Goal: Transaction & Acquisition: Purchase product/service

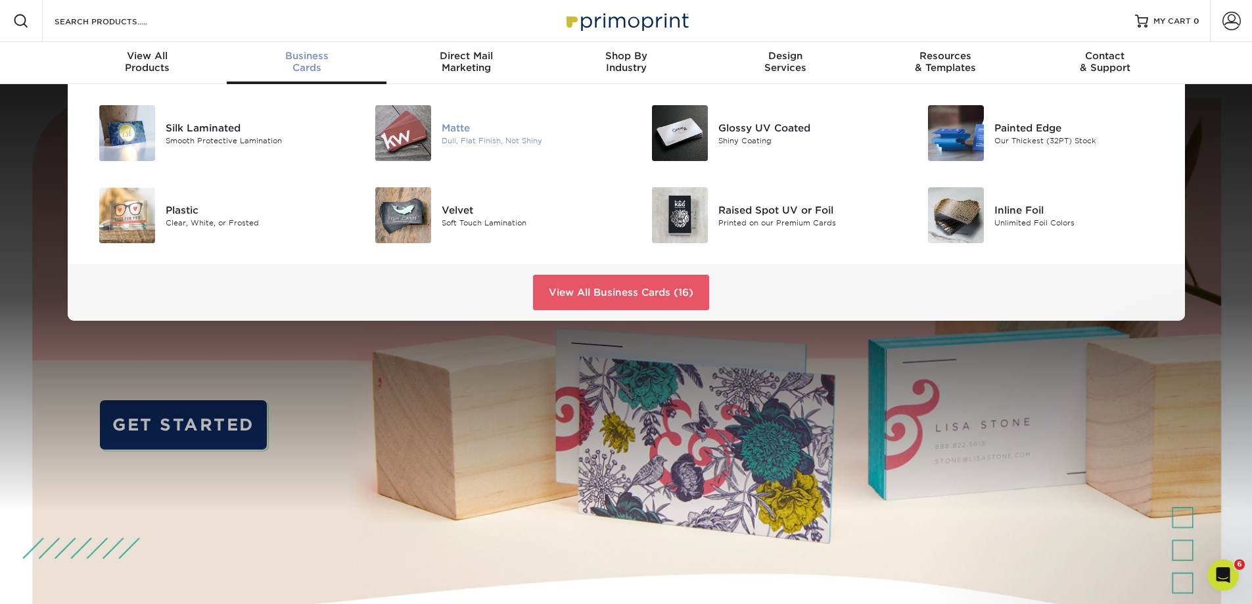
click at [442, 129] on div "Matte" at bounding box center [528, 127] width 174 height 14
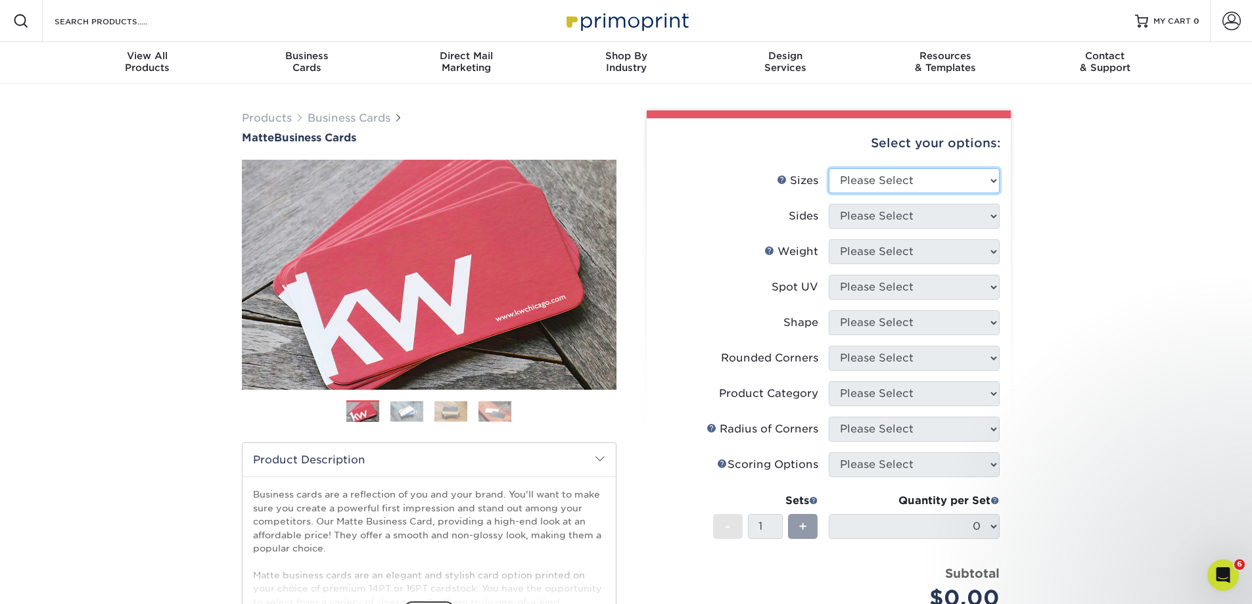
click at [902, 182] on select "Please Select 1.5" x 3.5" - Mini 1.75" x 3.5" - Mini 2" x 2" - Square 2" x 3" -…" at bounding box center [913, 180] width 171 height 25
select select "2.00x3.50"
click at [828, 168] on select "Please Select 1.5" x 3.5" - Mini 1.75" x 3.5" - Mini 2" x 2" - Square 2" x 3" -…" at bounding box center [913, 180] width 171 height 25
click at [899, 214] on select "Please Select Print Both Sides Print Front Only" at bounding box center [913, 216] width 171 height 25
select select "13abbda7-1d64-4f25-8bb2-c179b224825d"
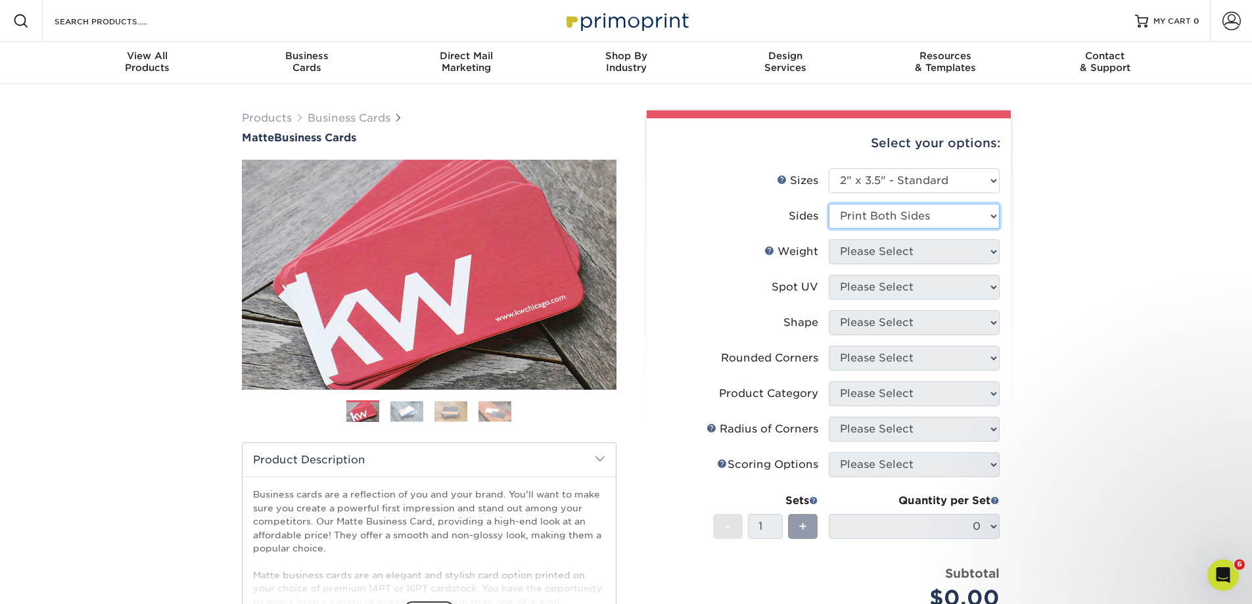
click at [828, 204] on select "Please Select Print Both Sides Print Front Only" at bounding box center [913, 216] width 171 height 25
click at [924, 250] on select "Please Select 16PT 14PT" at bounding box center [913, 251] width 171 height 25
select select "16PT"
click at [828, 239] on select "Please Select 16PT 14PT" at bounding box center [913, 251] width 171 height 25
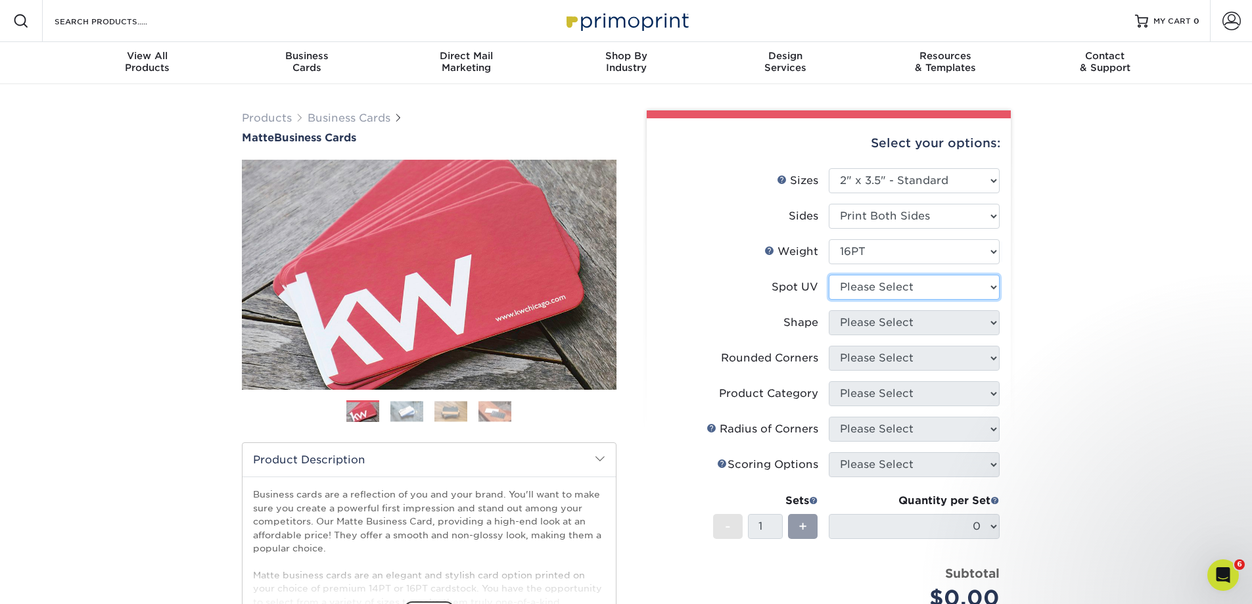
click at [896, 287] on select "Please Select No Spot UV Front and Back (Both Sides) Front Only Back Only" at bounding box center [913, 287] width 171 height 25
select select "3"
click at [828, 275] on select "Please Select No Spot UV Front and Back (Both Sides) Front Only Back Only" at bounding box center [913, 287] width 171 height 25
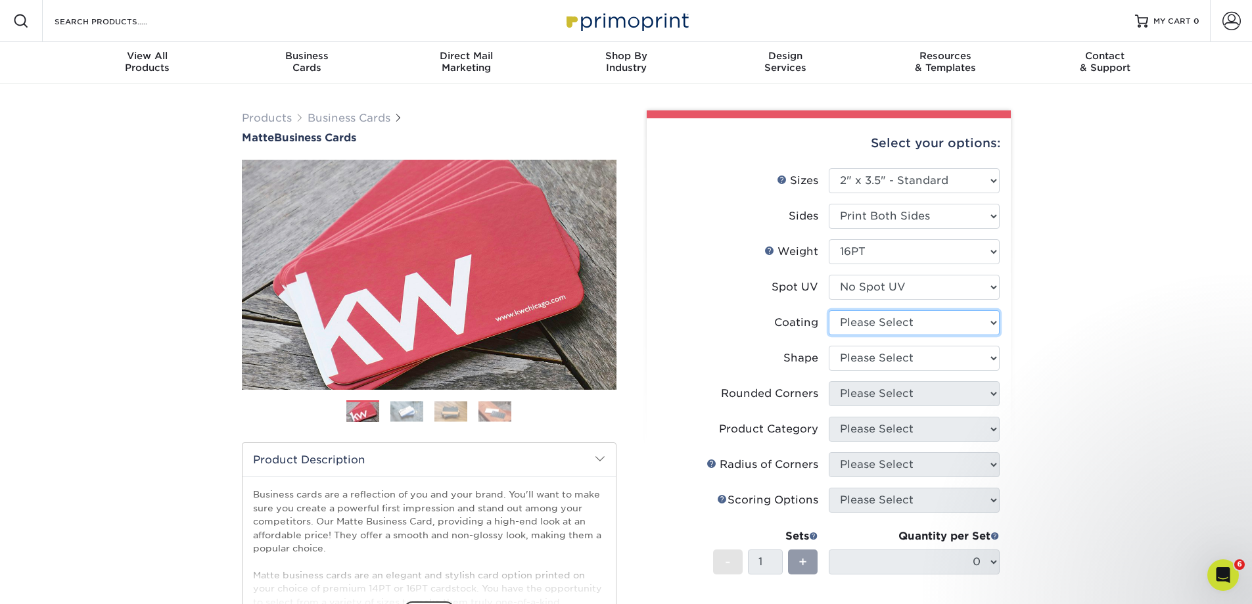
click at [892, 321] on select at bounding box center [913, 322] width 171 height 25
select select "121bb7b5-3b4d-429f-bd8d-bbf80e953313"
click at [828, 310] on select at bounding box center [913, 322] width 171 height 25
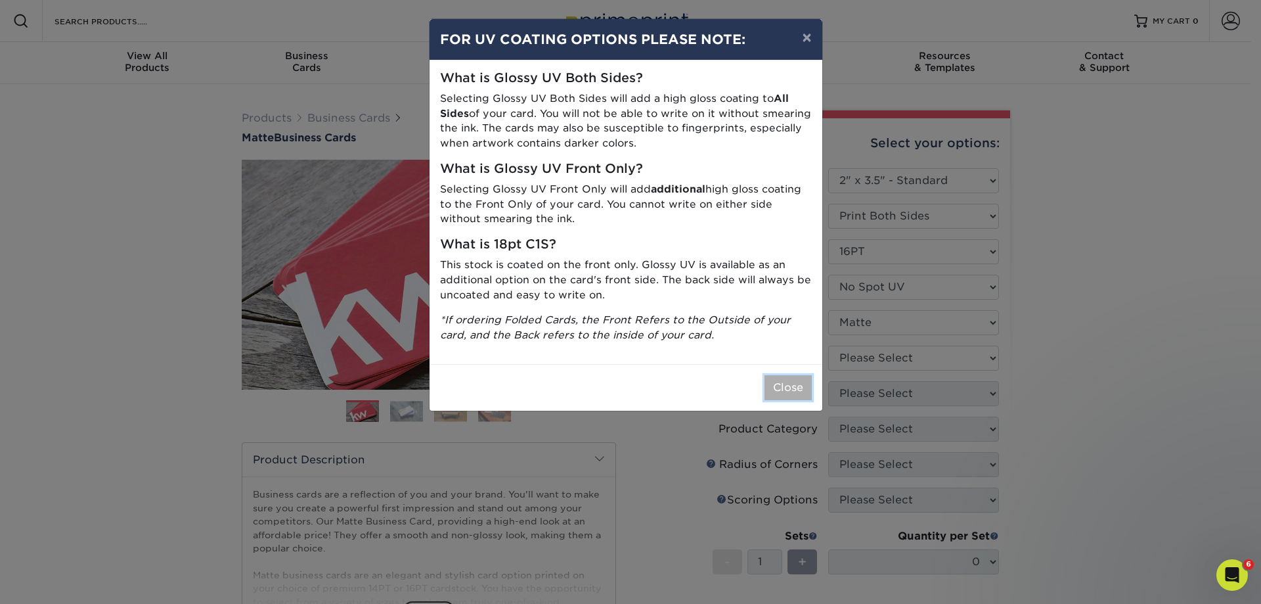
click at [784, 393] on button "Close" at bounding box center [788, 387] width 47 height 25
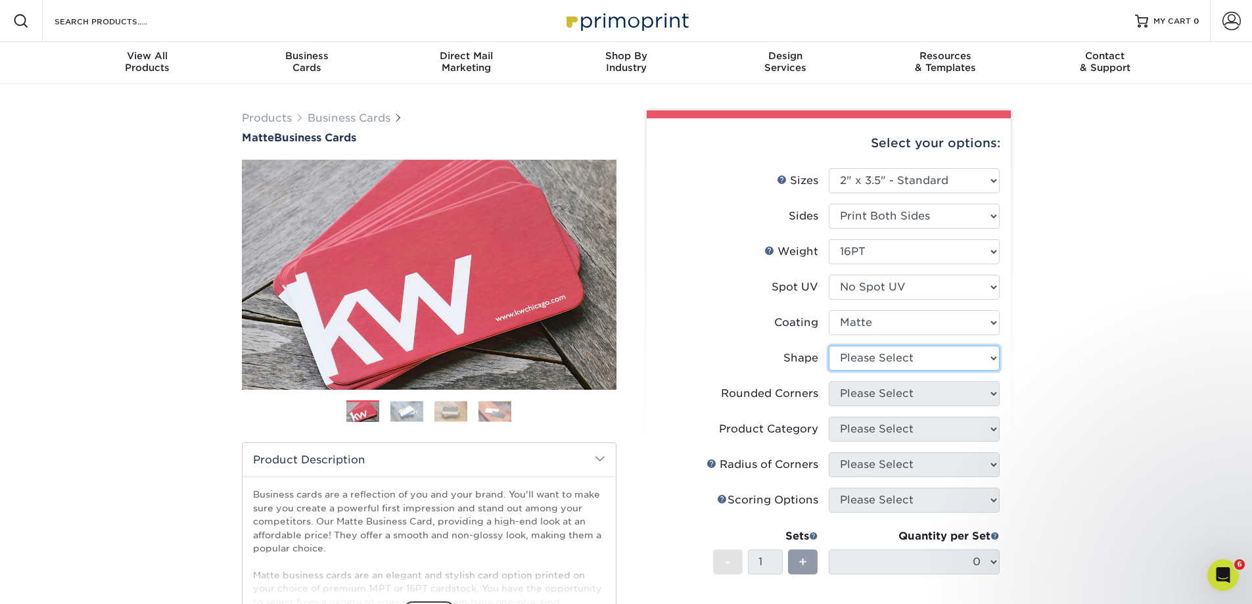
click at [914, 356] on select "Please Select Standard Oval" at bounding box center [913, 358] width 171 height 25
select select "standard"
click at [828, 346] on select "Please Select Standard Oval" at bounding box center [913, 358] width 171 height 25
click at [957, 396] on select "Please Select Yes - Round 2 Corners Yes - Round 4 Corners No" at bounding box center [913, 393] width 171 height 25
select select "0"
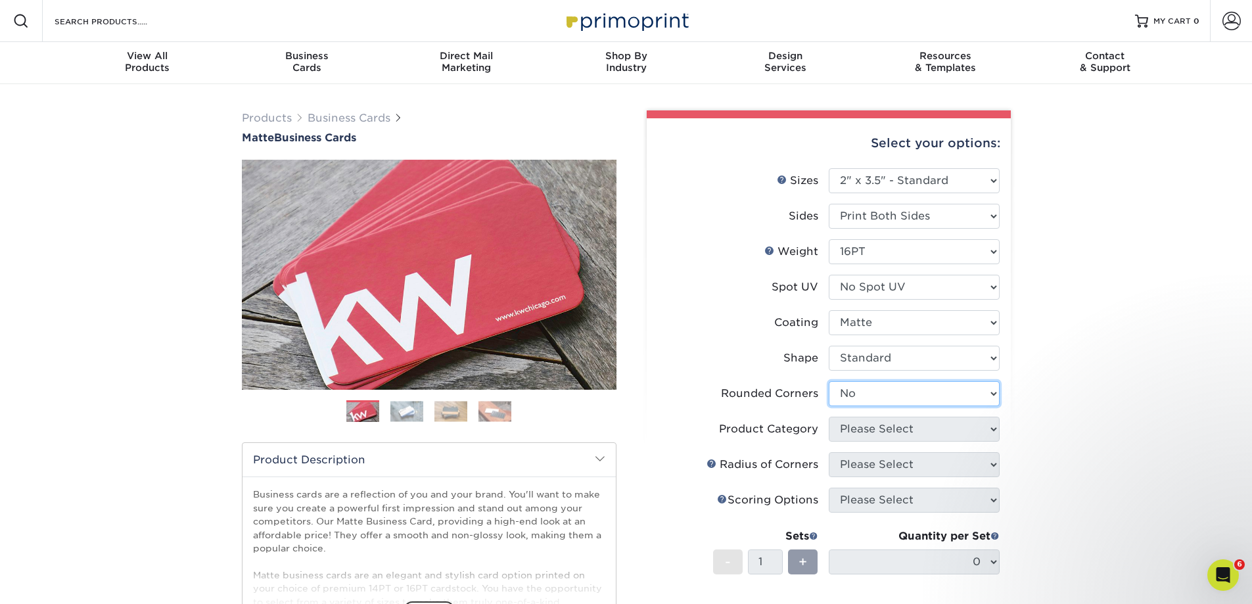
click at [828, 381] on select "Please Select Yes - Round 2 Corners Yes - Round 4 Corners No" at bounding box center [913, 393] width 171 height 25
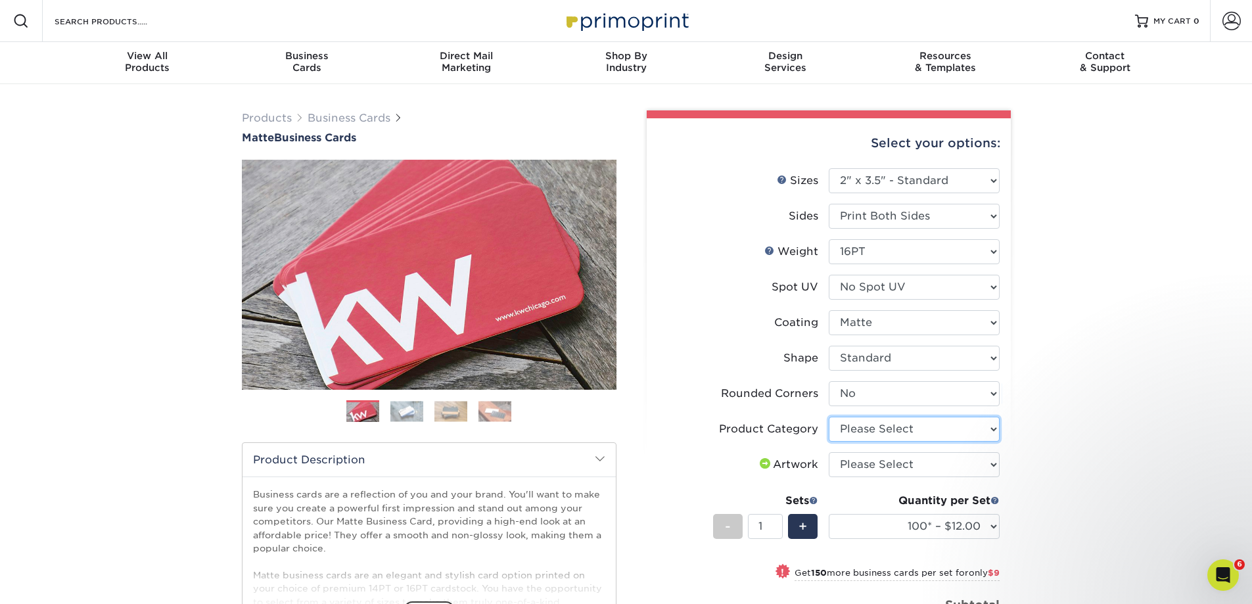
click at [920, 426] on select "Please Select Business Cards" at bounding box center [913, 429] width 171 height 25
select select "3b5148f1-0588-4f88-a218-97bcfdce65c1"
click at [828, 417] on select "Please Select Business Cards" at bounding box center [913, 429] width 171 height 25
click at [930, 453] on select "Please Select I will upload files I need a design - $100" at bounding box center [913, 464] width 171 height 25
select select "upload"
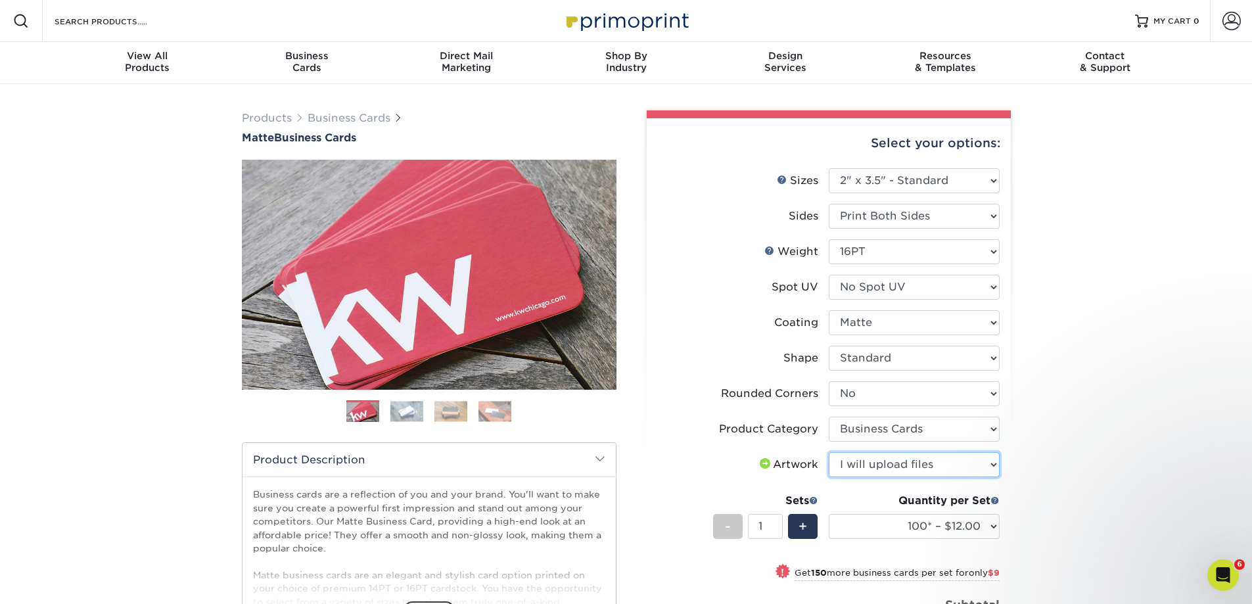
click at [828, 452] on select "Please Select I will upload files I need a design - $100" at bounding box center [913, 464] width 171 height 25
click at [976, 526] on select "100* – $12.00 250* – $21.00 500 – $42.00 1000 – $53.00 2500 – $95.00 5000 – $18…" at bounding box center [913, 526] width 171 height 25
select select "500 – $42.00"
click at [828, 514] on select "100* – $12.00 250* – $21.00 500 – $42.00 1000 – $53.00 2500 – $95.00 5000 – $18…" at bounding box center [913, 526] width 171 height 25
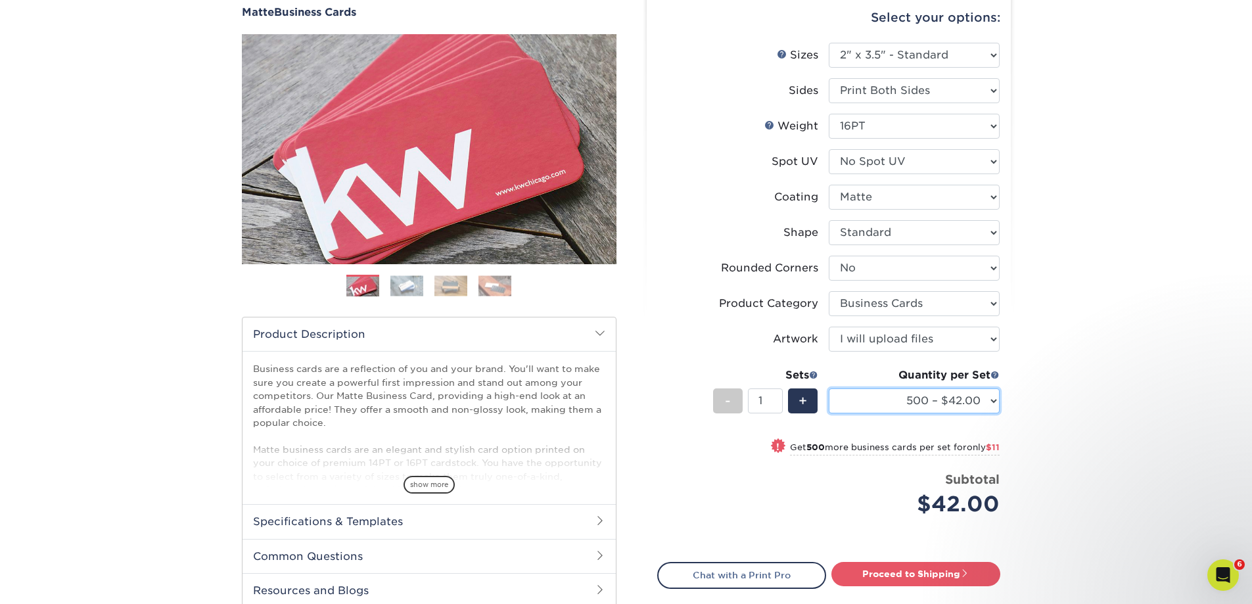
scroll to position [263, 0]
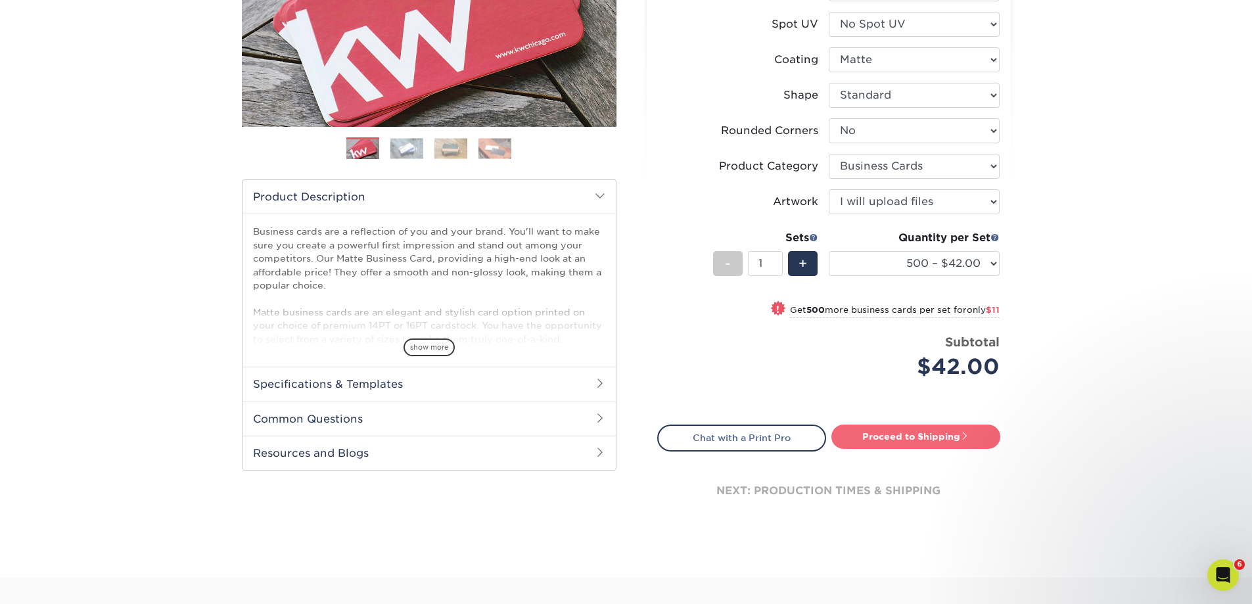
click at [942, 434] on link "Proceed to Shipping" at bounding box center [915, 436] width 169 height 24
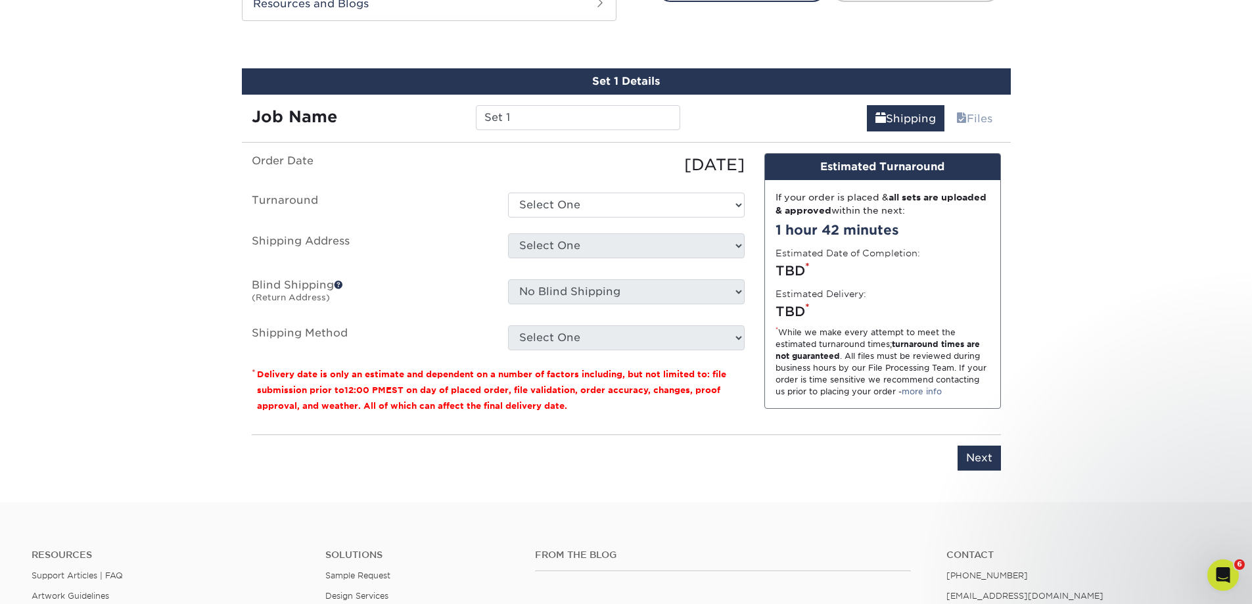
scroll to position [723, 0]
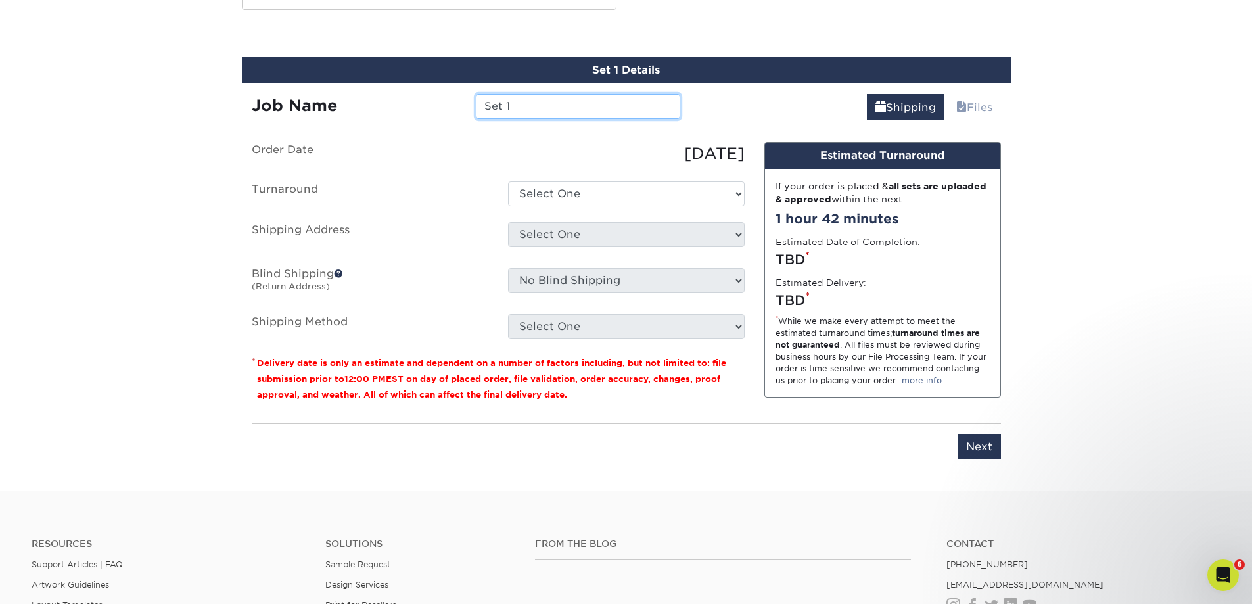
drag, startPoint x: 508, startPoint y: 102, endPoint x: 471, endPoint y: 105, distance: 37.5
click at [471, 105] on div "Set 1" at bounding box center [578, 106] width 224 height 25
type input "Beechwood ABT Simon"
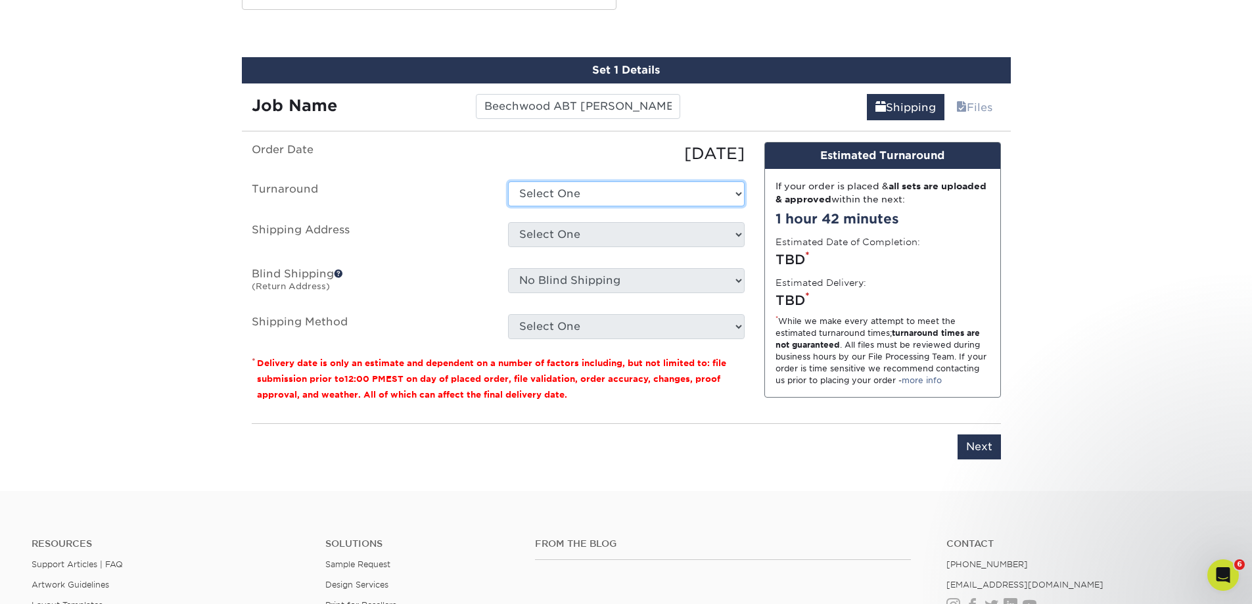
click at [611, 190] on select "Select One 2-4 Business Days 2 Day Next Business Day" at bounding box center [626, 193] width 237 height 25
select select "b78ebb40-f3d8-446a-8df3-6de10c612245"
click at [508, 181] on select "Select One 2-4 Business Days 2 Day Next Business Day" at bounding box center [626, 193] width 237 height 25
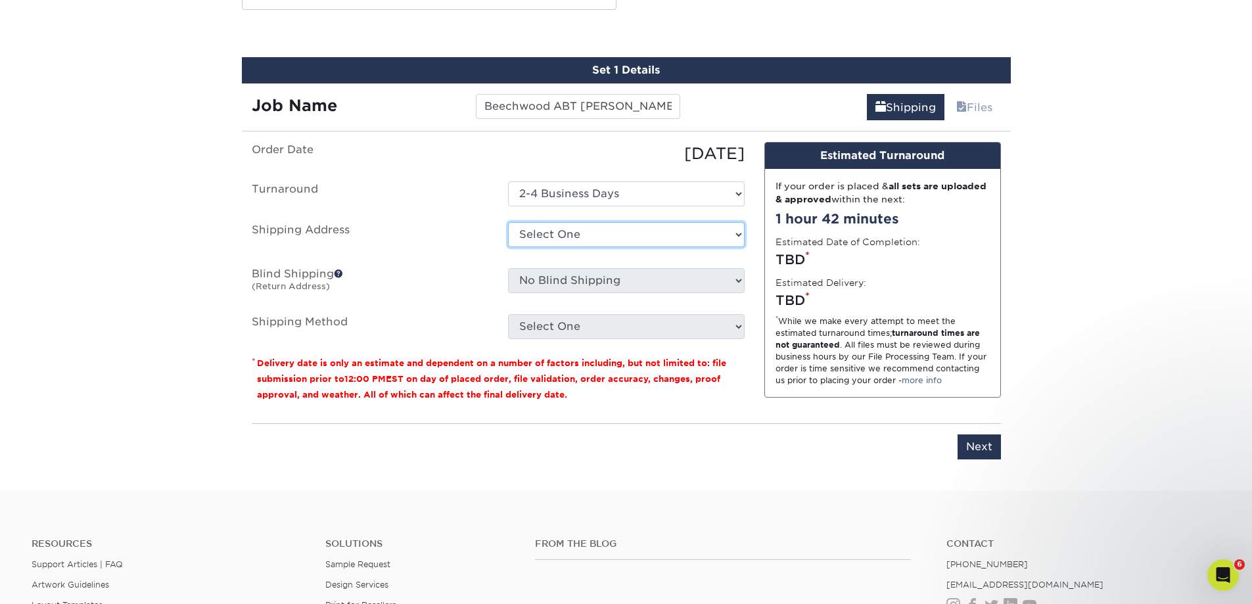
click at [589, 238] on select "Select One + Add New Address - Login" at bounding box center [626, 234] width 237 height 25
click at [591, 235] on select "Select One + Add New Address - Login" at bounding box center [626, 234] width 237 height 25
click at [726, 233] on select "Select One + Add New Address - Login" at bounding box center [626, 234] width 237 height 25
click at [752, 436] on div "Please enter job name and select desired turnaround time, shipping address and …" at bounding box center [626, 441] width 749 height 36
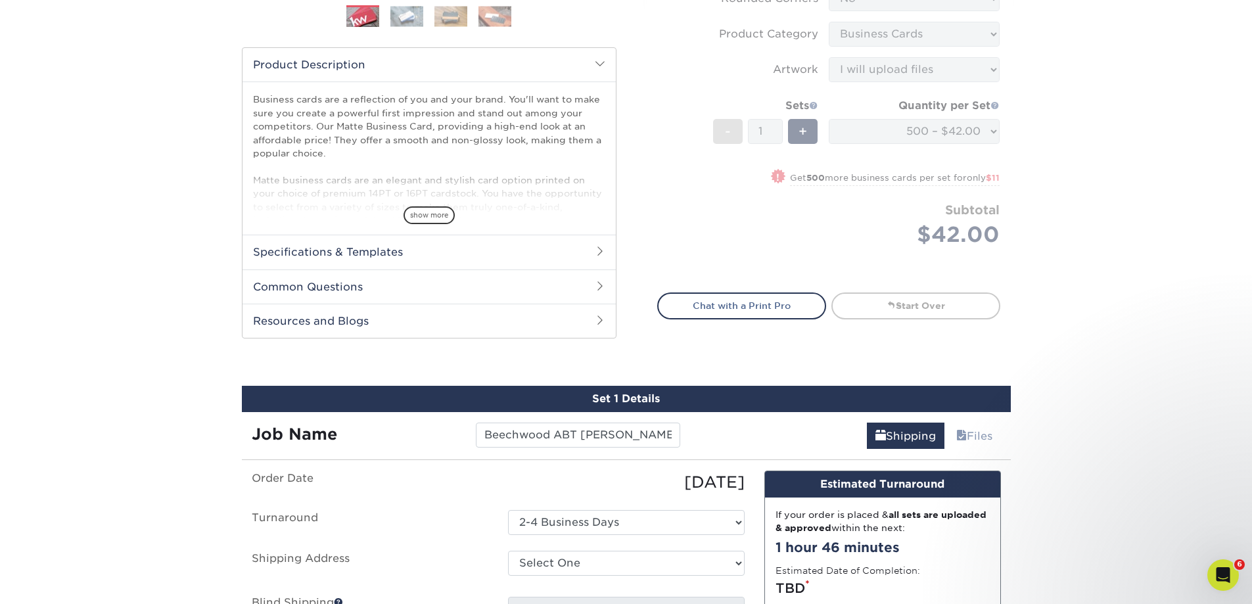
scroll to position [0, 0]
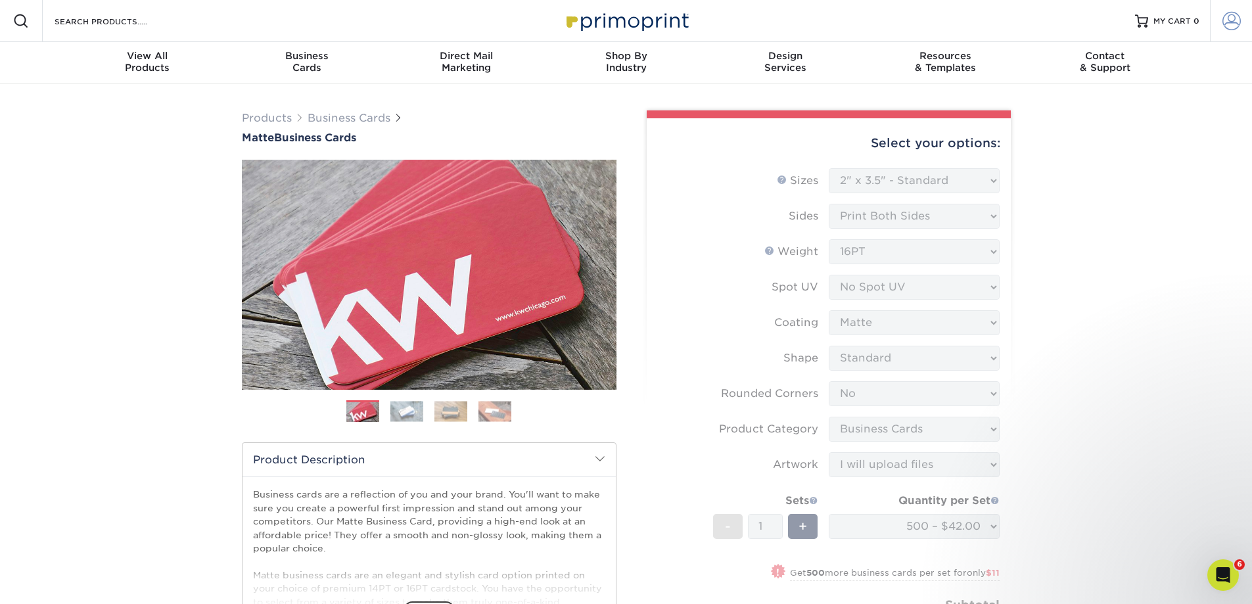
click at [1222, 17] on span at bounding box center [1231, 21] width 18 height 18
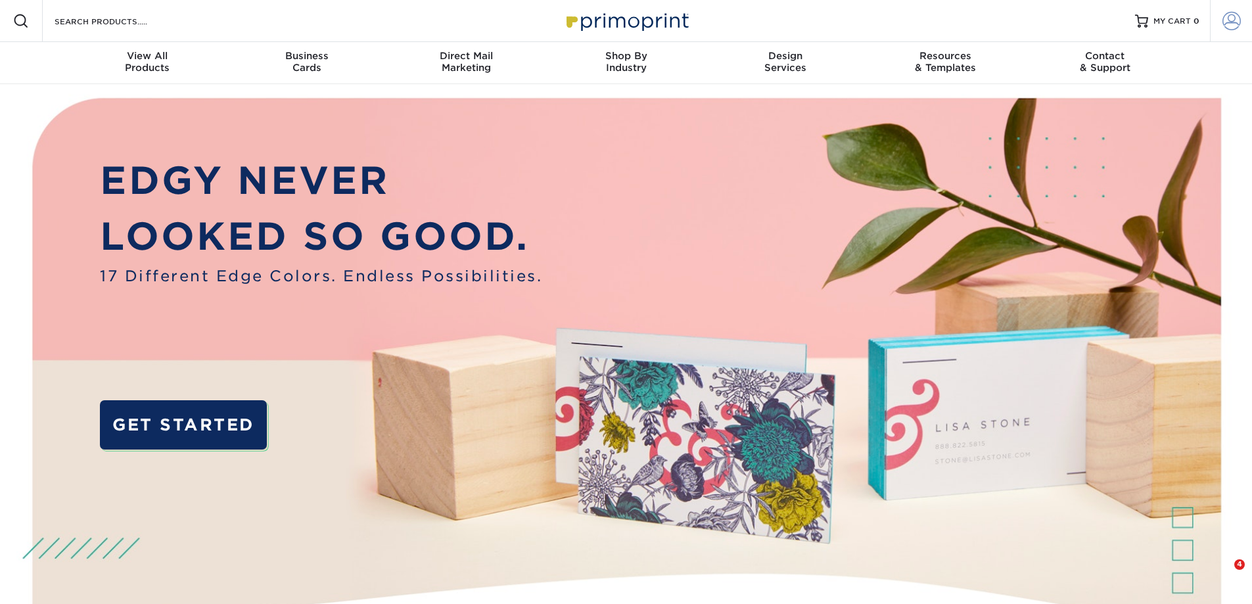
click at [1233, 24] on span at bounding box center [1231, 21] width 18 height 18
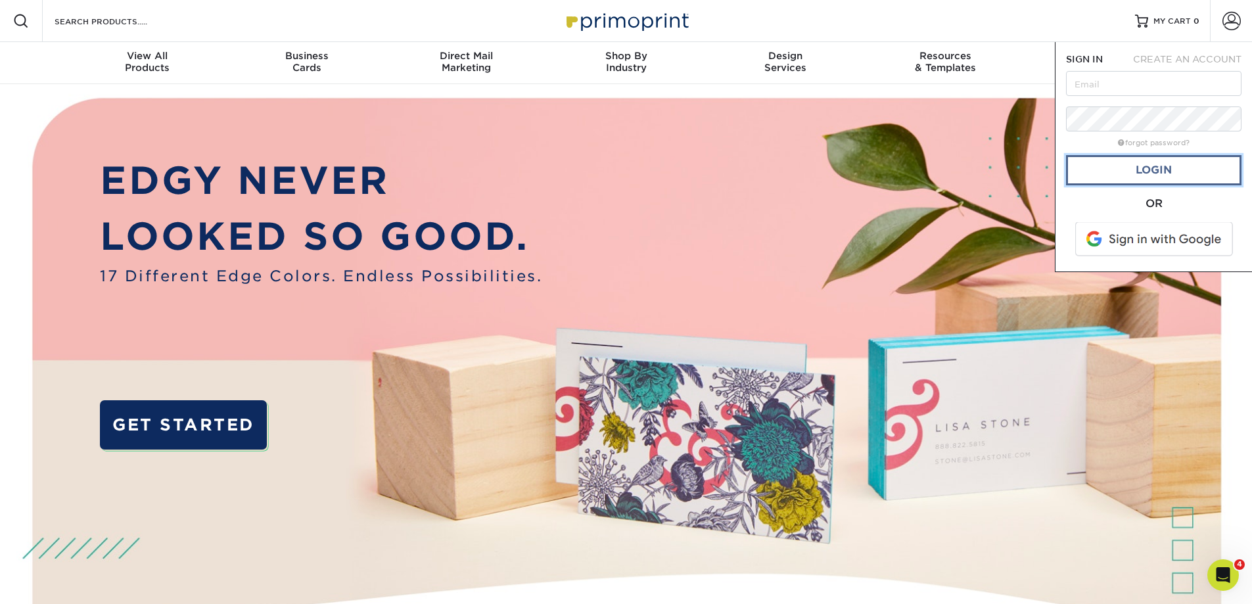
click at [1145, 172] on link "Login" at bounding box center [1153, 170] width 175 height 30
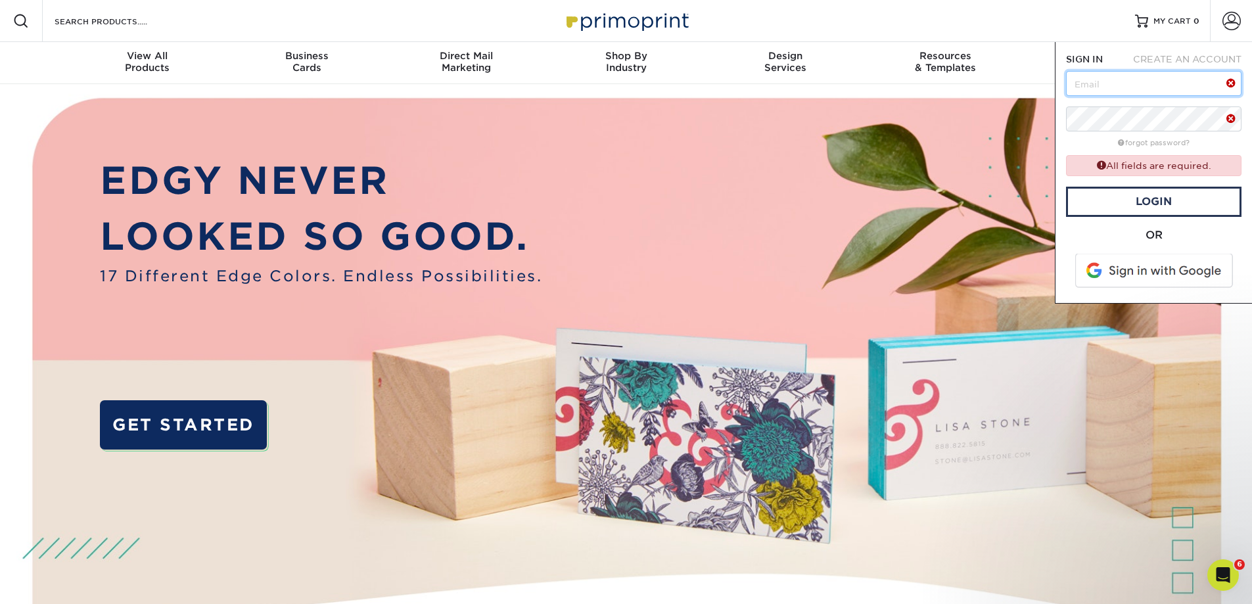
click at [1132, 81] on input "text" at bounding box center [1153, 83] width 175 height 25
type input "[EMAIL_ADDRESS][DOMAIN_NAME]"
click at [1196, 87] on input "[EMAIL_ADDRESS][DOMAIN_NAME]" at bounding box center [1153, 83] width 175 height 25
click at [1141, 204] on link "Login" at bounding box center [1153, 202] width 175 height 30
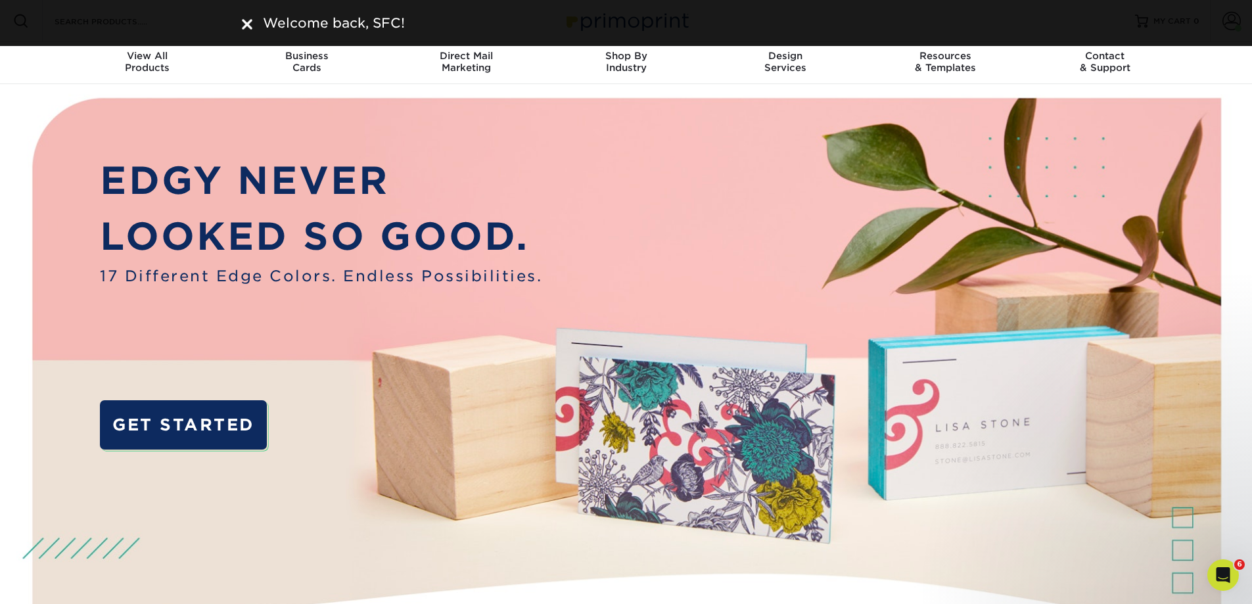
click at [250, 26] on img at bounding box center [247, 24] width 11 height 11
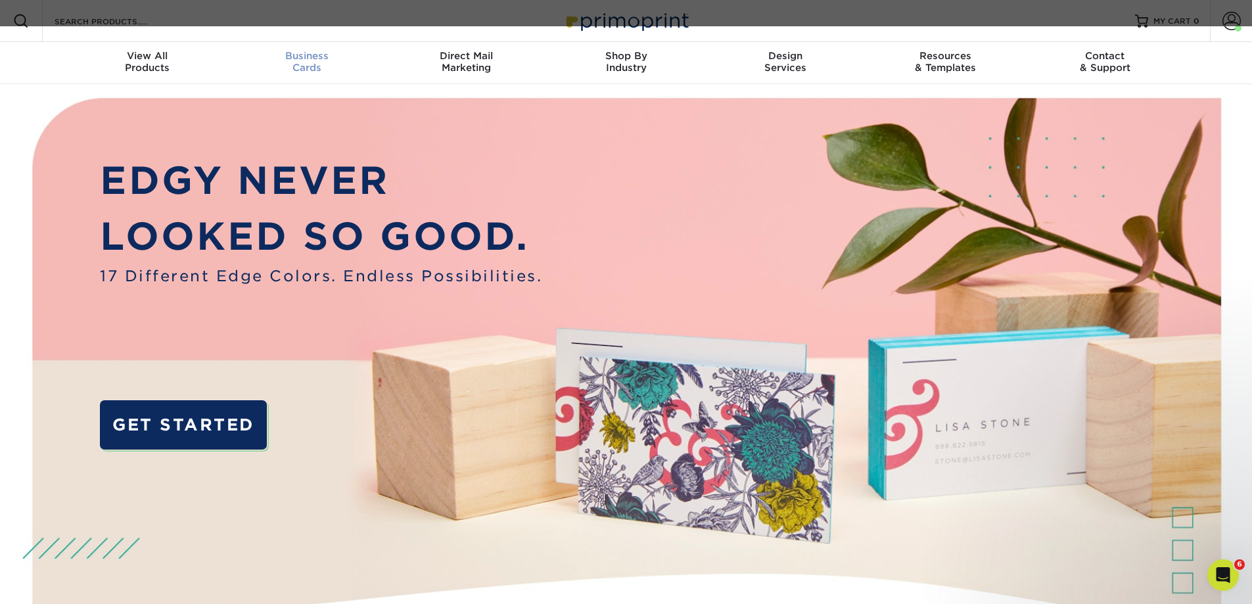
click at [302, 69] on div "Business Cards" at bounding box center [307, 62] width 160 height 24
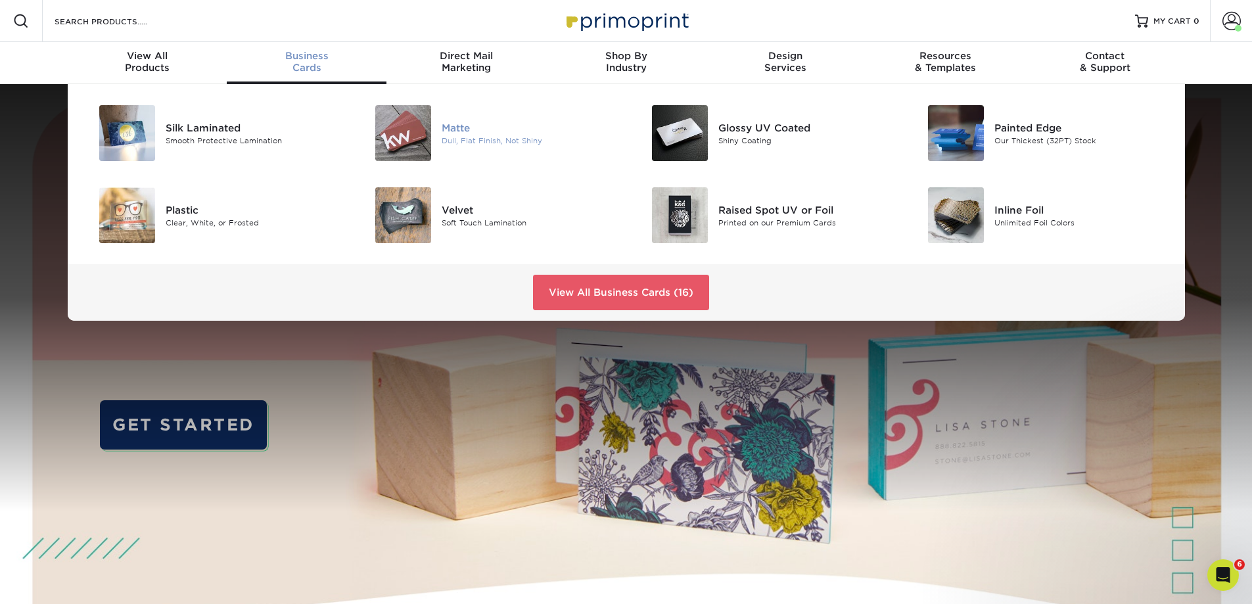
click at [485, 131] on div "Matte" at bounding box center [528, 127] width 174 height 14
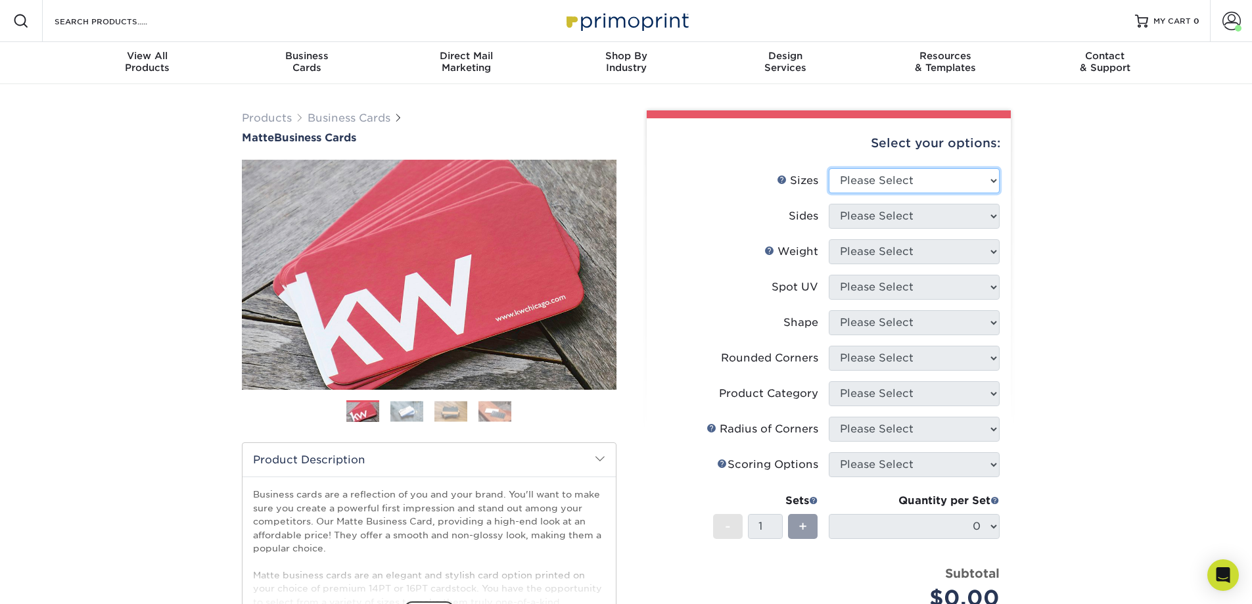
click at [913, 178] on select "Please Select 1.5" x 3.5" - Mini 1.75" x 3.5" - Mini 2" x 2" - Square 2" x 3" -…" at bounding box center [913, 180] width 171 height 25
select select "2.00x3.50"
click at [828, 168] on select "Please Select 1.5" x 3.5" - Mini 1.75" x 3.5" - Mini 2" x 2" - Square 2" x 3" -…" at bounding box center [913, 180] width 171 height 25
click at [882, 213] on select "Please Select Print Both Sides Print Front Only" at bounding box center [913, 216] width 171 height 25
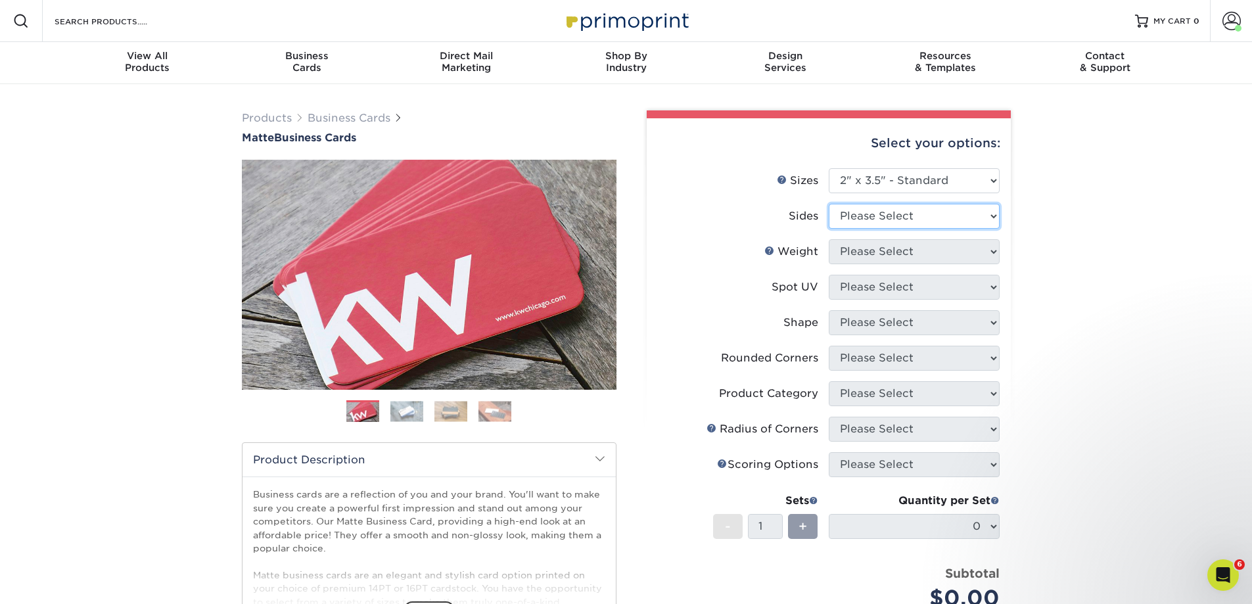
select select "13abbda7-1d64-4f25-8bb2-c179b224825d"
click at [828, 204] on select "Please Select Print Both Sides Print Front Only" at bounding box center [913, 216] width 171 height 25
click at [893, 241] on select "Please Select 16PT 14PT" at bounding box center [913, 251] width 171 height 25
select select "16PT"
click at [828, 239] on select "Please Select 16PT 14PT" at bounding box center [913, 251] width 171 height 25
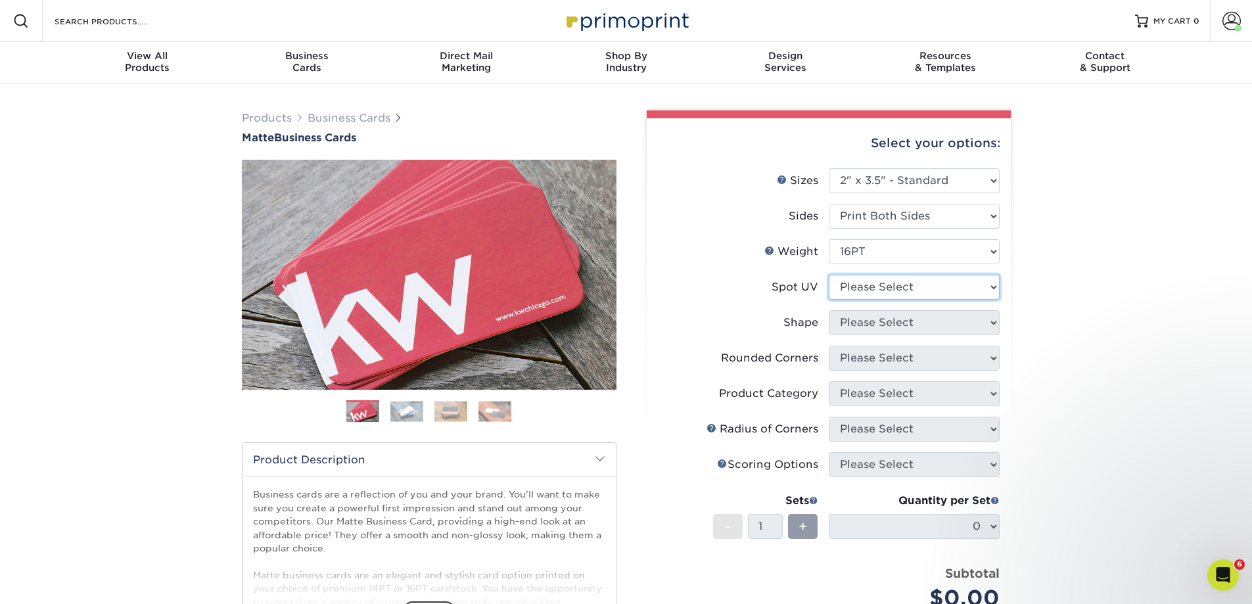
click at [888, 287] on select "Please Select No Spot UV Front and Back (Both Sides) Front Only Back Only" at bounding box center [913, 287] width 171 height 25
select select "3"
click at [828, 275] on select "Please Select No Spot UV Front and Back (Both Sides) Front Only Back Only" at bounding box center [913, 287] width 171 height 25
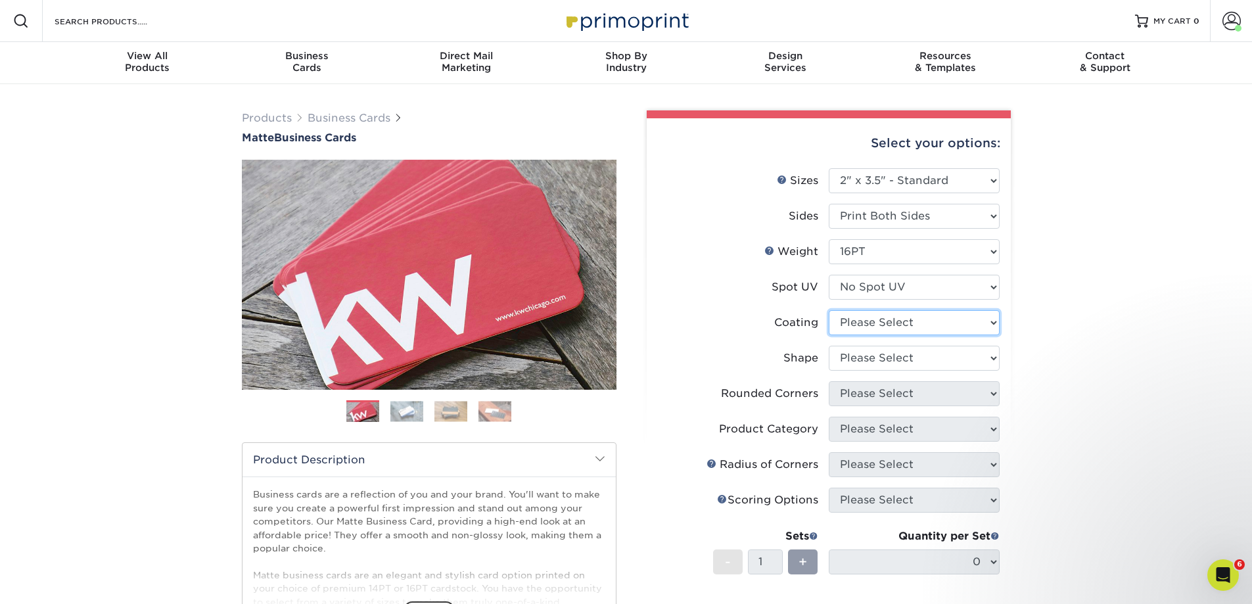
click at [878, 323] on select at bounding box center [913, 322] width 171 height 25
select select "121bb7b5-3b4d-429f-bd8d-bbf80e953313"
click at [828, 310] on select at bounding box center [913, 322] width 171 height 25
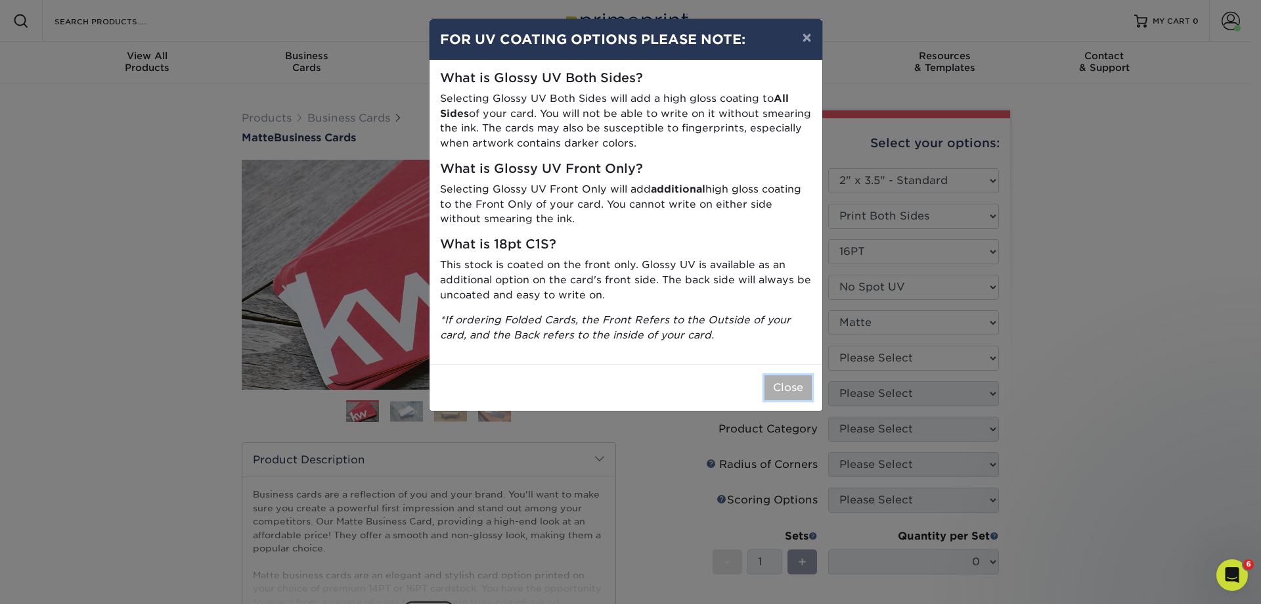
click at [783, 388] on button "Close" at bounding box center [788, 387] width 47 height 25
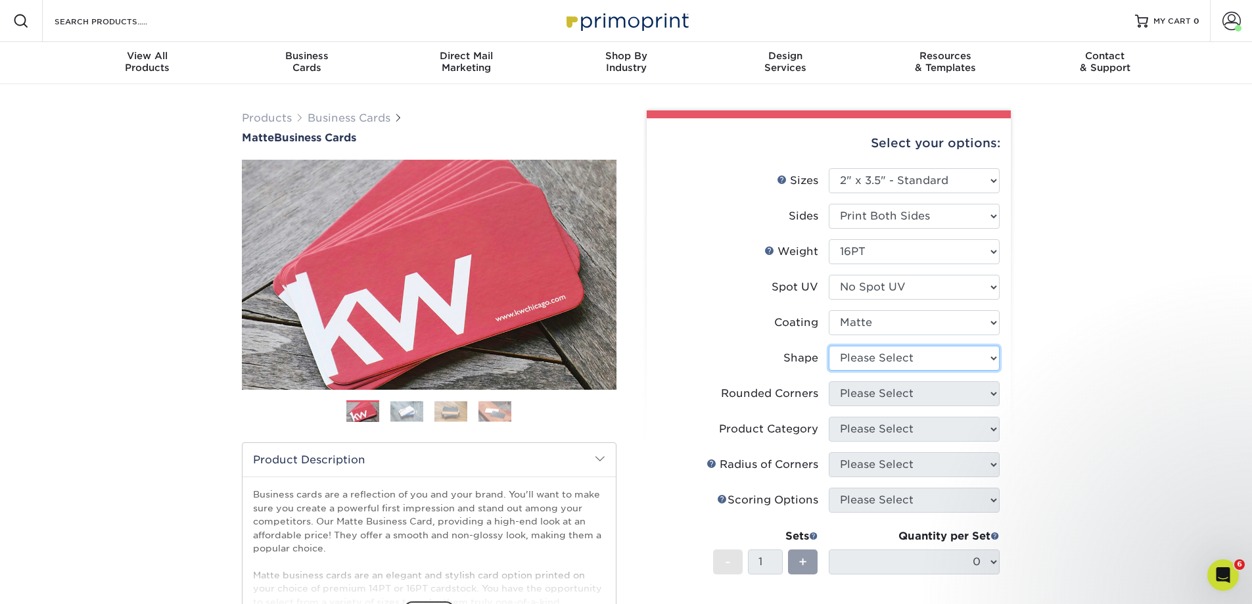
click at [903, 359] on select "Please Select Standard Oval" at bounding box center [913, 358] width 171 height 25
select select "standard"
click at [828, 346] on select "Please Select Standard Oval" at bounding box center [913, 358] width 171 height 25
click at [903, 386] on select "Please Select Yes - Round 2 Corners Yes - Round 4 Corners No" at bounding box center [913, 393] width 171 height 25
select select "0"
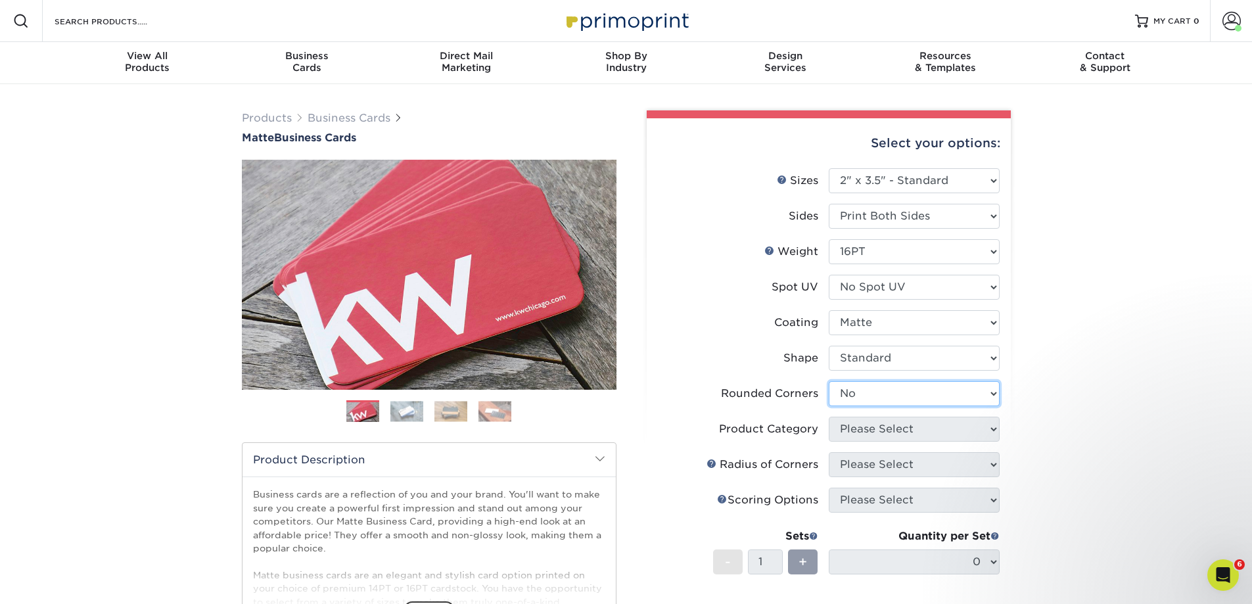
click at [828, 381] on select "Please Select Yes - Round 2 Corners Yes - Round 4 Corners No" at bounding box center [913, 393] width 171 height 25
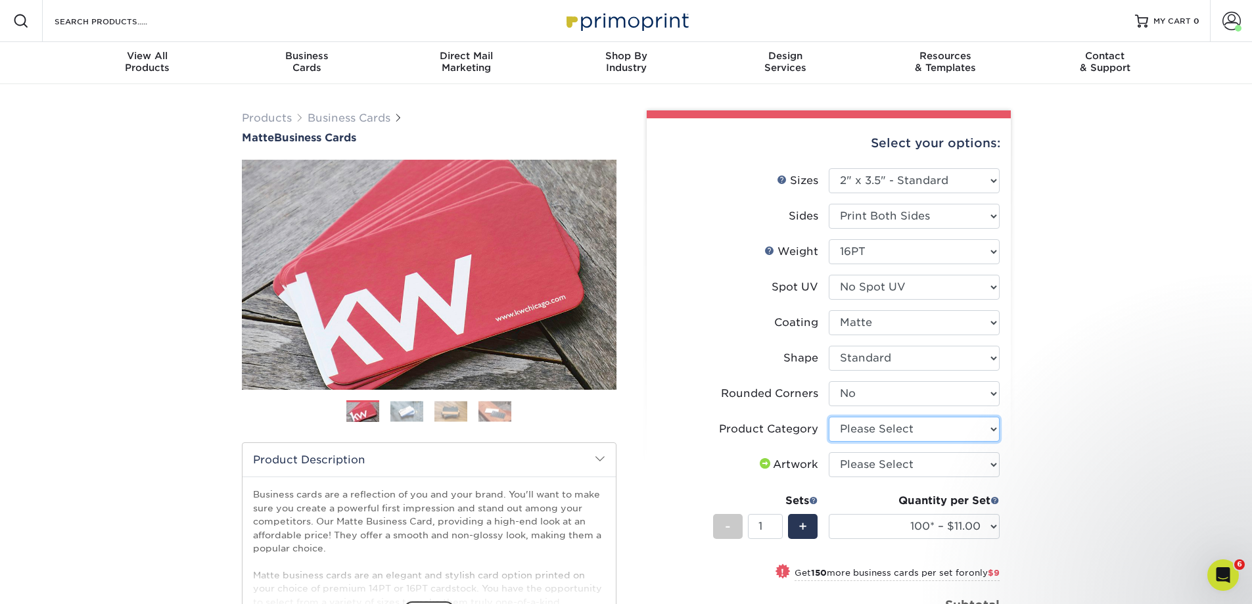
click at [932, 431] on select "Please Select Business Cards" at bounding box center [913, 429] width 171 height 25
select select "3b5148f1-0588-4f88-a218-97bcfdce65c1"
click at [828, 417] on select "Please Select Business Cards" at bounding box center [913, 429] width 171 height 25
click at [979, 466] on select "Please Select I will upload files I need a design - $100" at bounding box center [913, 464] width 171 height 25
select select "upload"
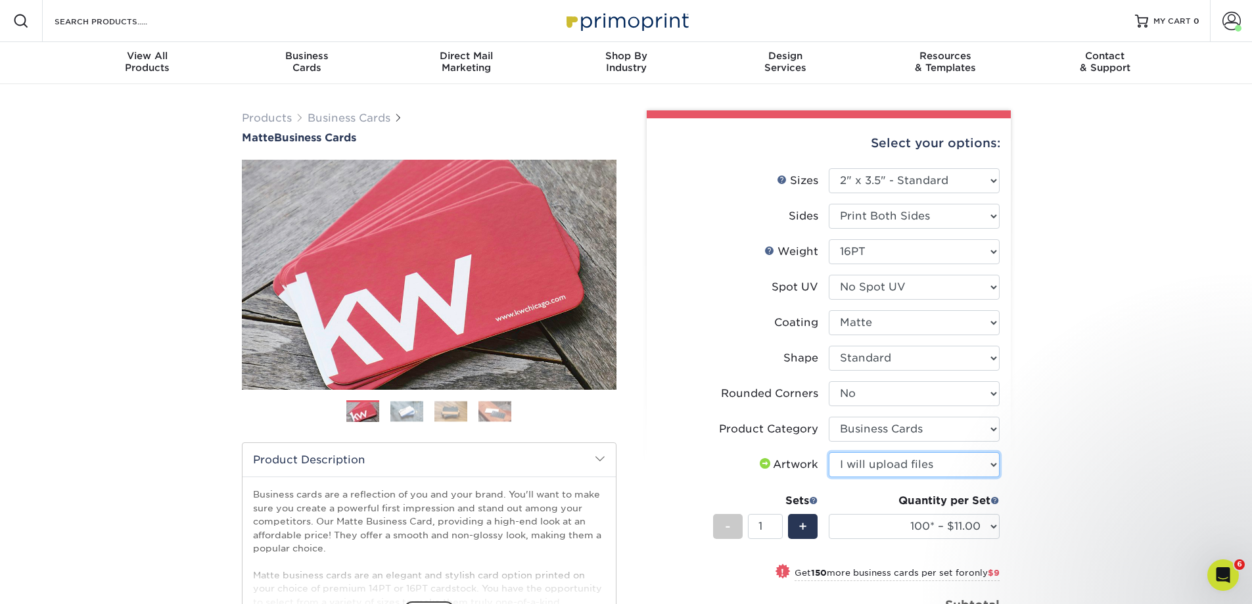
click at [828, 452] on select "Please Select I will upload files I need a design - $100" at bounding box center [913, 464] width 171 height 25
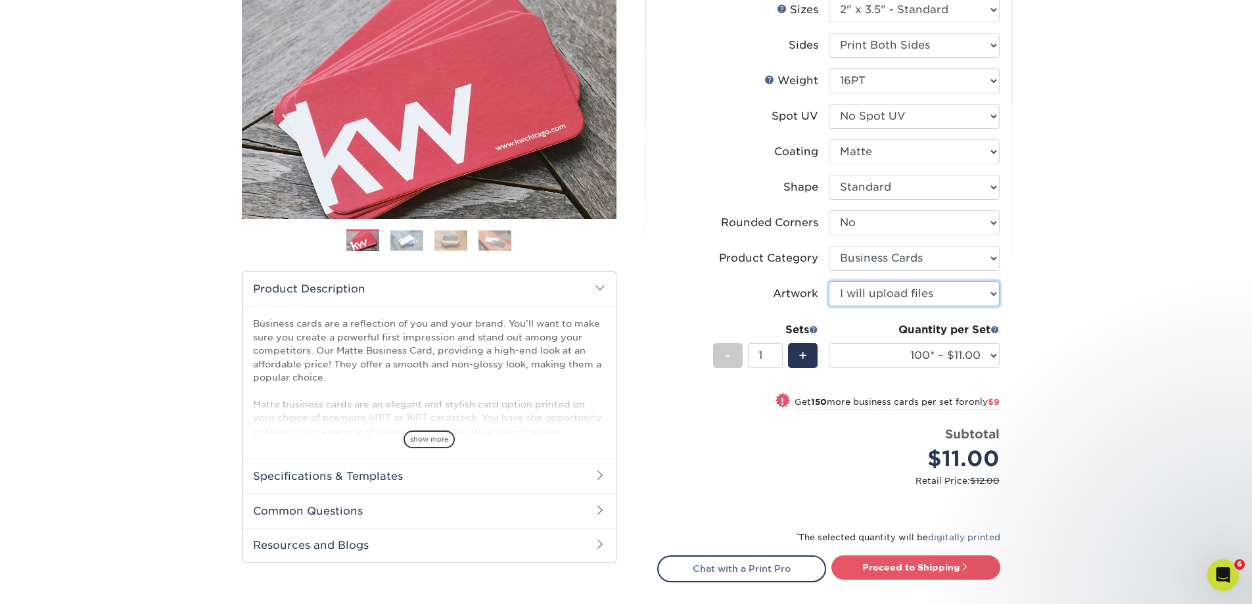
scroll to position [197, 0]
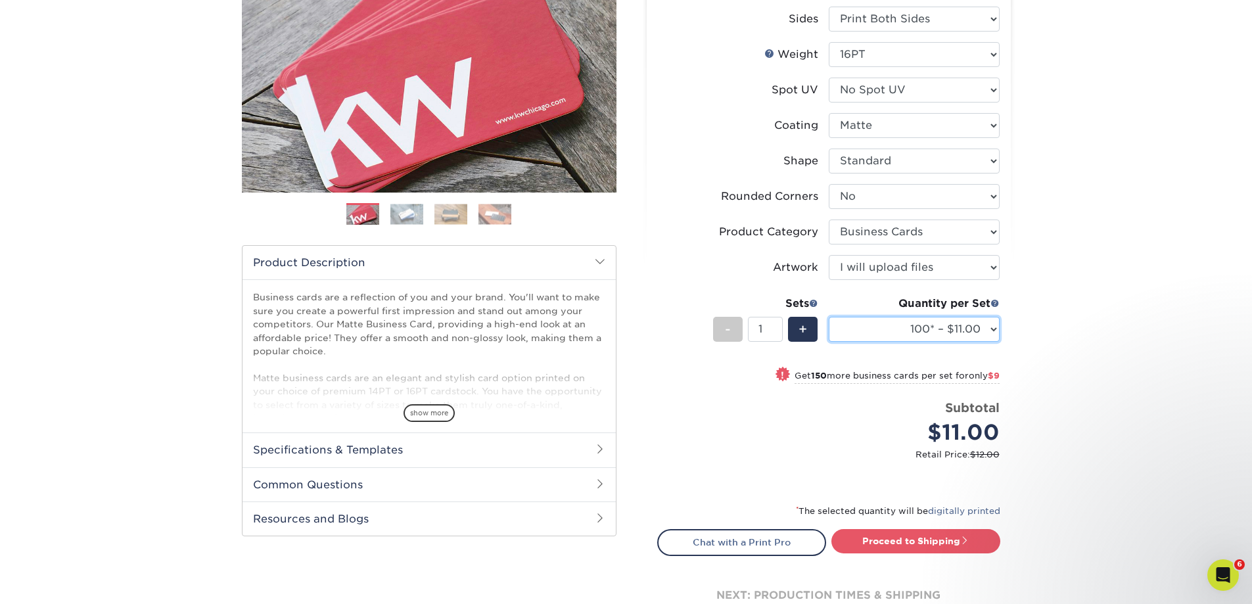
click at [989, 330] on select "100* – $11.00 250* – $20.00 500 – $39.00 1000 – $49.00 2500 – $87.00 5000 – $16…" at bounding box center [913, 329] width 171 height 25
select select "500 – $39.00"
click at [828, 317] on select "100* – $11.00 250* – $20.00 500 – $39.00 1000 – $49.00 2500 – $87.00 5000 – $16…" at bounding box center [913, 329] width 171 height 25
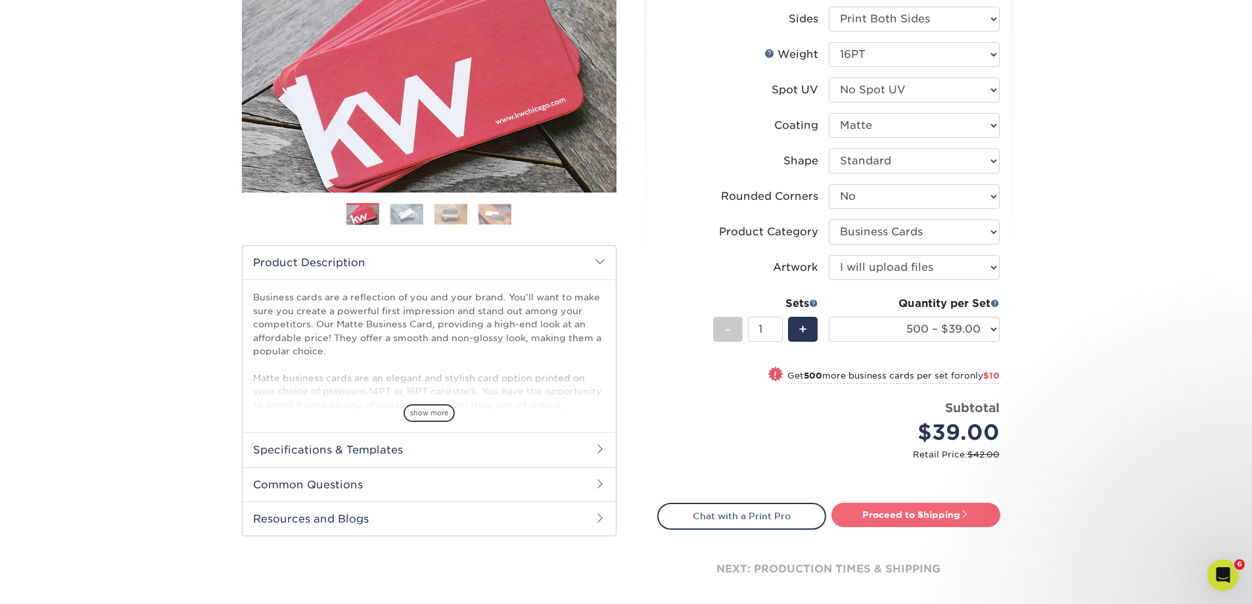
click at [892, 516] on link "Proceed to Shipping" at bounding box center [915, 515] width 169 height 24
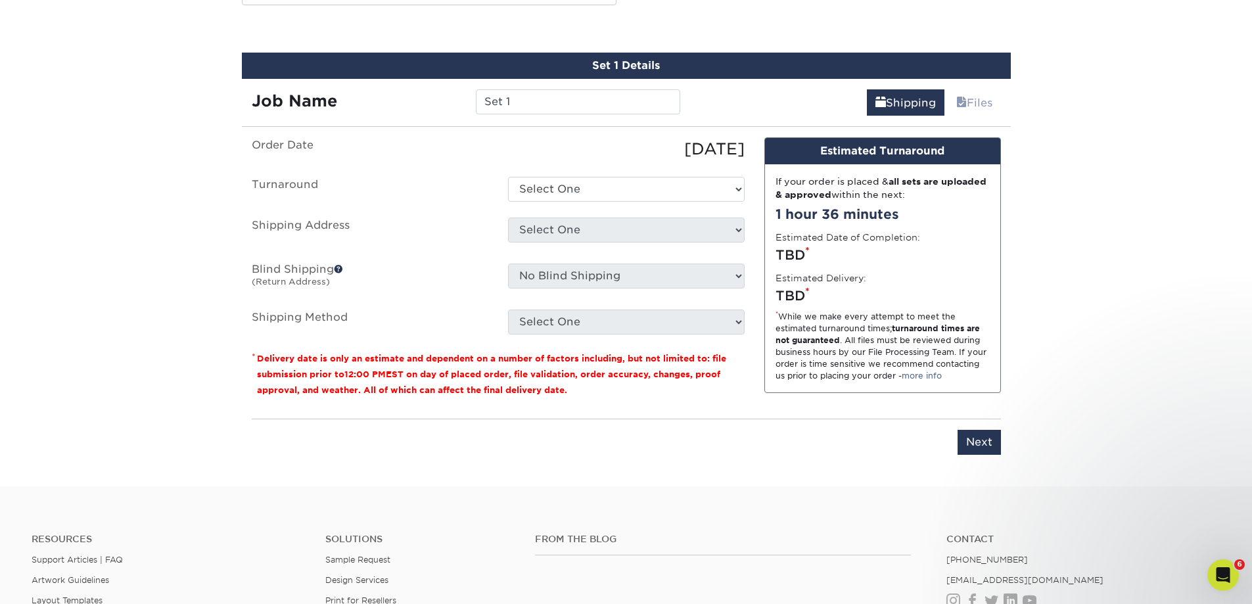
scroll to position [736, 0]
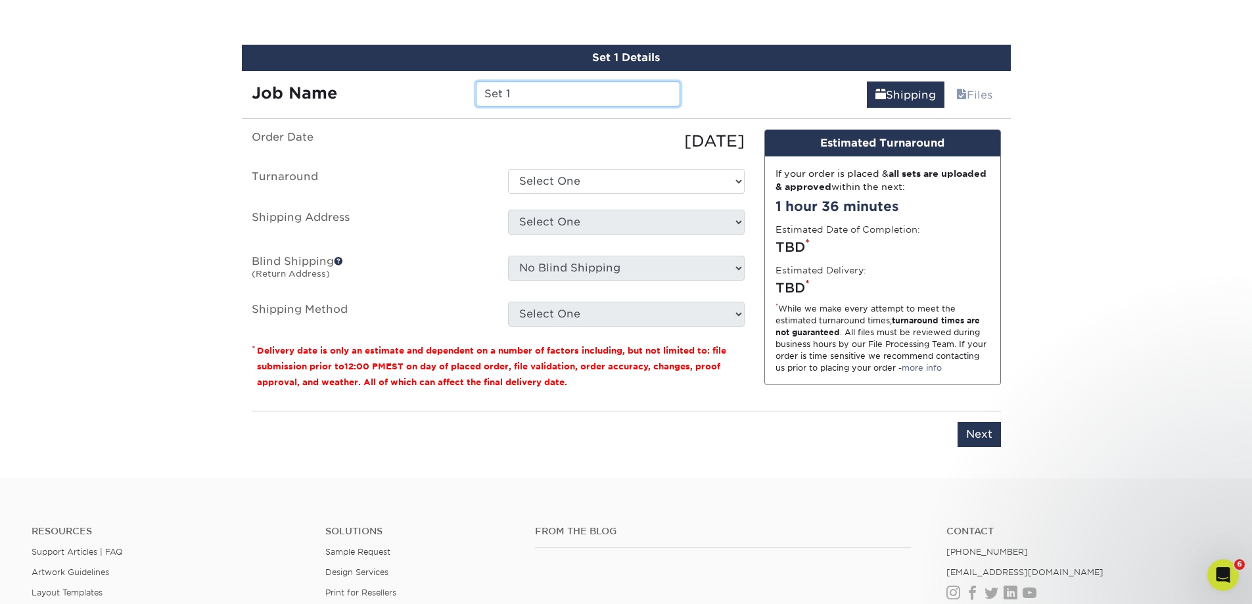
drag, startPoint x: 458, startPoint y: 96, endPoint x: 440, endPoint y: 96, distance: 18.4
click at [440, 96] on div "Job Name Set 1" at bounding box center [466, 93] width 449 height 25
type input "Beechwood ABT Simon"
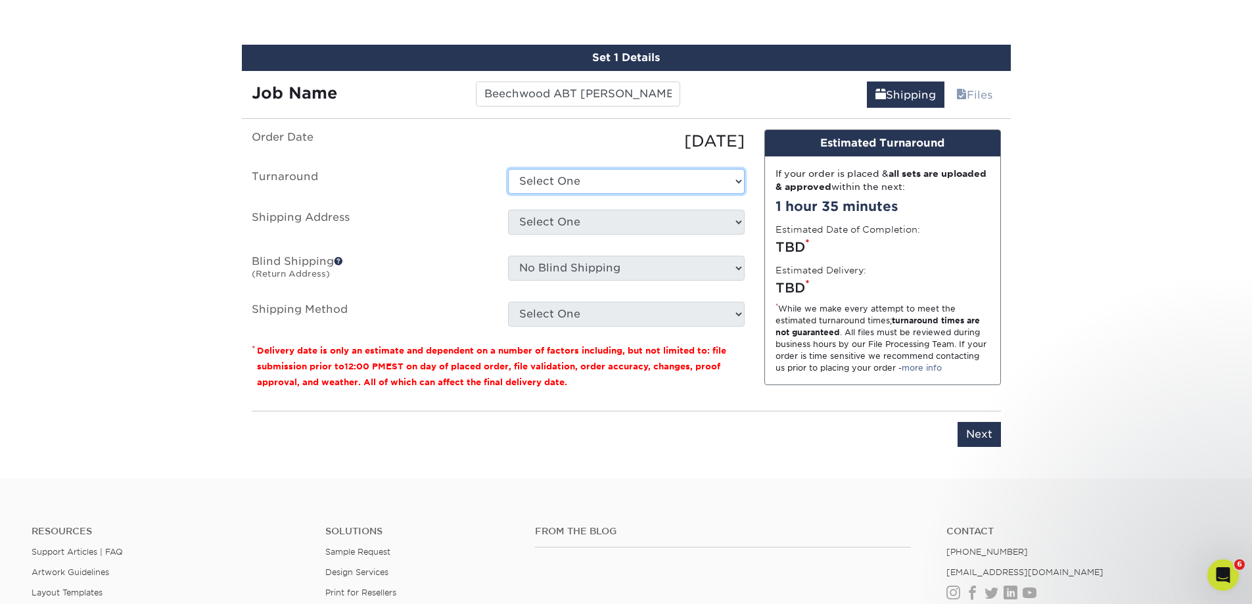
click at [593, 179] on select "Select One 2-4 Business Days 2 Day Next Business Day" at bounding box center [626, 181] width 237 height 25
select select "b78ebb40-f3d8-446a-8df3-6de10c612245"
click at [508, 169] on select "Select One 2-4 Business Days 2 Day Next Business Day" at bounding box center [626, 181] width 237 height 25
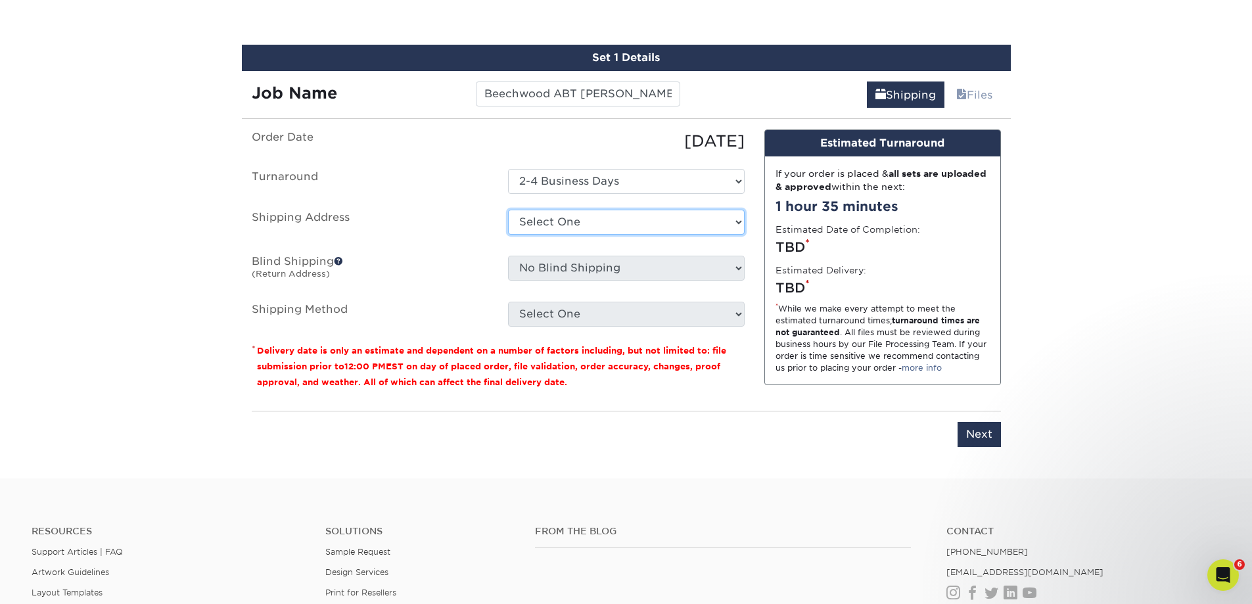
click at [614, 219] on select "Select One Beechwood Green Bay Beechwood Madison Beechwood Sales & Service Bret…" at bounding box center [626, 222] width 237 height 25
select select "36843"
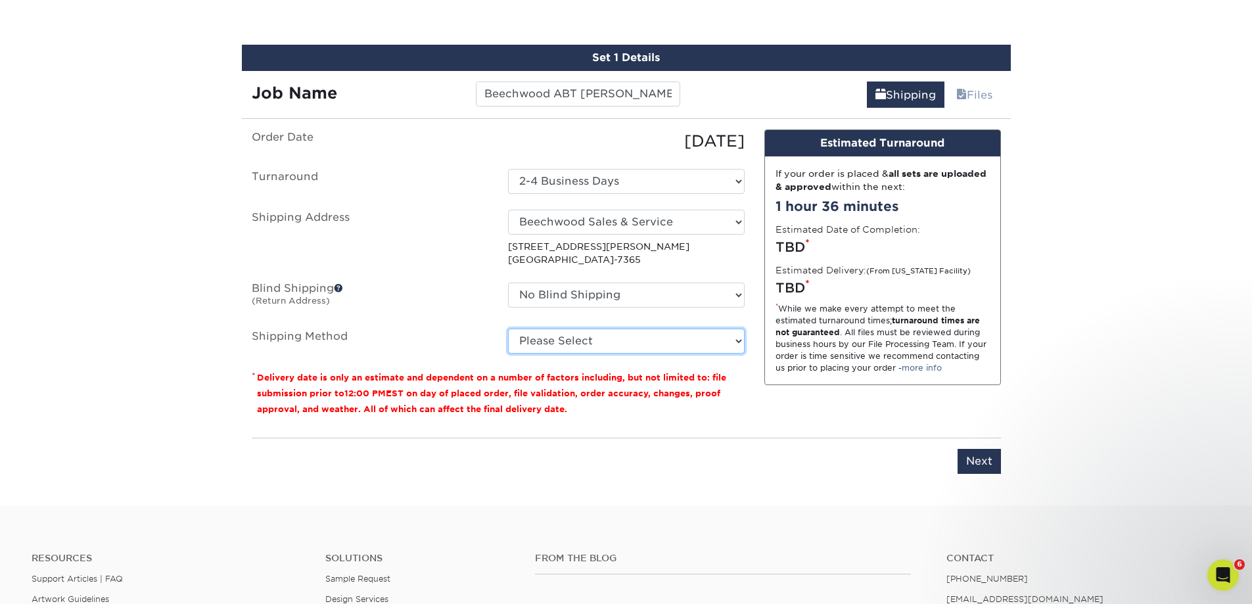
click at [626, 343] on select "Please Select Ground Shipping (+$8.96) 3 Day Shipping Service (+$15.34) 2 Day A…" at bounding box center [626, 340] width 237 height 25
select select "03"
click at [508, 328] on select "Please Select Ground Shipping (+$8.96) 3 Day Shipping Service (+$15.34) 2 Day A…" at bounding box center [626, 340] width 237 height 25
click at [988, 462] on input "Next" at bounding box center [978, 461] width 43 height 25
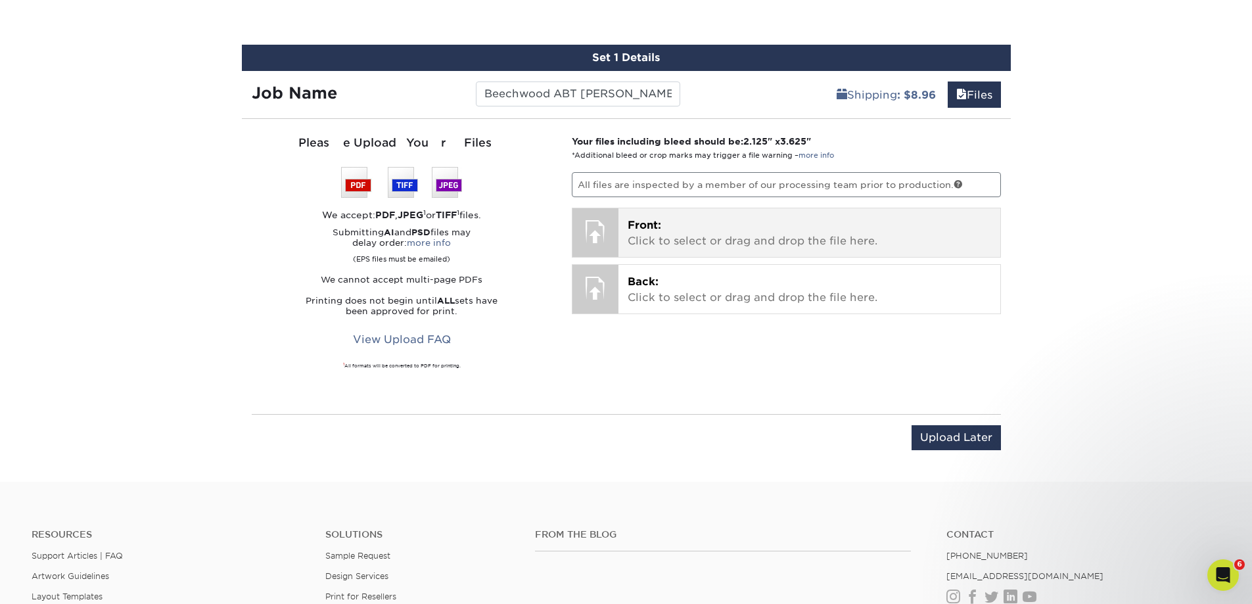
click at [663, 231] on p "Front: Click to select or drag and drop the file here." at bounding box center [808, 233] width 363 height 32
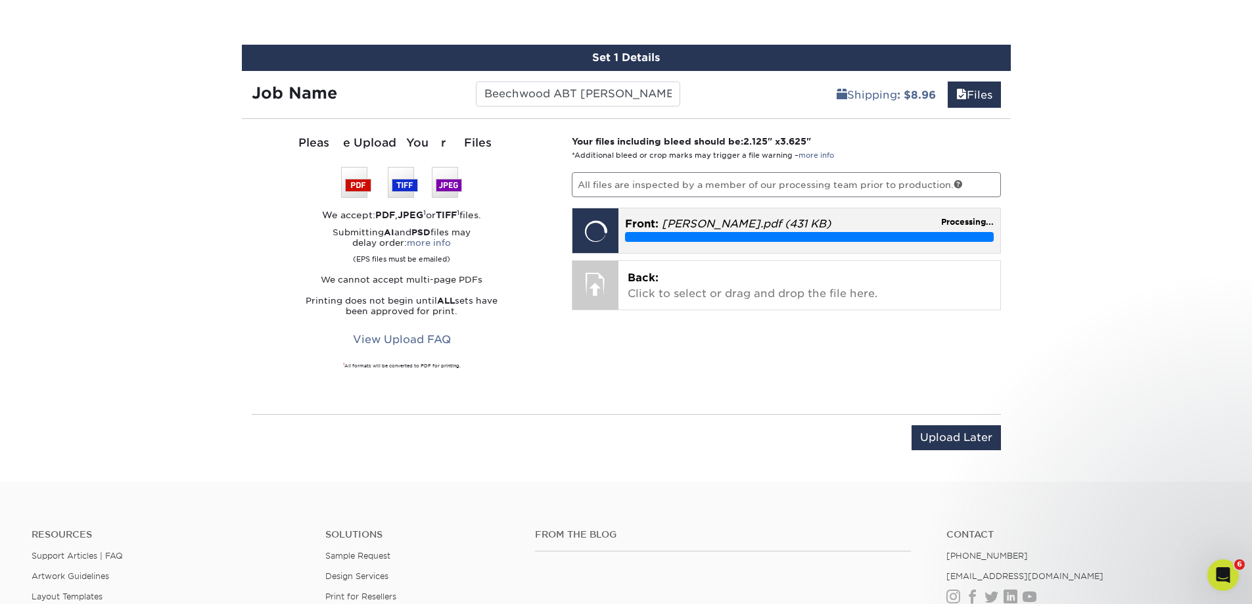
click at [731, 291] on div "Your files including bleed should be: 2.125 " x 3.625 " *Additional bleed or cr…" at bounding box center [786, 266] width 449 height 263
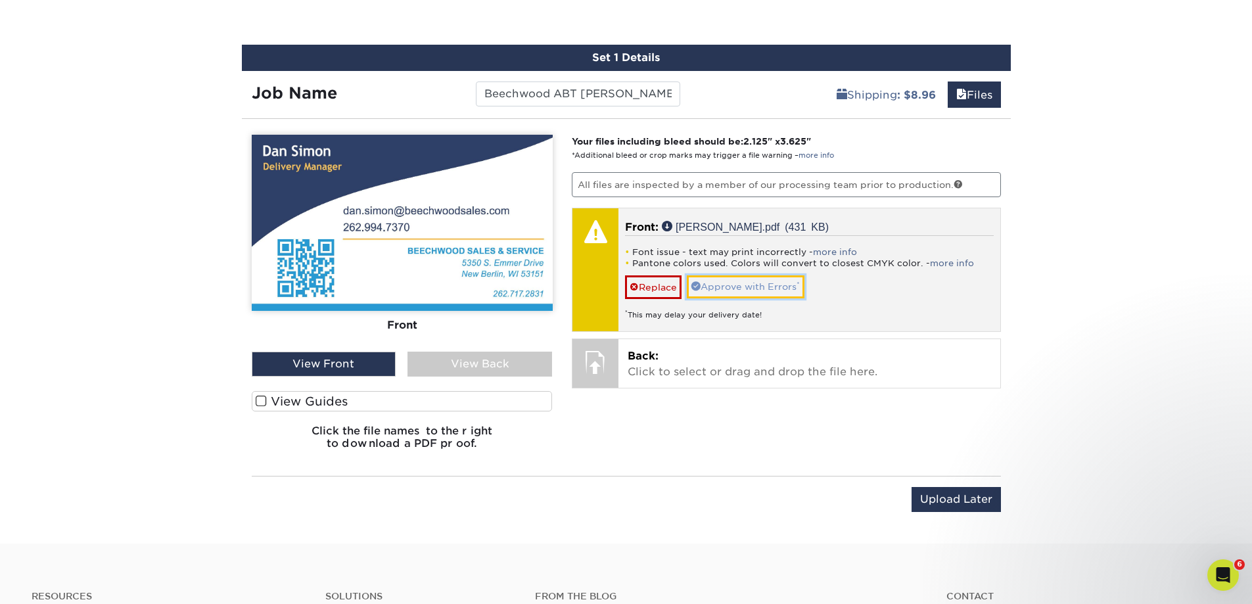
click at [724, 283] on link "Approve with Errors *" at bounding box center [746, 286] width 118 height 22
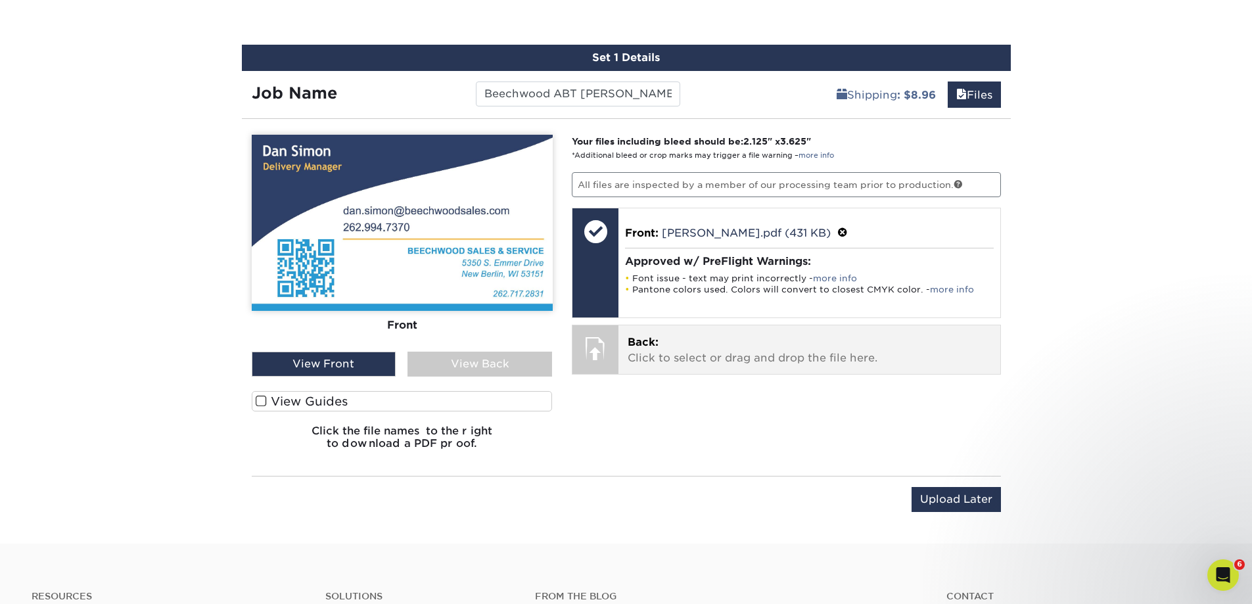
click at [699, 350] on p "Back: Click to select or drag and drop the file here." at bounding box center [808, 350] width 363 height 32
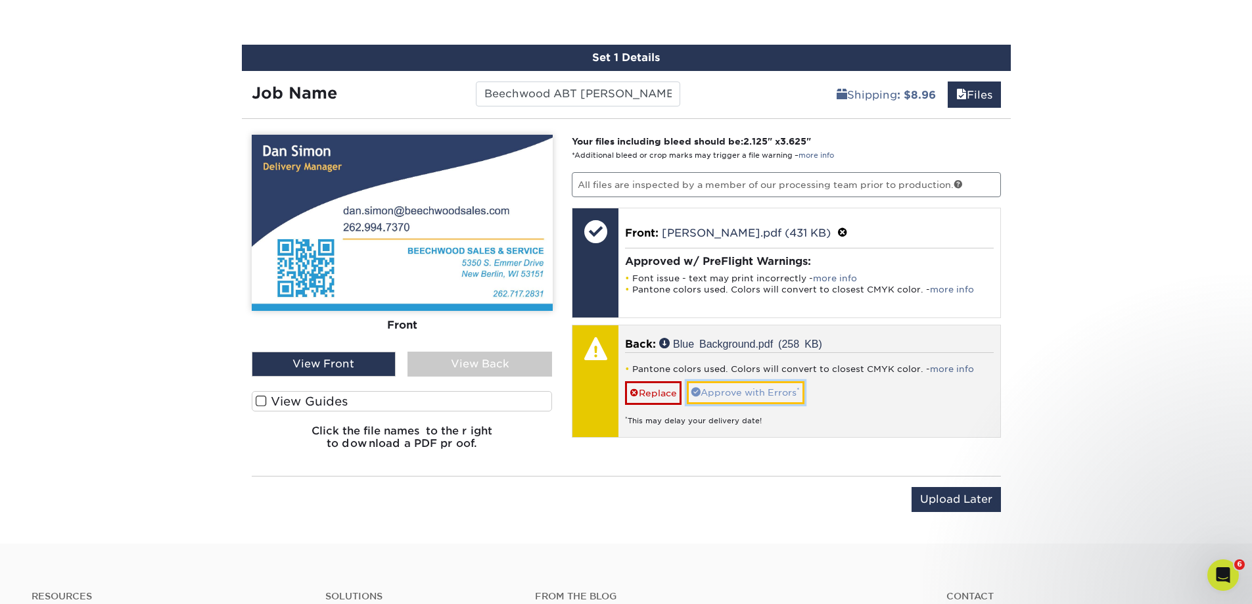
click at [761, 388] on link "Approve with Errors *" at bounding box center [746, 392] width 118 height 22
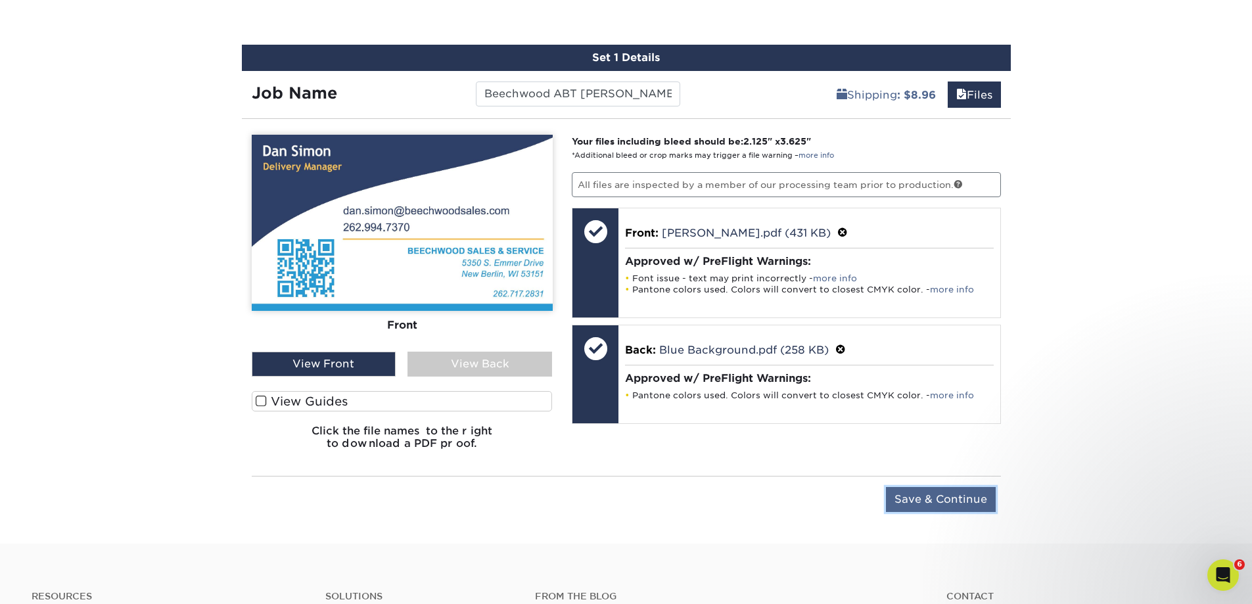
click at [928, 499] on input "Save & Continue" at bounding box center [941, 499] width 110 height 25
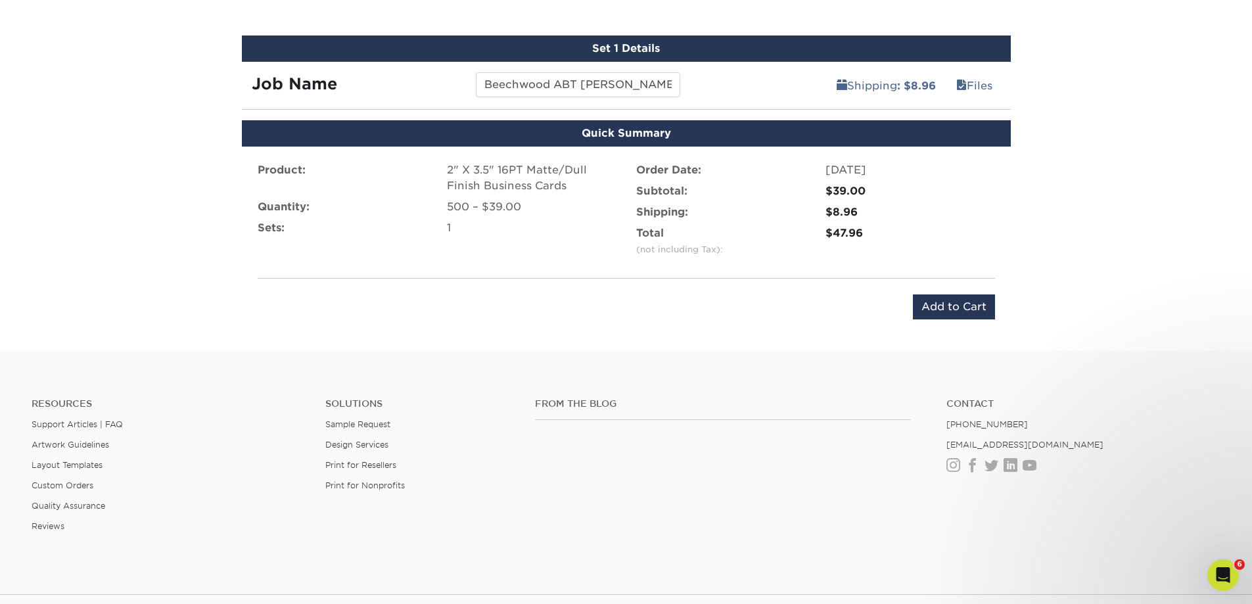
scroll to position [801, 0]
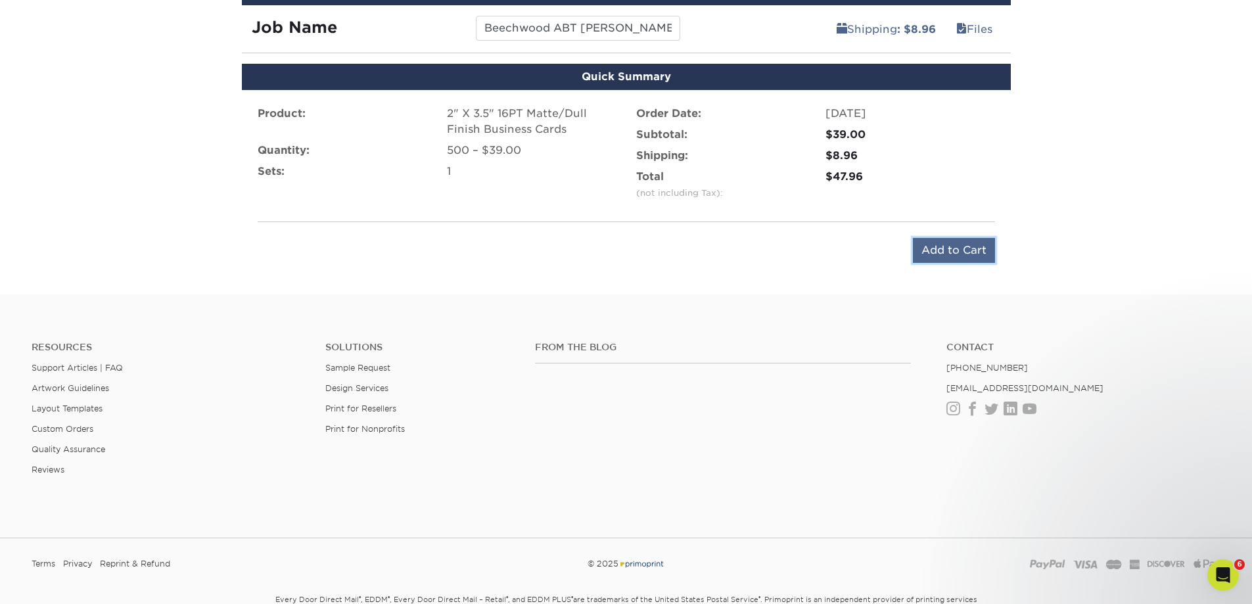
click at [932, 252] on input "Add to Cart" at bounding box center [954, 250] width 82 height 25
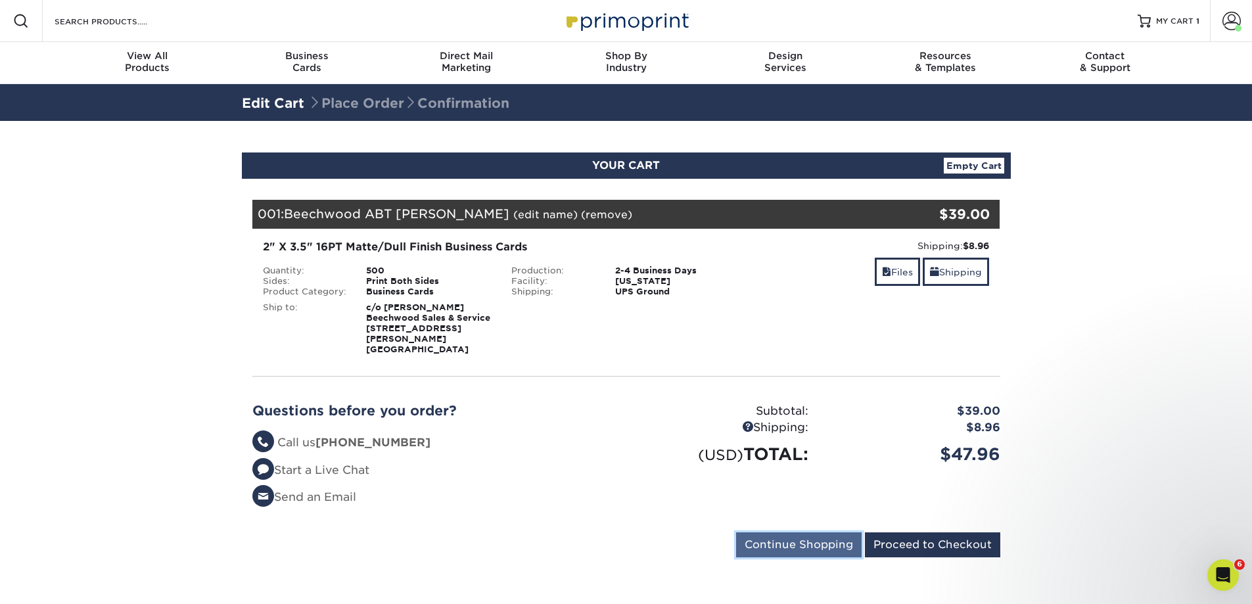
click at [813, 532] on input "Continue Shopping" at bounding box center [798, 544] width 125 height 25
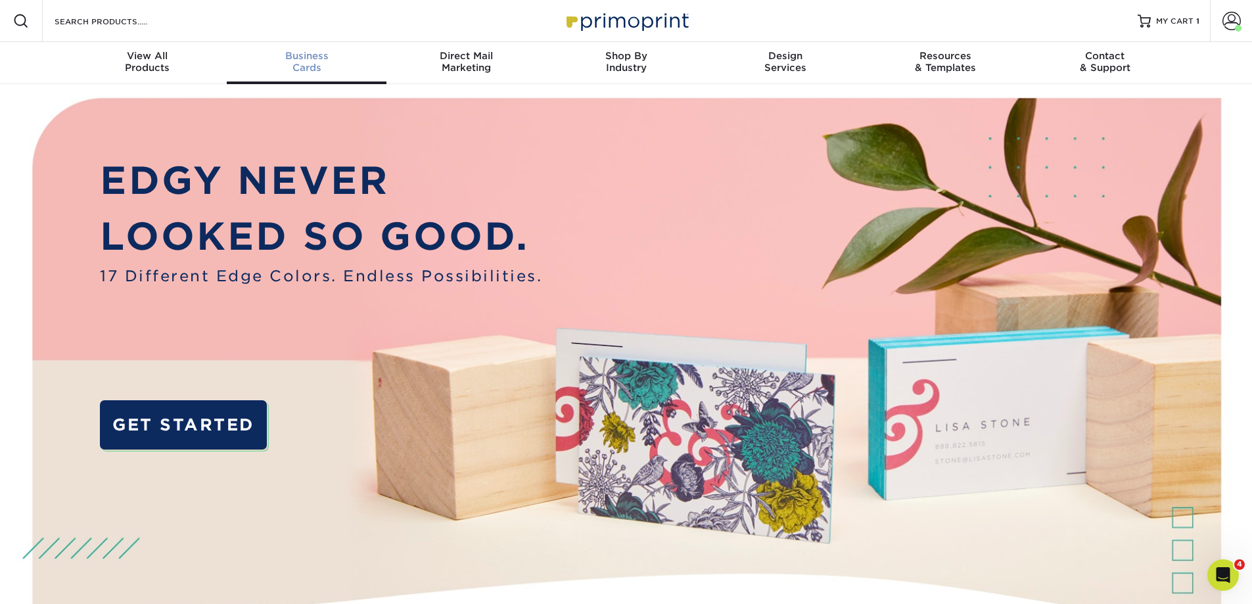
click at [305, 56] on span "Business" at bounding box center [307, 56] width 160 height 12
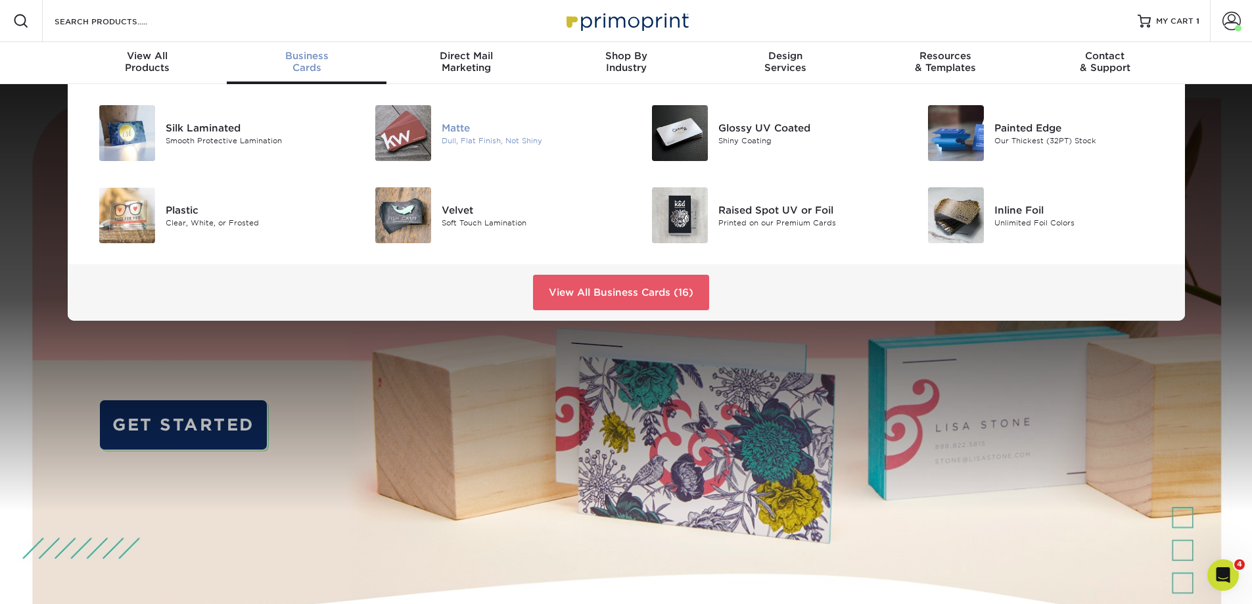
click at [480, 129] on div "Matte" at bounding box center [528, 127] width 174 height 14
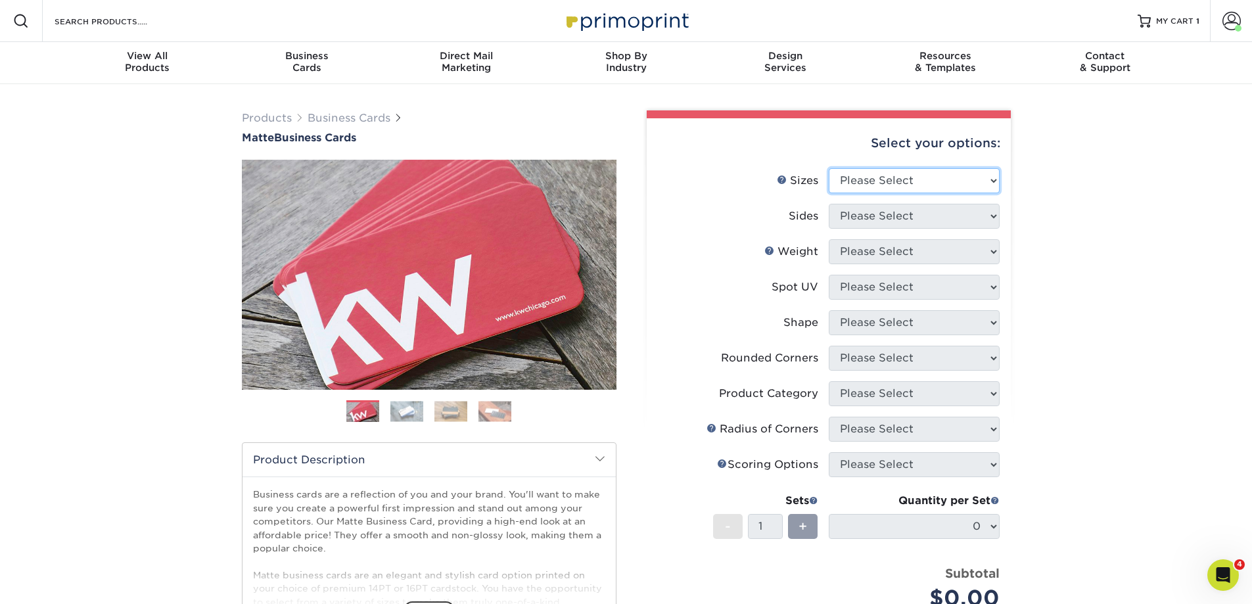
click at [884, 181] on select "Please Select 1.5" x 3.5" - Mini 1.75" x 3.5" - Mini 2" x 2" - Square 2" x 3" -…" at bounding box center [913, 180] width 171 height 25
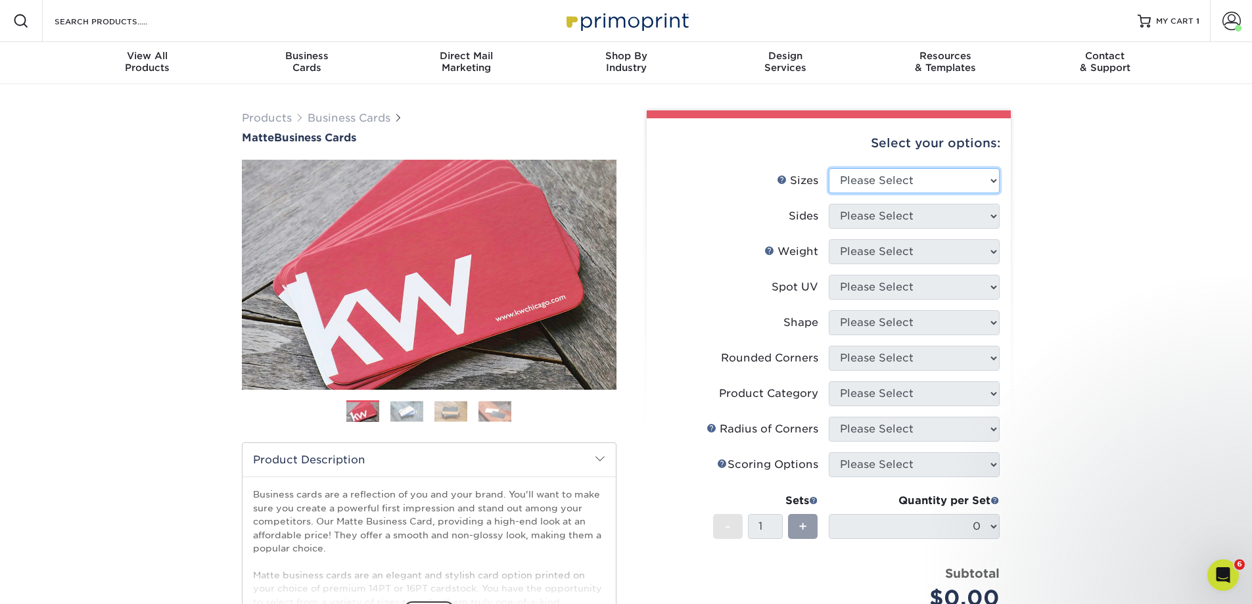
select select "2.00x3.50"
click at [828, 168] on select "Please Select 1.5" x 3.5" - Mini 1.75" x 3.5" - Mini 2" x 2" - Square 2" x 3" -…" at bounding box center [913, 180] width 171 height 25
click at [893, 225] on select "Please Select Print Both Sides Print Front Only" at bounding box center [913, 216] width 171 height 25
select select "13abbda7-1d64-4f25-8bb2-c179b224825d"
click at [828, 204] on select "Please Select Print Both Sides Print Front Only" at bounding box center [913, 216] width 171 height 25
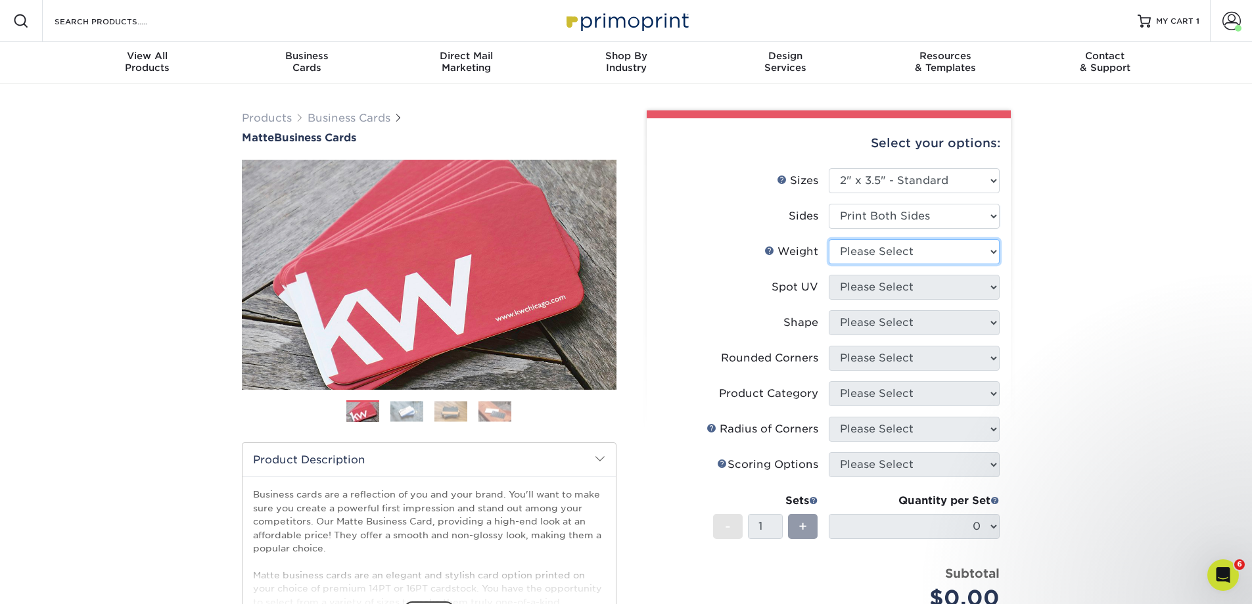
click at [895, 250] on select "Please Select 16PT 14PT" at bounding box center [913, 251] width 171 height 25
select select "16PT"
click at [828, 239] on select "Please Select 16PT 14PT" at bounding box center [913, 251] width 171 height 25
click at [889, 289] on select "Please Select No Spot UV Front and Back (Both Sides) Front Only Back Only" at bounding box center [913, 287] width 171 height 25
select select "3"
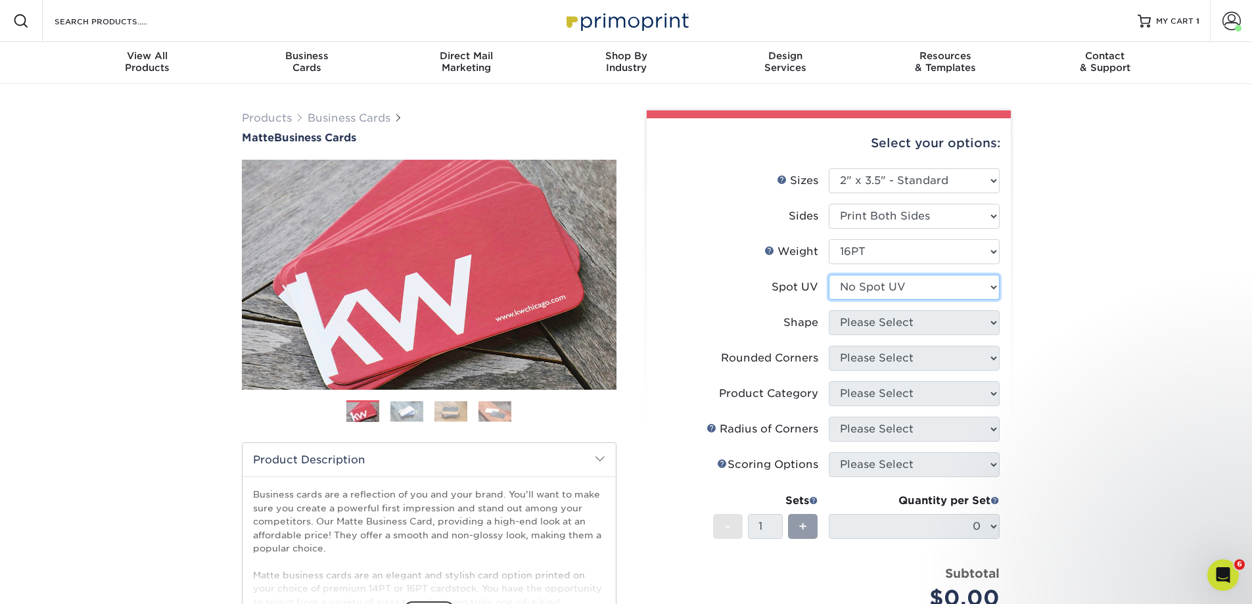
click at [828, 275] on select "Please Select No Spot UV Front and Back (Both Sides) Front Only Back Only" at bounding box center [913, 287] width 171 height 25
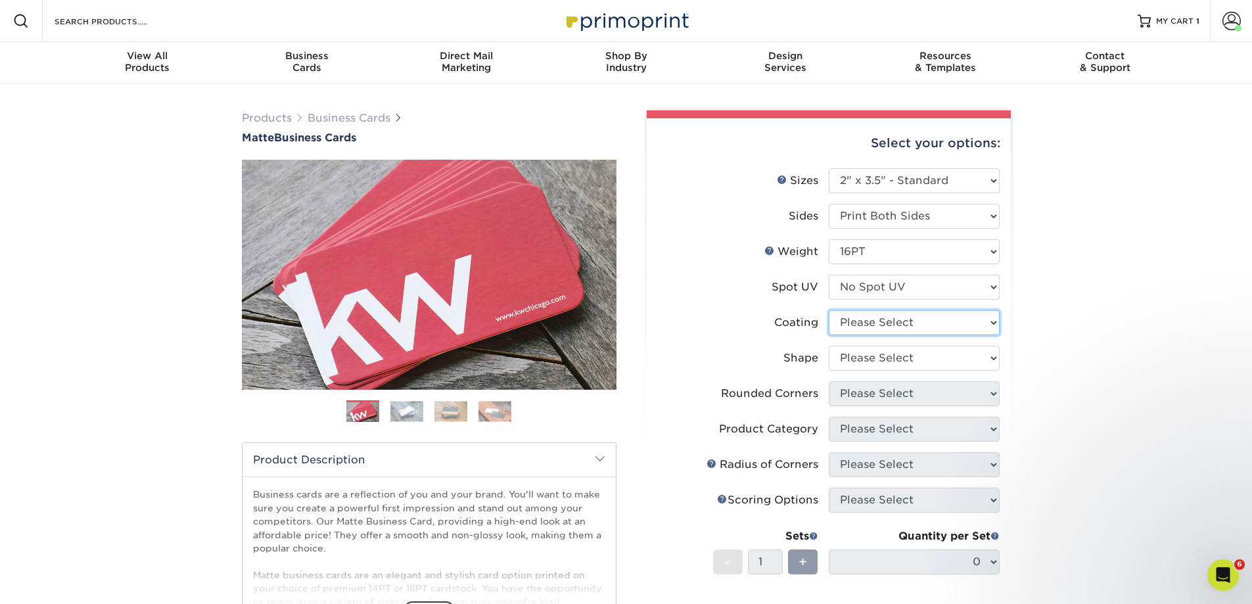
click at [874, 321] on select at bounding box center [913, 322] width 171 height 25
select select "121bb7b5-3b4d-429f-bd8d-bbf80e953313"
click at [828, 310] on select at bounding box center [913, 322] width 171 height 25
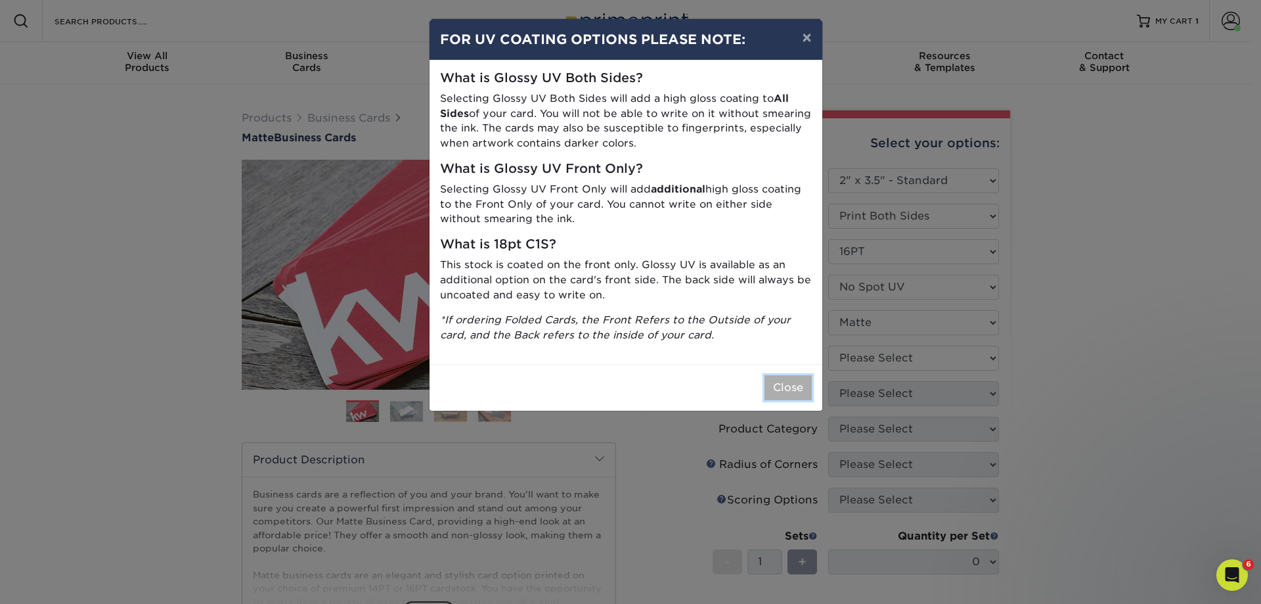
click at [786, 383] on button "Close" at bounding box center [788, 387] width 47 height 25
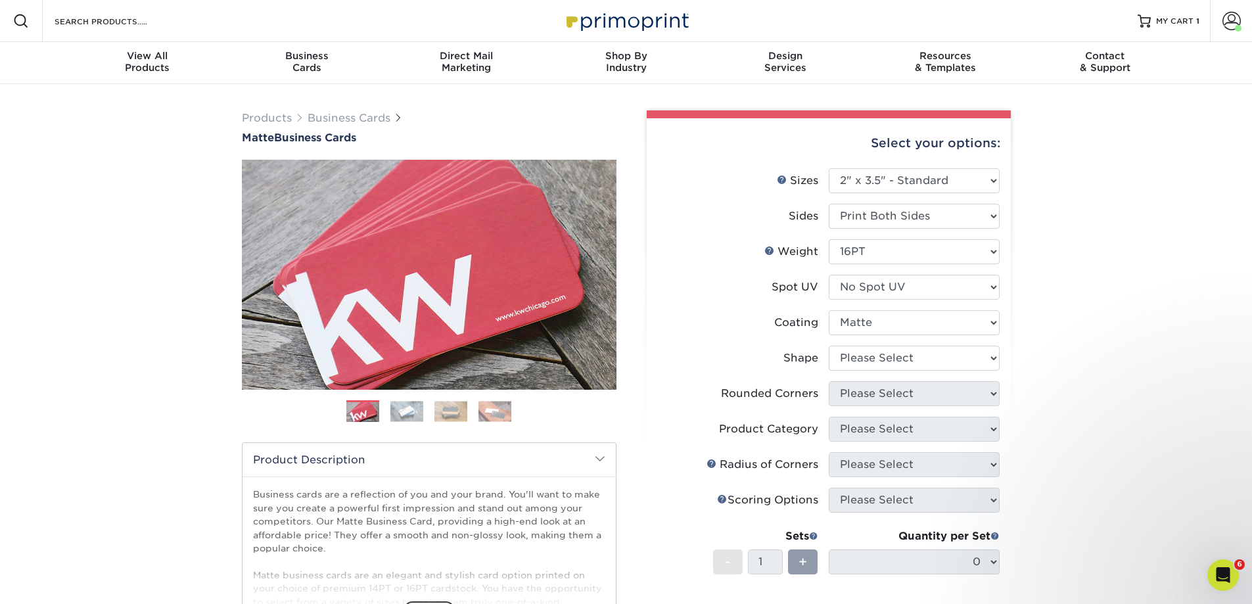
click at [915, 344] on li "Coating" at bounding box center [829, 327] width 342 height 35
click at [913, 359] on select "Please Select Standard Oval" at bounding box center [913, 358] width 171 height 25
select select "standard"
click at [828, 346] on select "Please Select Standard Oval" at bounding box center [913, 358] width 171 height 25
click at [878, 392] on select "Please Select Yes - Round 2 Corners Yes - Round 4 Corners No" at bounding box center [913, 393] width 171 height 25
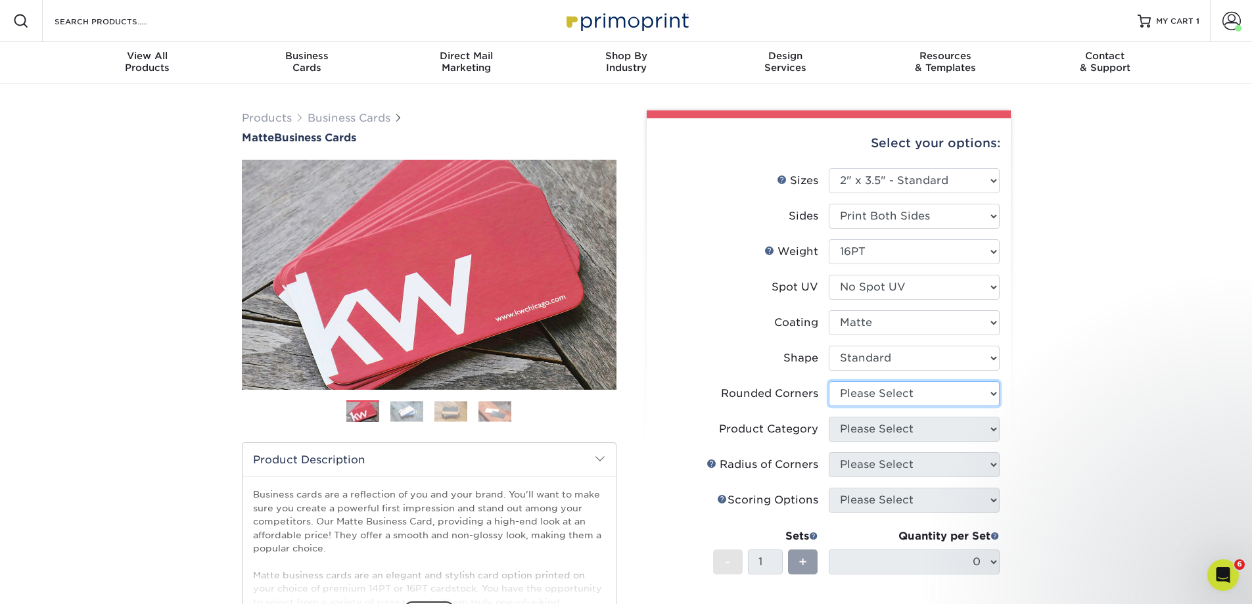
select select "0"
click at [828, 381] on select "Please Select Yes - Round 2 Corners Yes - Round 4 Corners No" at bounding box center [913, 393] width 171 height 25
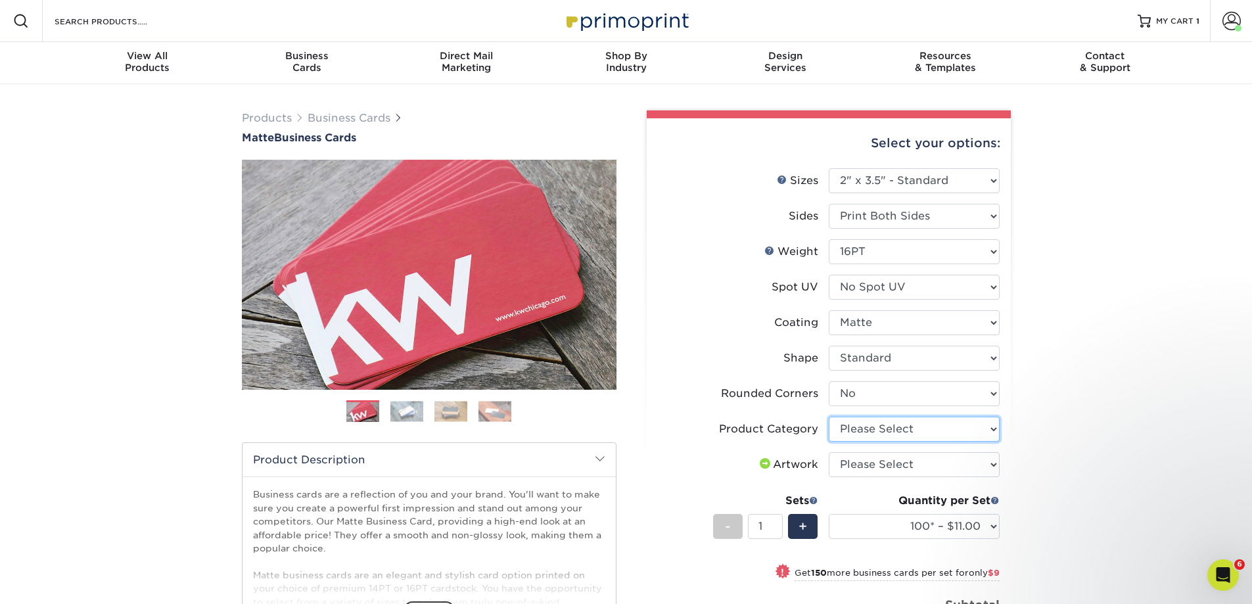
click at [970, 435] on select "Please Select Business Cards" at bounding box center [913, 429] width 171 height 25
select select "3b5148f1-0588-4f88-a218-97bcfdce65c1"
click at [828, 417] on select "Please Select Business Cards" at bounding box center [913, 429] width 171 height 25
click at [946, 460] on select "Please Select I will upload files I need a design - $100" at bounding box center [913, 464] width 171 height 25
select select "upload"
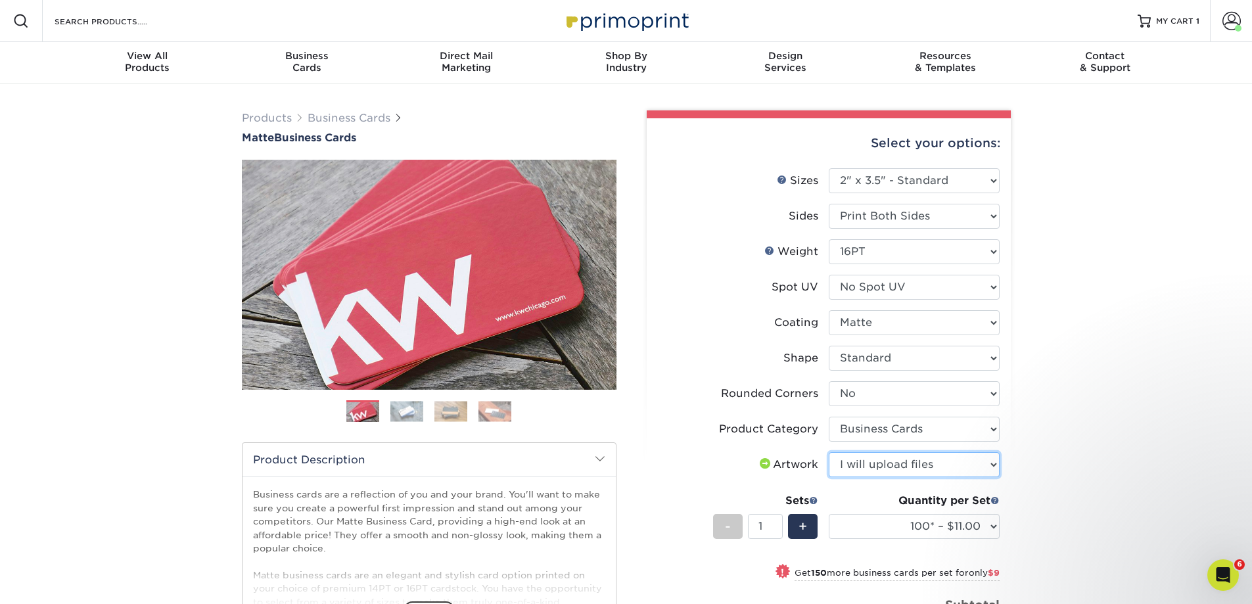
click at [828, 452] on select "Please Select I will upload files I need a design - $100" at bounding box center [913, 464] width 171 height 25
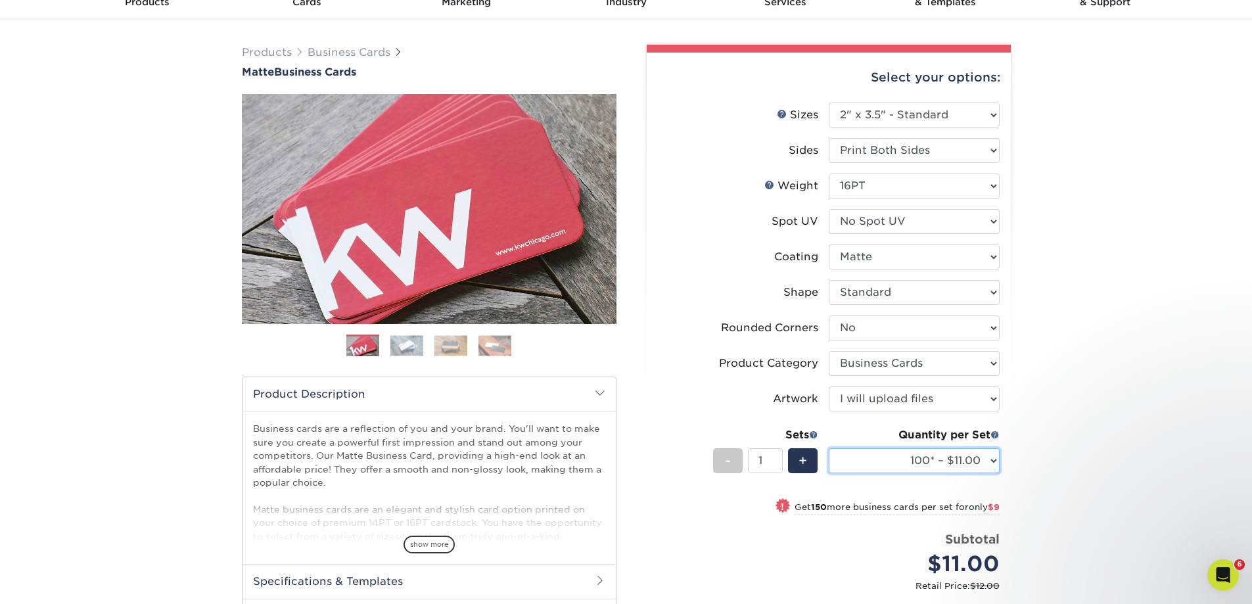
click at [965, 462] on select "100* – $11.00 250* – $20.00 500 – $39.00 1000 – $49.00 2500 – $87.00 5000 – $16…" at bounding box center [913, 460] width 171 height 25
select select "500 – $39.00"
click at [828, 448] on select "100* – $11.00 250* – $20.00 500 – $39.00 1000 – $49.00 2500 – $87.00 5000 – $16…" at bounding box center [913, 460] width 171 height 25
click at [1078, 462] on div "Products Business Cards Matte Business Cards Previous Next 100 $ 8" at bounding box center [626, 402] width 1252 height 769
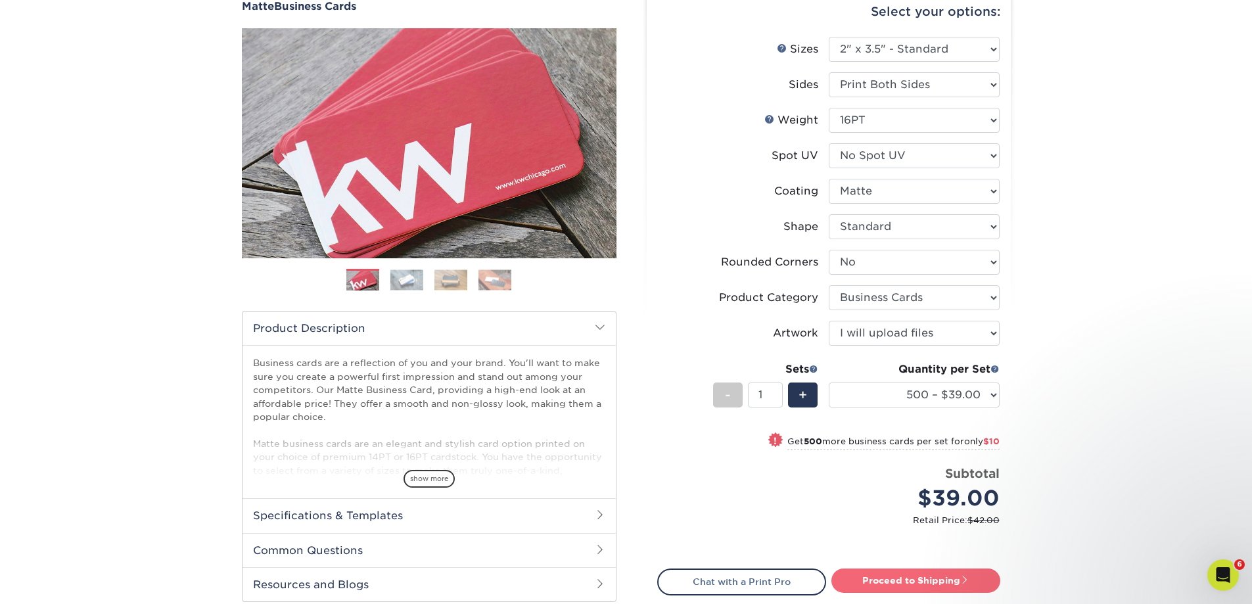
click at [944, 579] on link "Proceed to Shipping" at bounding box center [915, 580] width 169 height 24
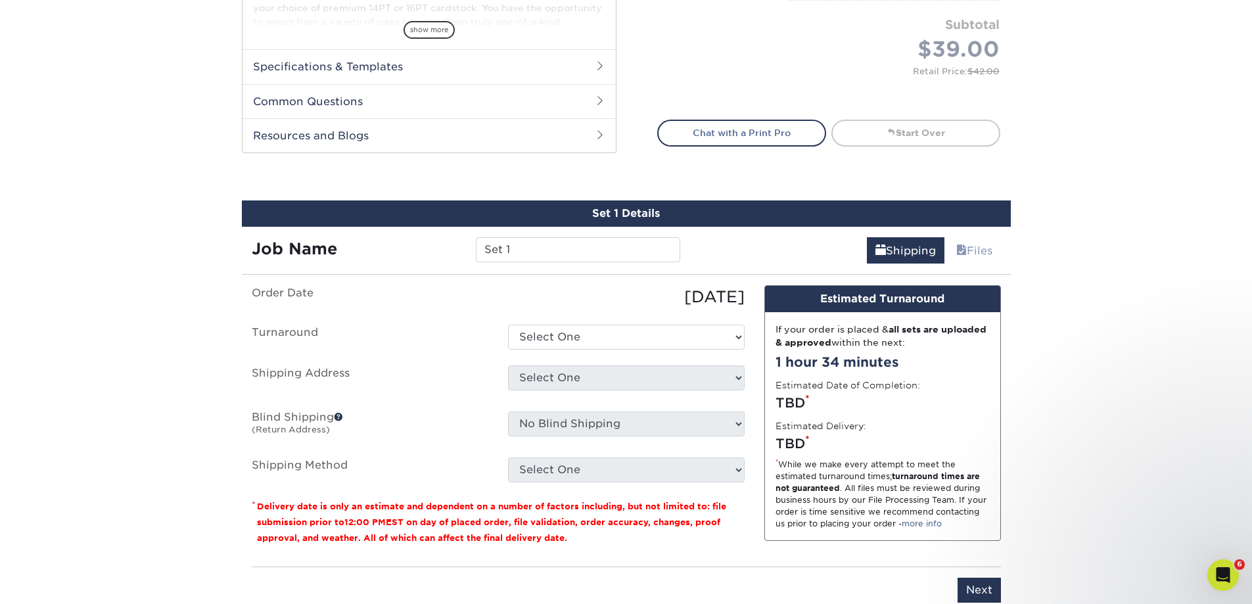
scroll to position [736, 0]
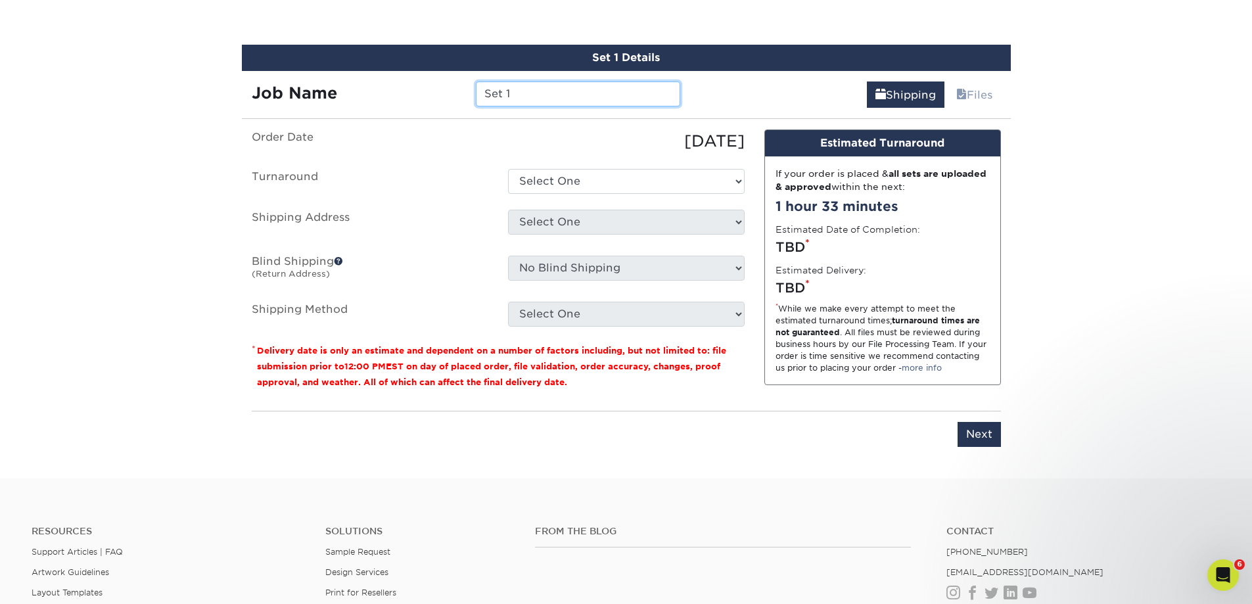
drag, startPoint x: 575, startPoint y: 95, endPoint x: 433, endPoint y: 85, distance: 142.2
click at [433, 85] on div "Job Name Set 1" at bounding box center [466, 93] width 449 height 25
type input "Beechwood ABT Zais"
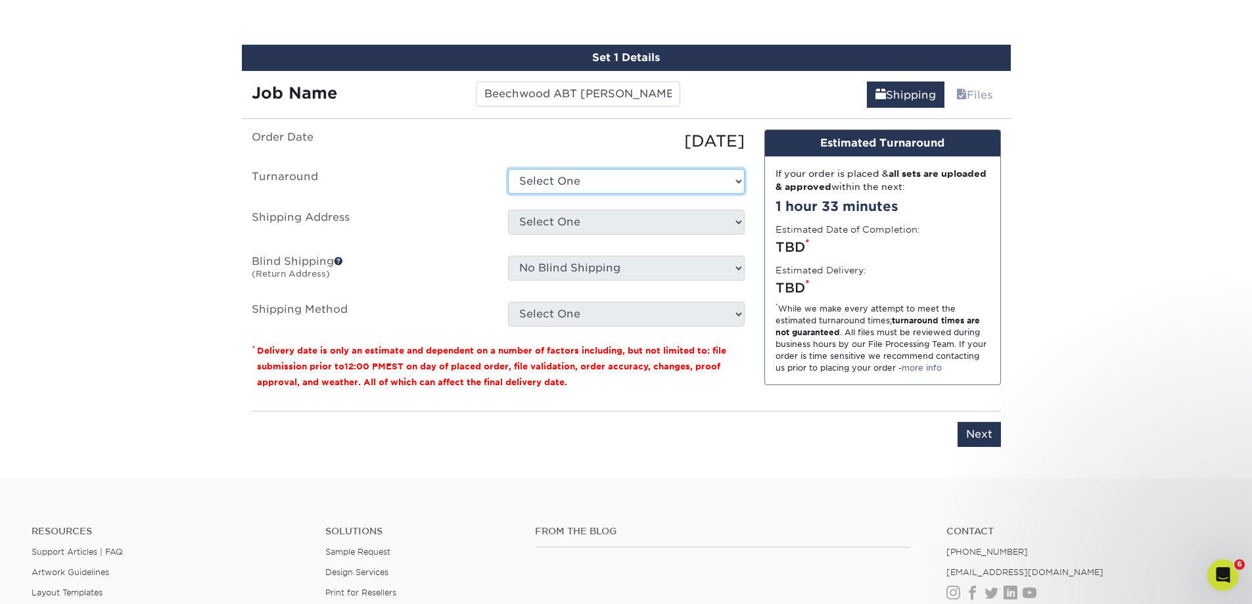
click at [683, 178] on select "Select One 2-4 Business Days 2 Day Next Business Day" at bounding box center [626, 181] width 237 height 25
select select "b78ebb40-f3d8-446a-8df3-6de10c612245"
click at [508, 169] on select "Select One 2-4 Business Days 2 Day Next Business Day" at bounding box center [626, 181] width 237 height 25
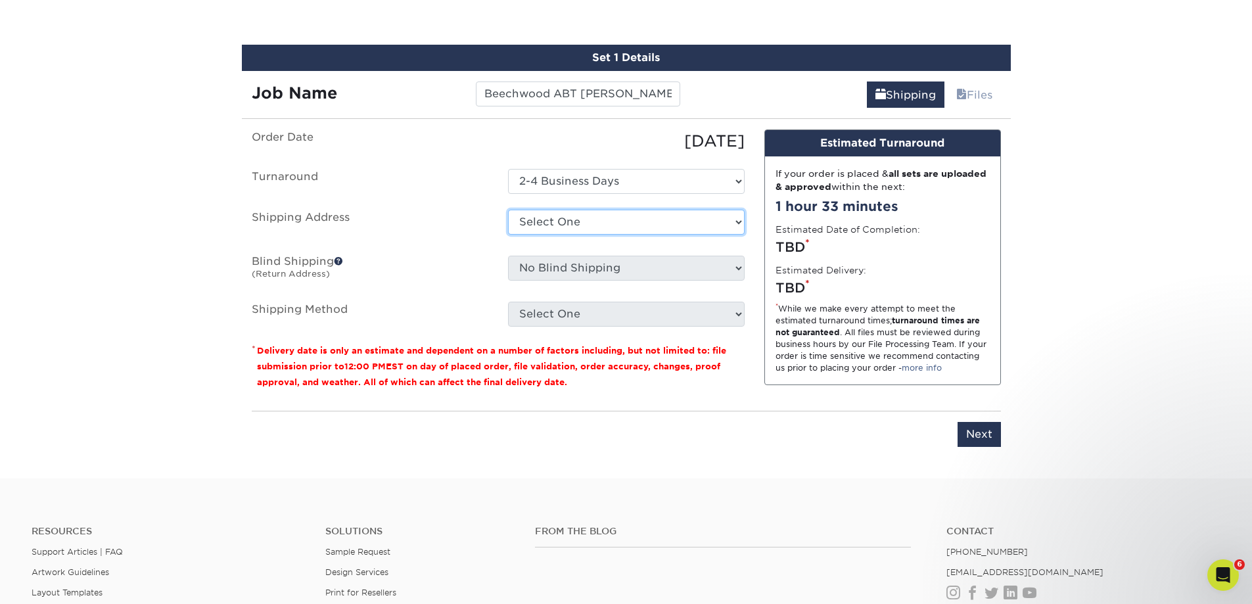
click at [606, 223] on select "Select One Beechwood Green Bay Beechwood Madison Beechwood Sales & Service Bret…" at bounding box center [626, 222] width 237 height 25
select select "36843"
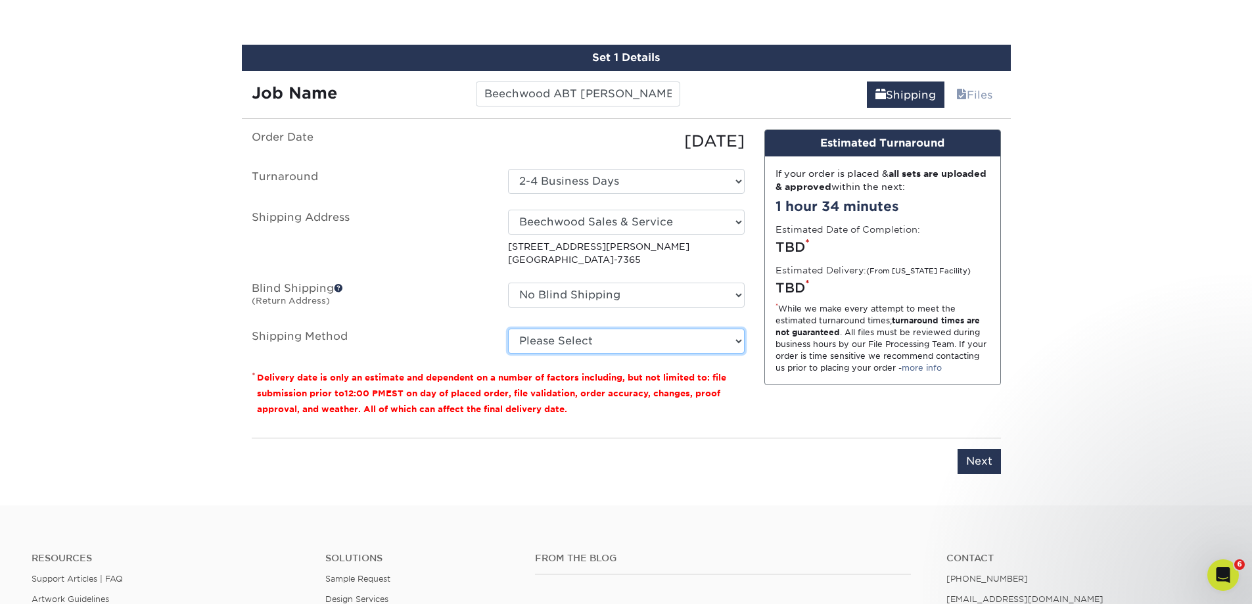
click at [683, 346] on select "Please Select Ground Shipping (+$8.96) 3 Day Shipping Service (+$15.34) 2 Day A…" at bounding box center [626, 340] width 237 height 25
select select "03"
click at [508, 328] on select "Please Select Ground Shipping (+$8.96) 3 Day Shipping Service (+$15.34) 2 Day A…" at bounding box center [626, 340] width 237 height 25
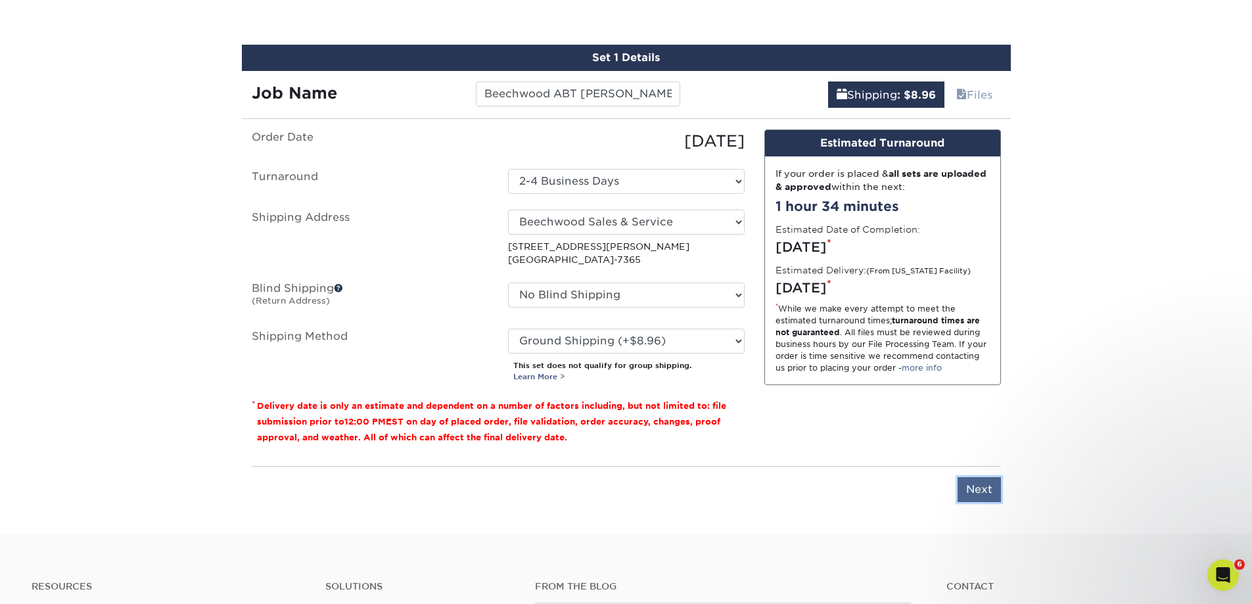
click at [987, 491] on input "Next" at bounding box center [978, 489] width 43 height 25
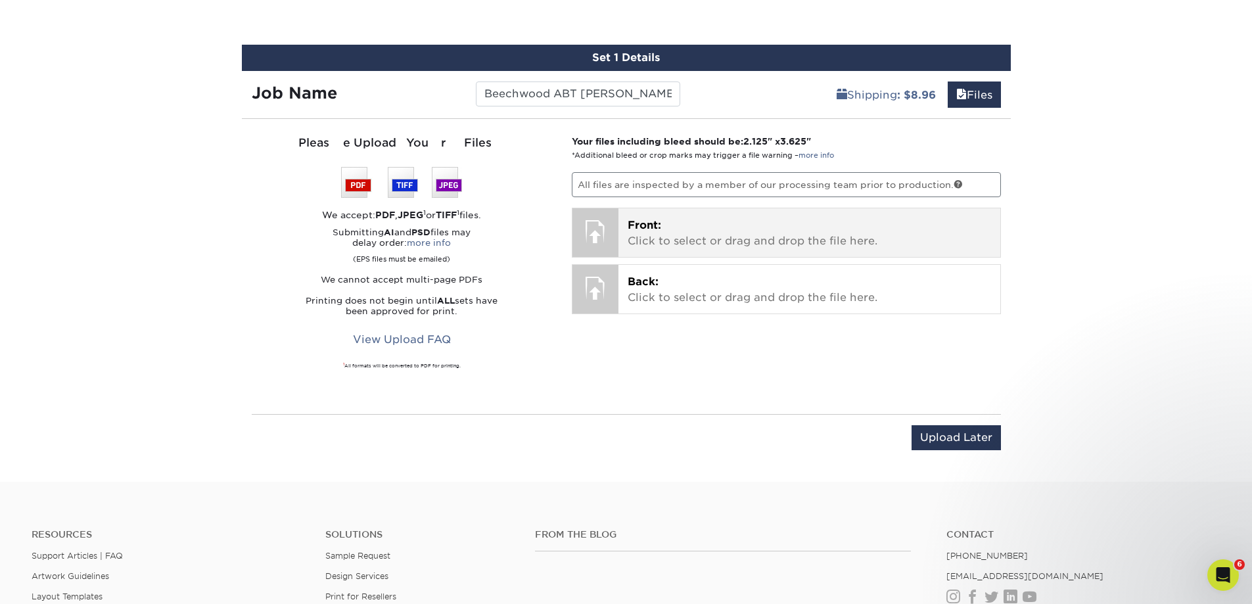
click at [667, 225] on p "Front: Click to select or drag and drop the file here." at bounding box center [808, 233] width 363 height 32
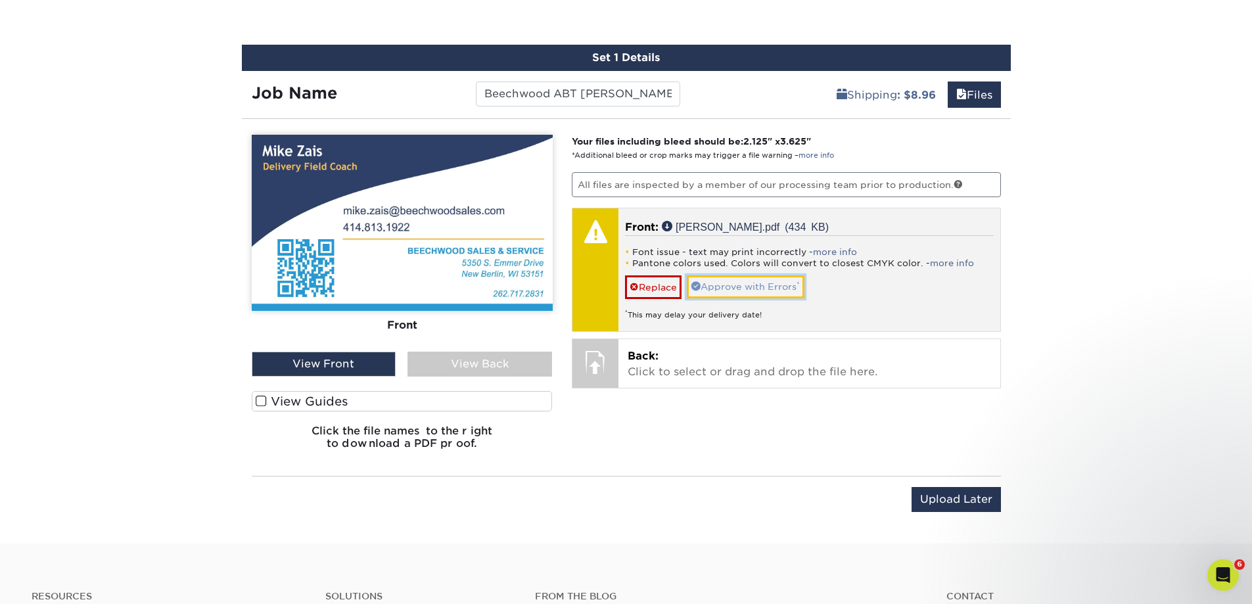
click at [747, 282] on link "Approve with Errors *" at bounding box center [746, 286] width 118 height 22
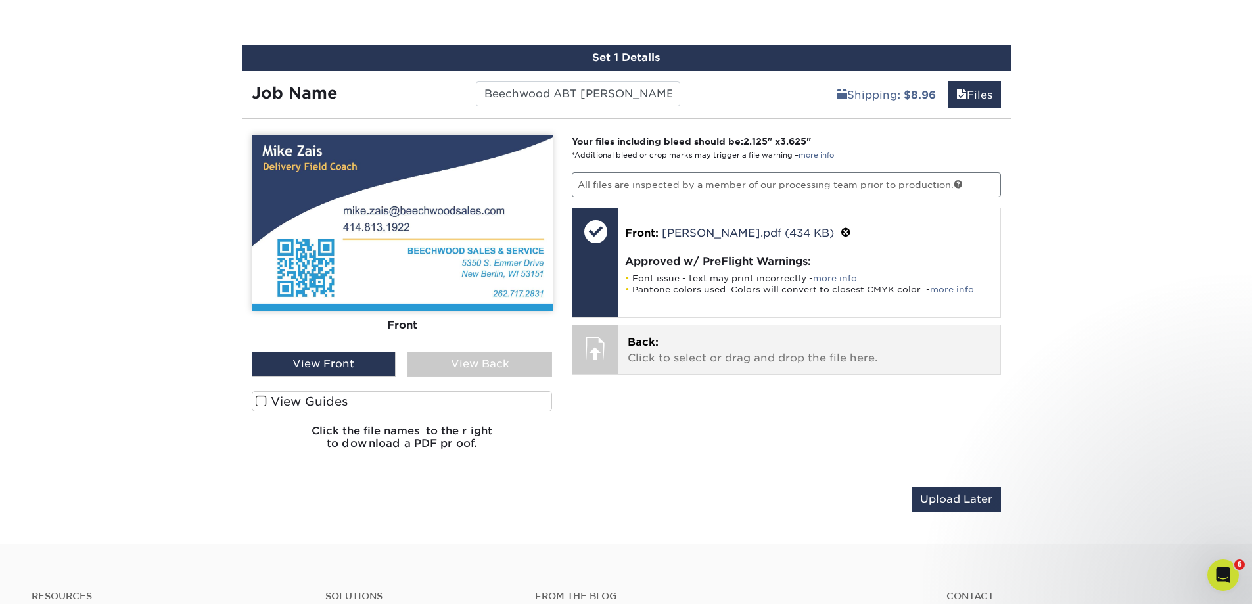
click at [727, 355] on p "Back: Click to select or drag and drop the file here." at bounding box center [808, 350] width 363 height 32
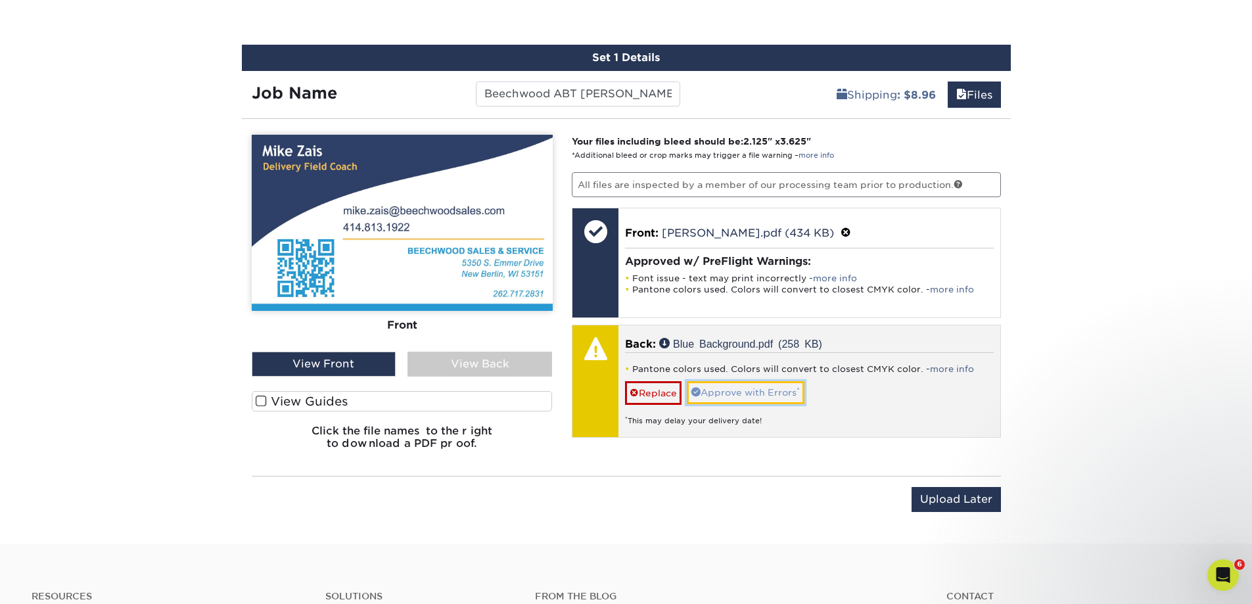
click at [769, 390] on link "Approve with Errors *" at bounding box center [746, 392] width 118 height 22
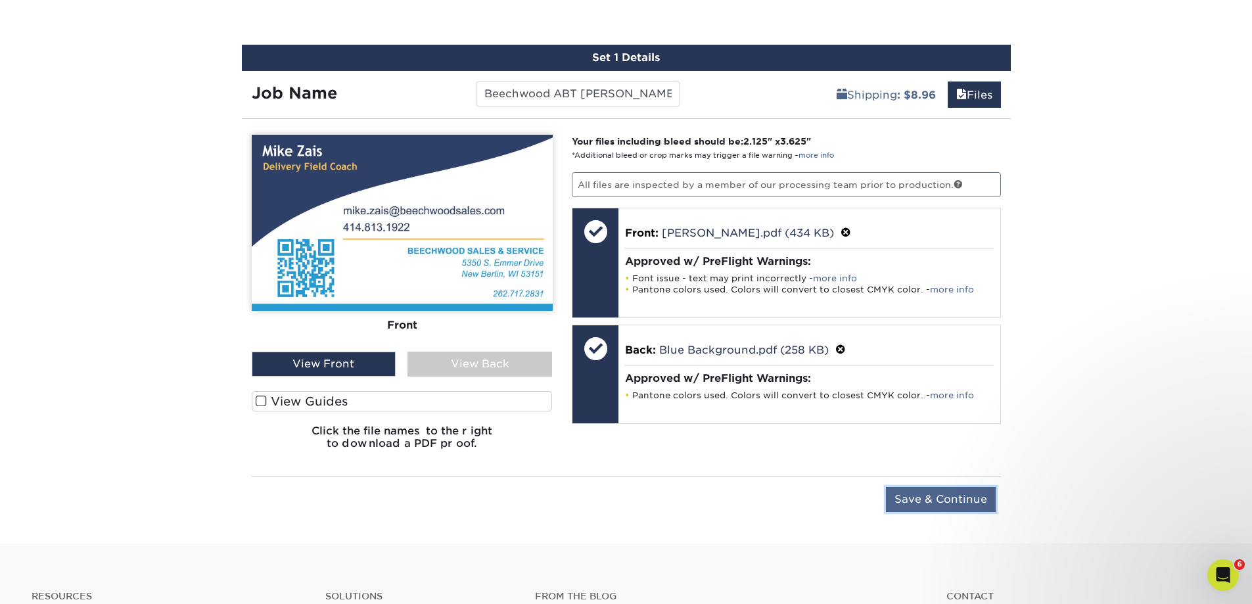
click at [926, 495] on input "Save & Continue" at bounding box center [941, 499] width 110 height 25
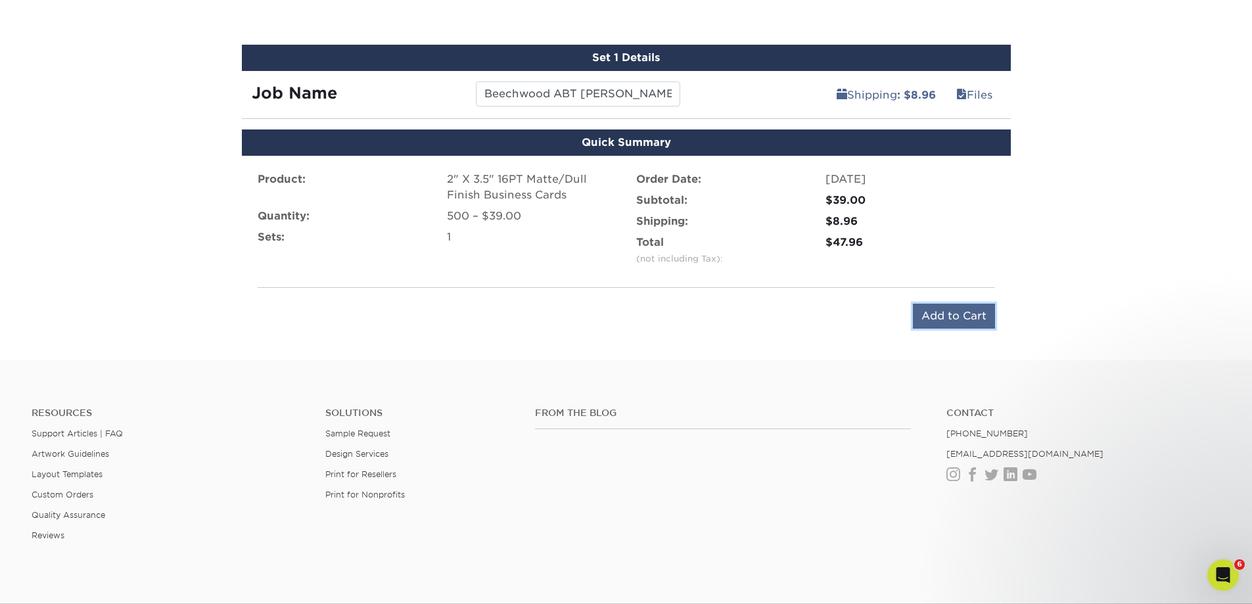
click at [955, 315] on input "Add to Cart" at bounding box center [954, 316] width 82 height 25
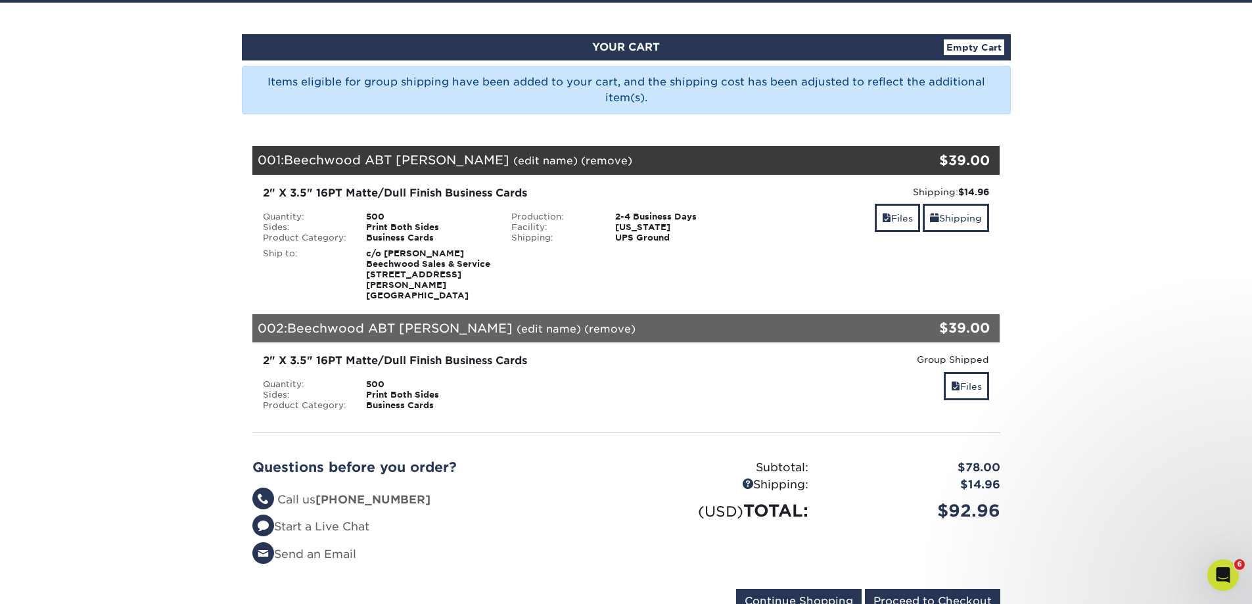
scroll to position [131, 0]
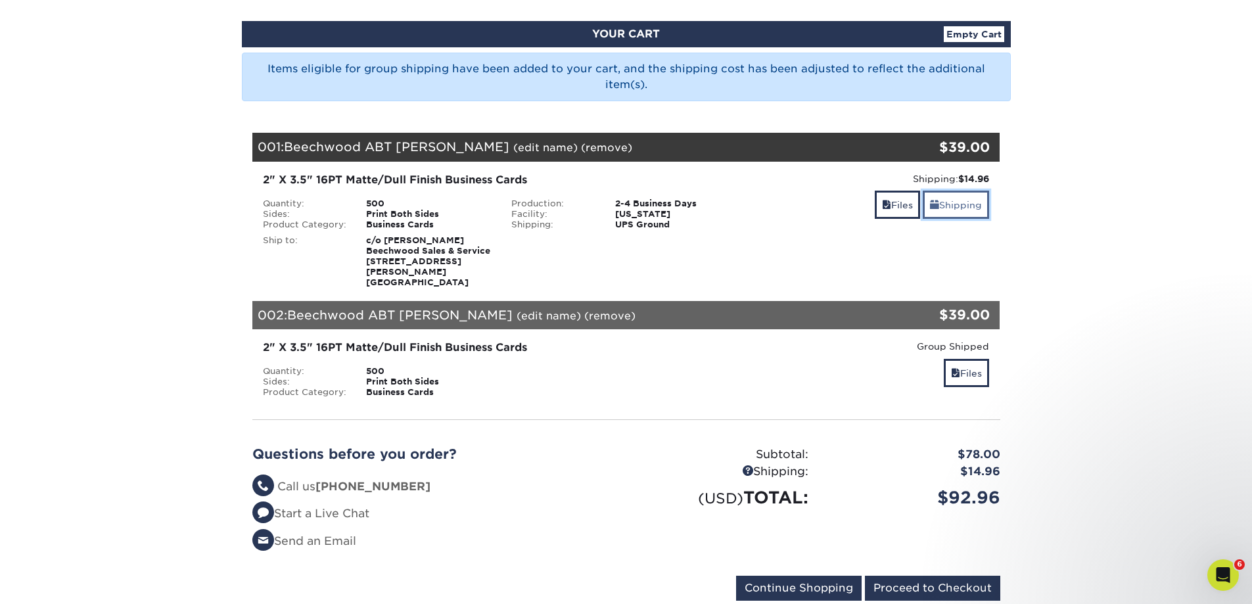
click at [951, 205] on link "Shipping" at bounding box center [955, 205] width 66 height 28
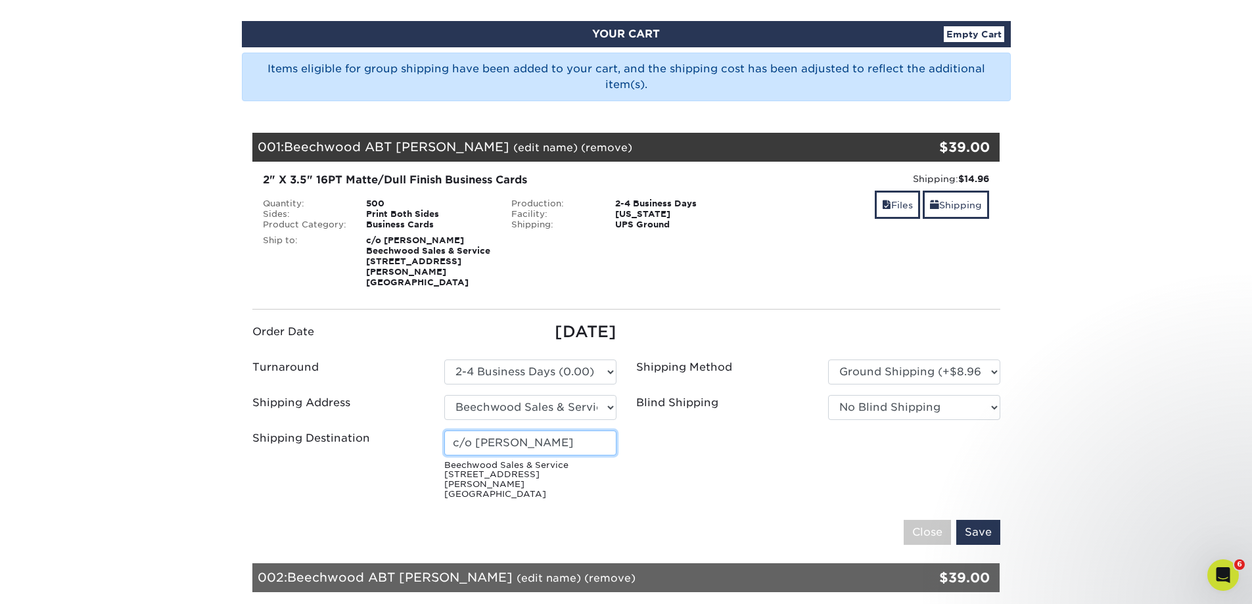
drag, startPoint x: 562, startPoint y: 434, endPoint x: 474, endPoint y: 433, distance: 88.7
click at [474, 433] on input "c/o [PERSON_NAME]" at bounding box center [530, 442] width 172 height 25
type input "c/o [PERSON_NAME]"
click at [979, 520] on input "Save" at bounding box center [978, 532] width 44 height 25
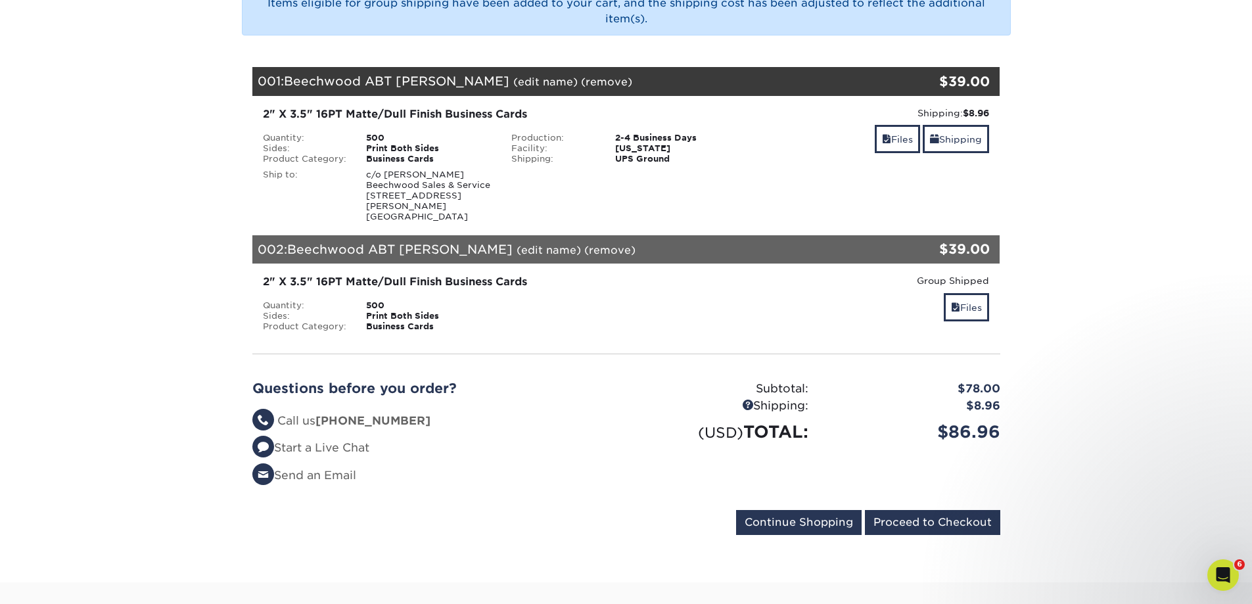
scroll to position [263, 0]
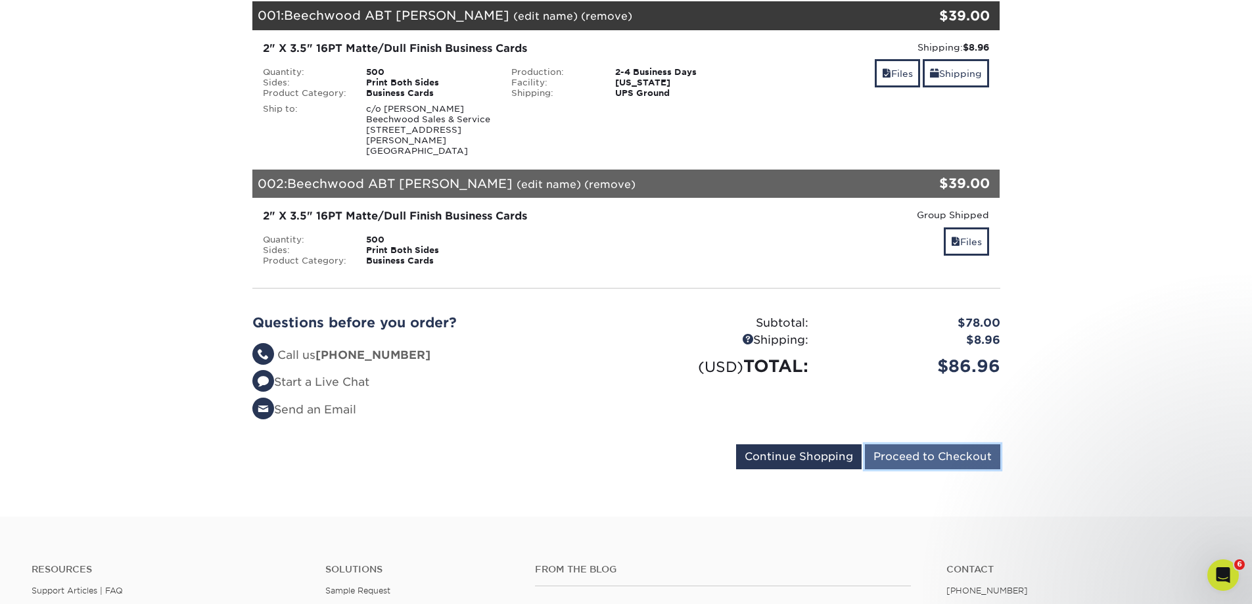
click at [925, 448] on input "Proceed to Checkout" at bounding box center [932, 456] width 135 height 25
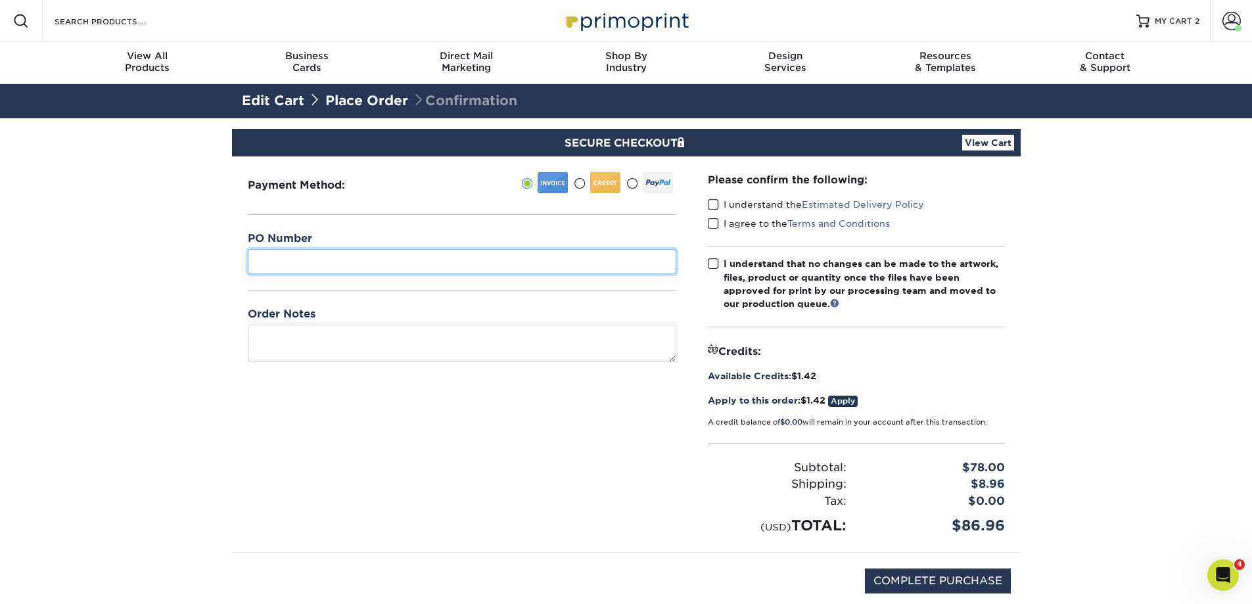
click at [441, 263] on input "text" at bounding box center [462, 261] width 428 height 25
type input "Beechwood"
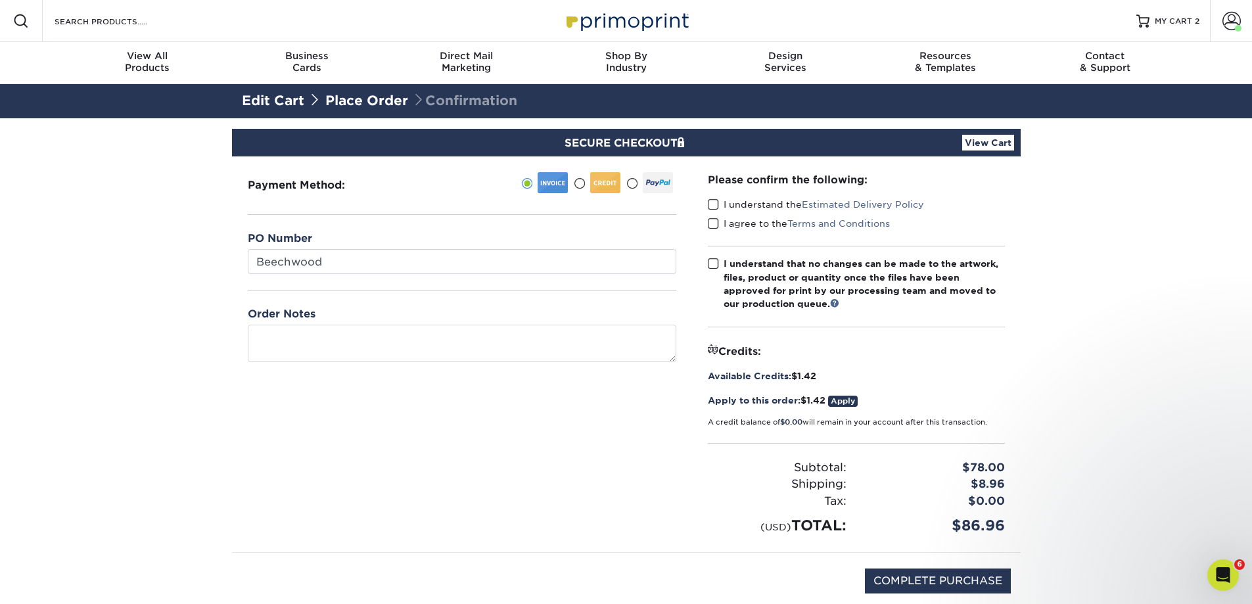
click at [711, 202] on span at bounding box center [713, 204] width 11 height 12
click at [0, 0] on input "I understand the Estimated Delivery Policy" at bounding box center [0, 0] width 0 height 0
click at [708, 221] on span at bounding box center [713, 223] width 11 height 12
click at [0, 0] on input "I agree to the Terms and Conditions" at bounding box center [0, 0] width 0 height 0
click at [710, 261] on span at bounding box center [713, 264] width 11 height 12
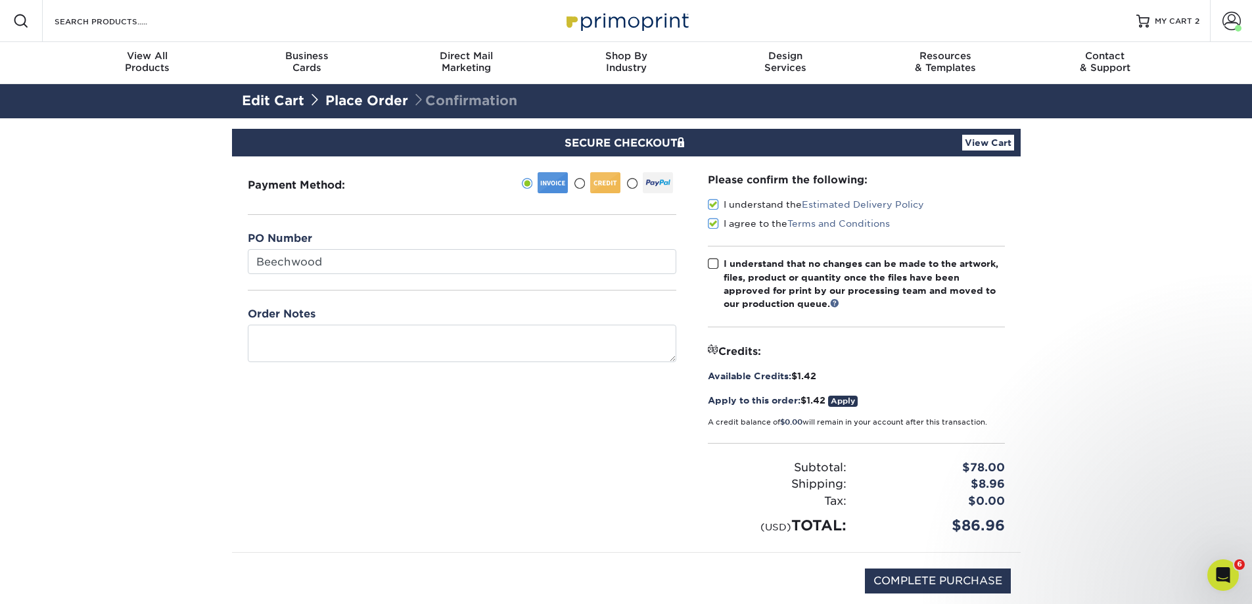
click at [0, 0] on input "I understand that no changes can be made to the artwork, files, product or quan…" at bounding box center [0, 0] width 0 height 0
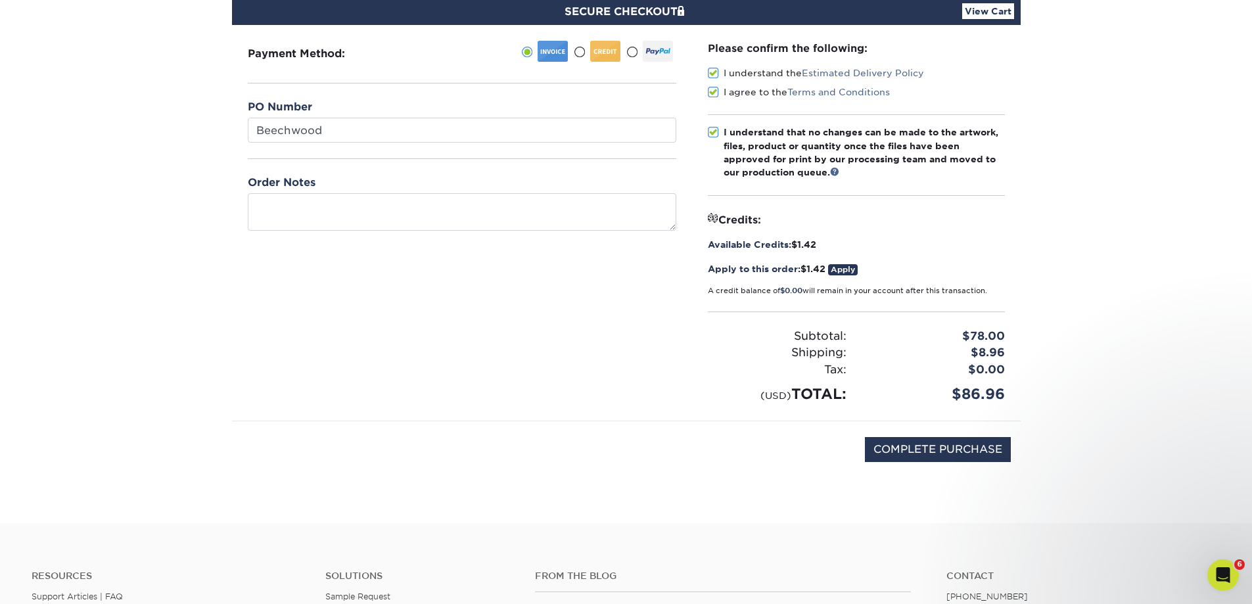
click at [843, 268] on link "Apply" at bounding box center [843, 269] width 30 height 11
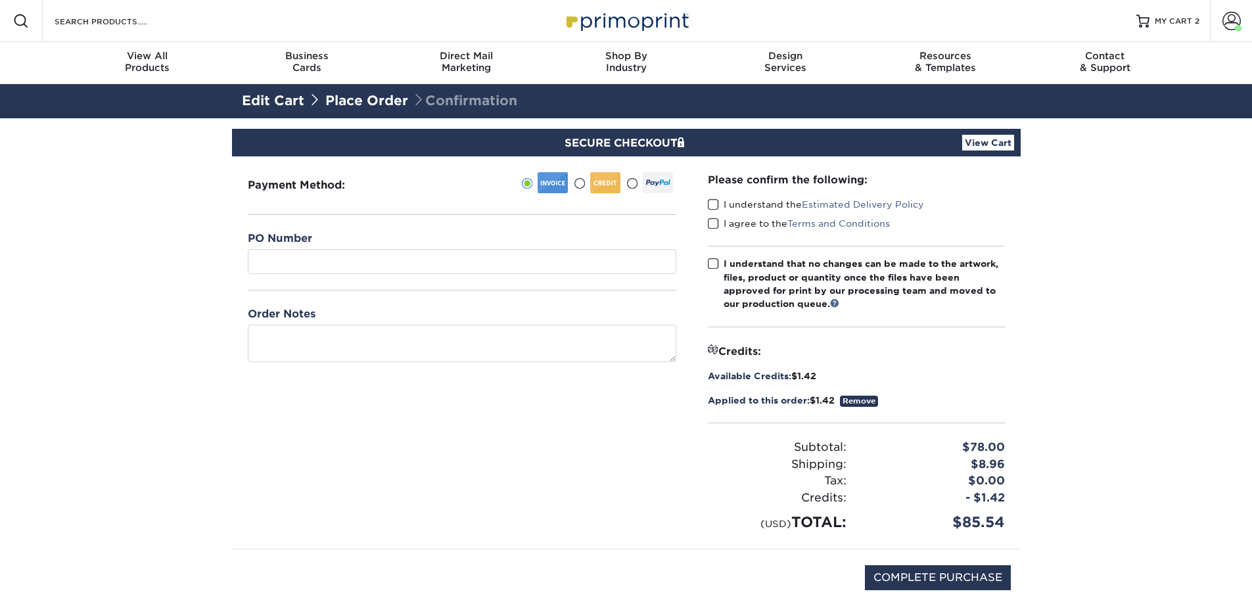
click at [862, 403] on link "Remove" at bounding box center [859, 400] width 38 height 11
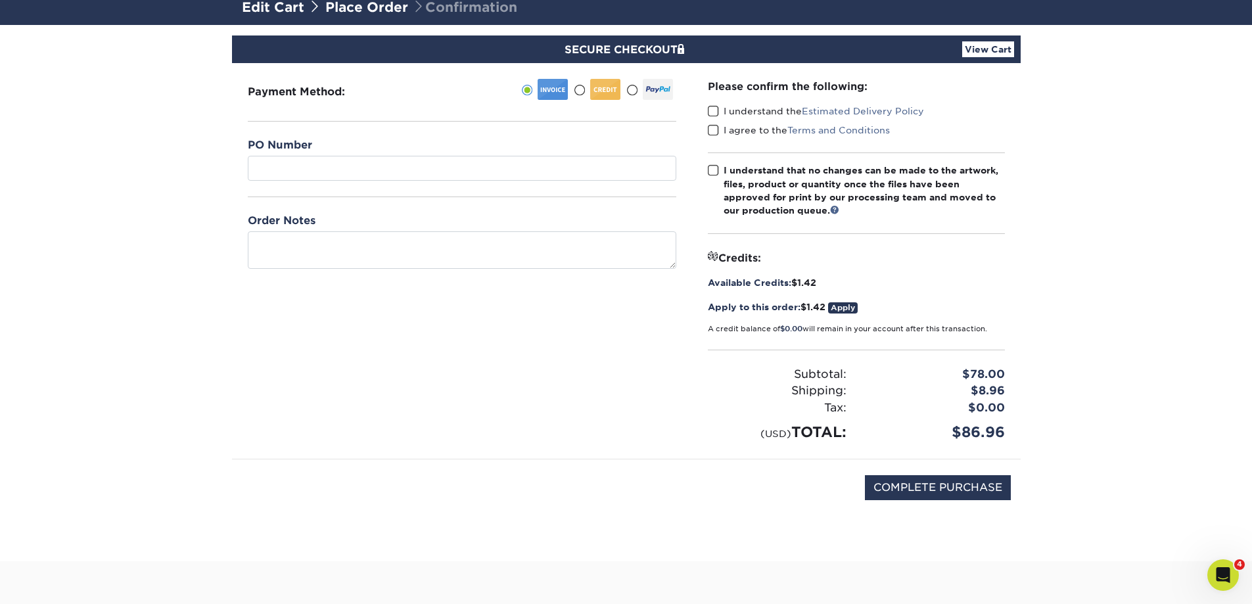
scroll to position [131, 0]
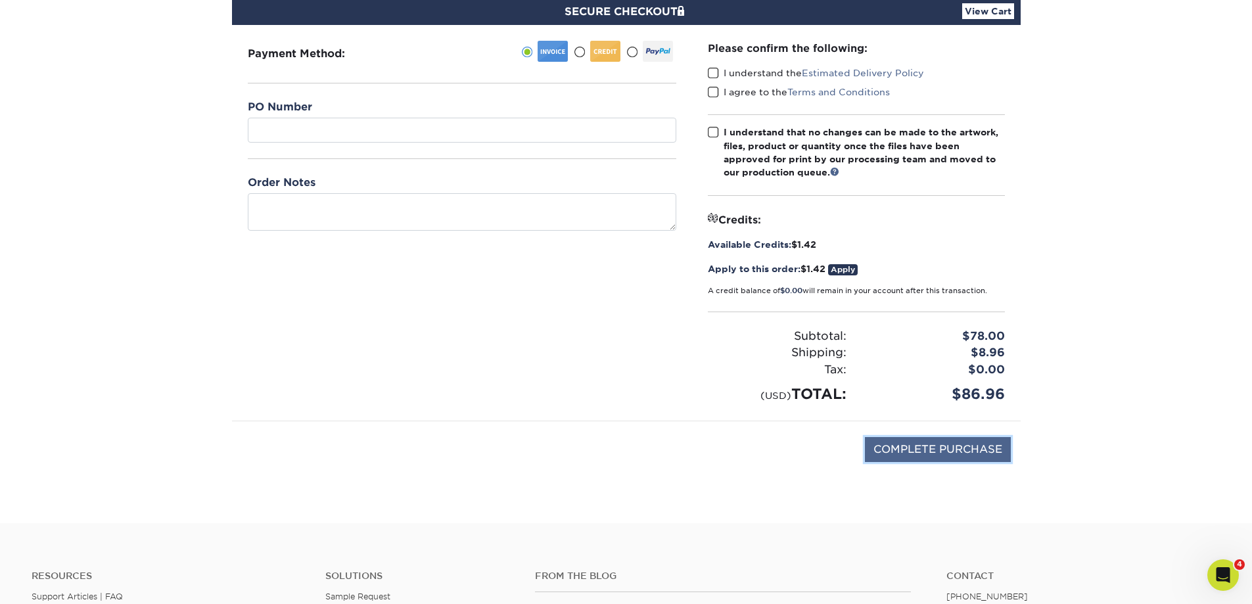
click at [939, 449] on input "COMPLETE PURCHASE" at bounding box center [938, 449] width 146 height 25
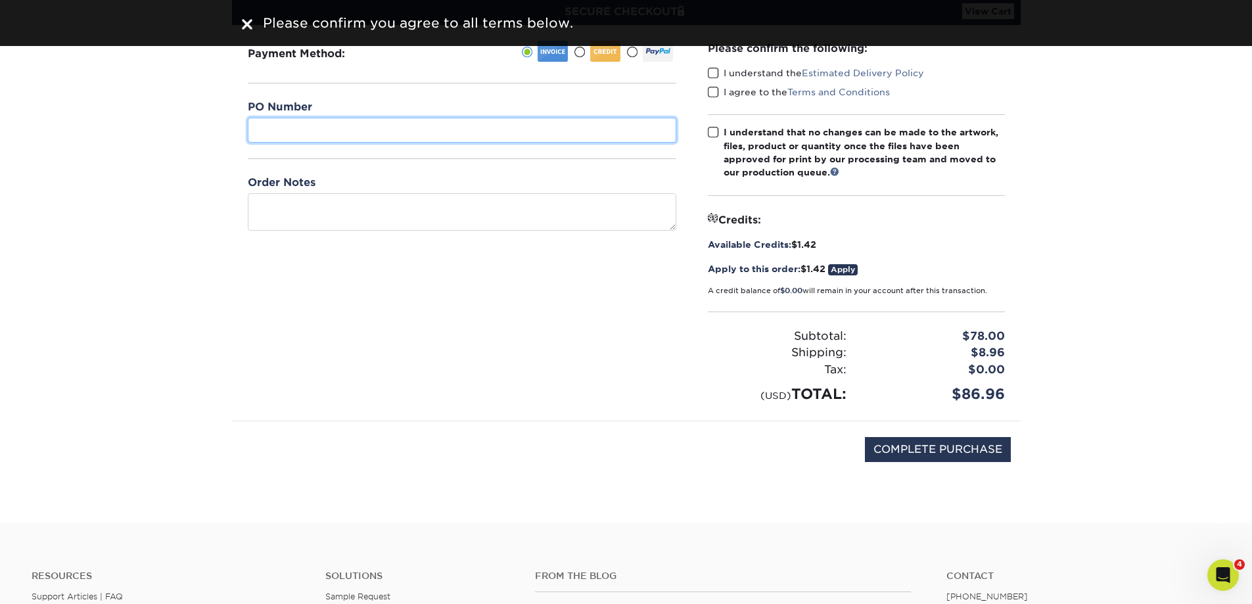
click at [340, 128] on input "text" at bounding box center [462, 130] width 428 height 25
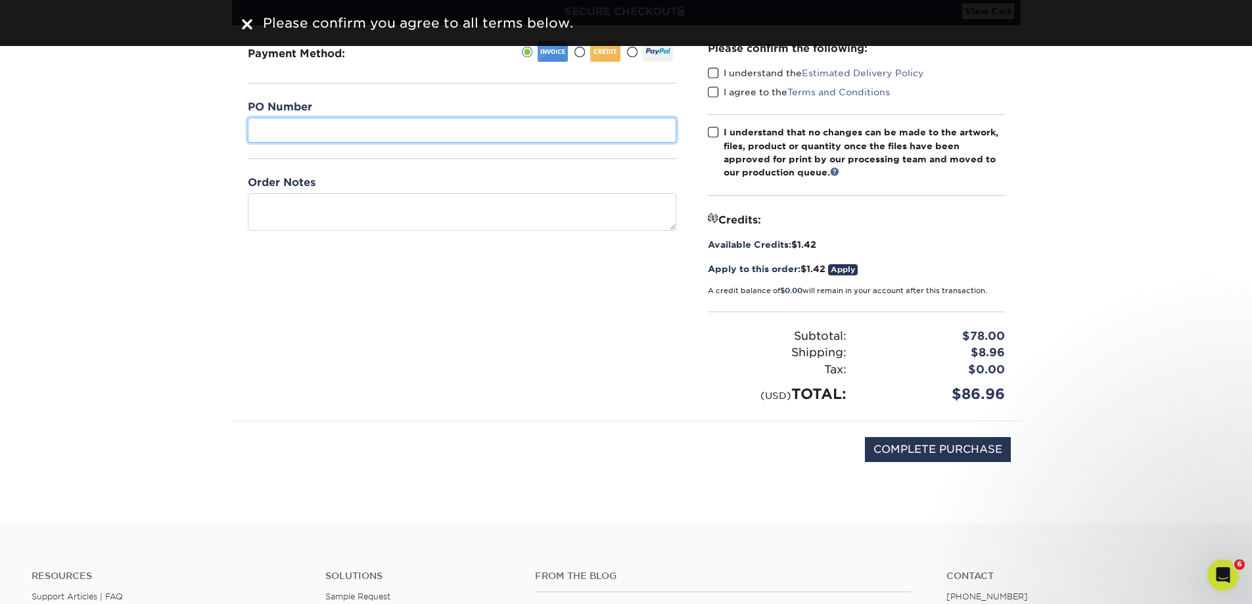
scroll to position [0, 0]
type input "Beechwood"
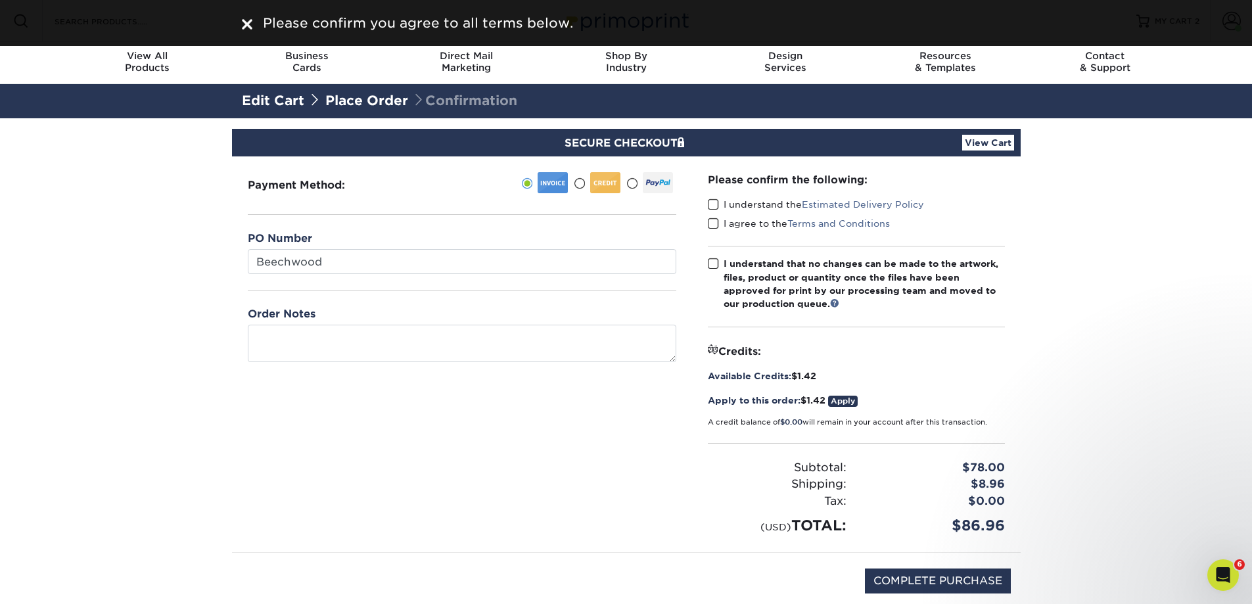
click at [713, 206] on span at bounding box center [713, 204] width 11 height 12
click at [0, 0] on input "I understand the Estimated Delivery Policy" at bounding box center [0, 0] width 0 height 0
click at [714, 224] on span at bounding box center [713, 223] width 11 height 12
click at [0, 0] on input "I agree to the Terms and Conditions" at bounding box center [0, 0] width 0 height 0
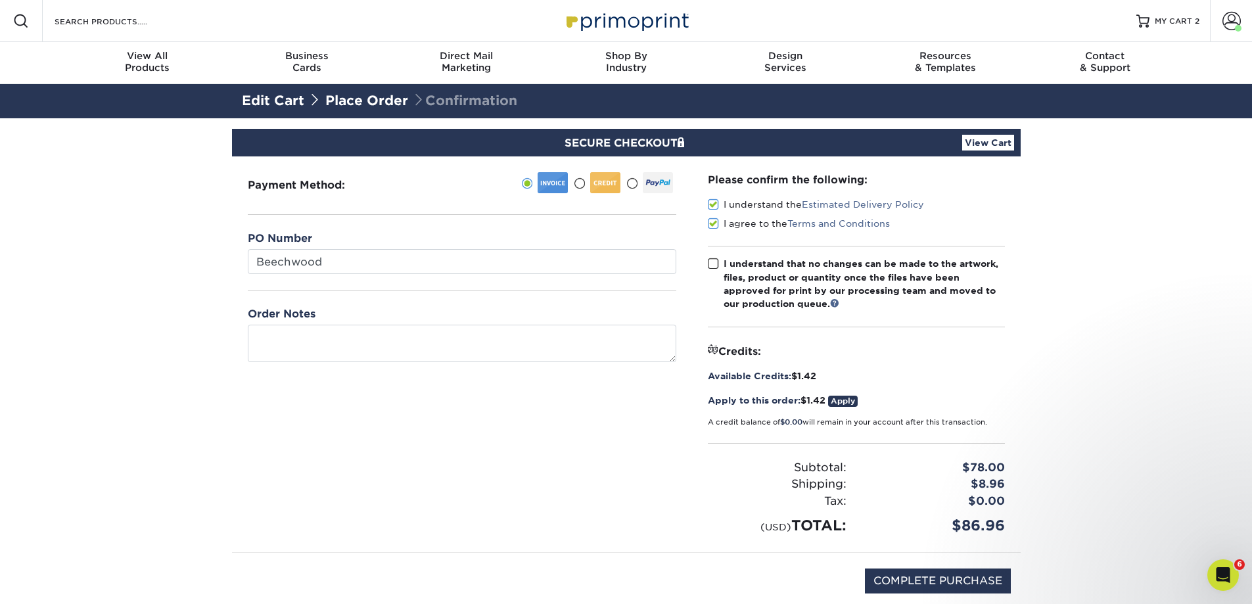
click at [714, 265] on span at bounding box center [713, 264] width 11 height 12
click at [0, 0] on input "I understand that no changes can be made to the artwork, files, product or quan…" at bounding box center [0, 0] width 0 height 0
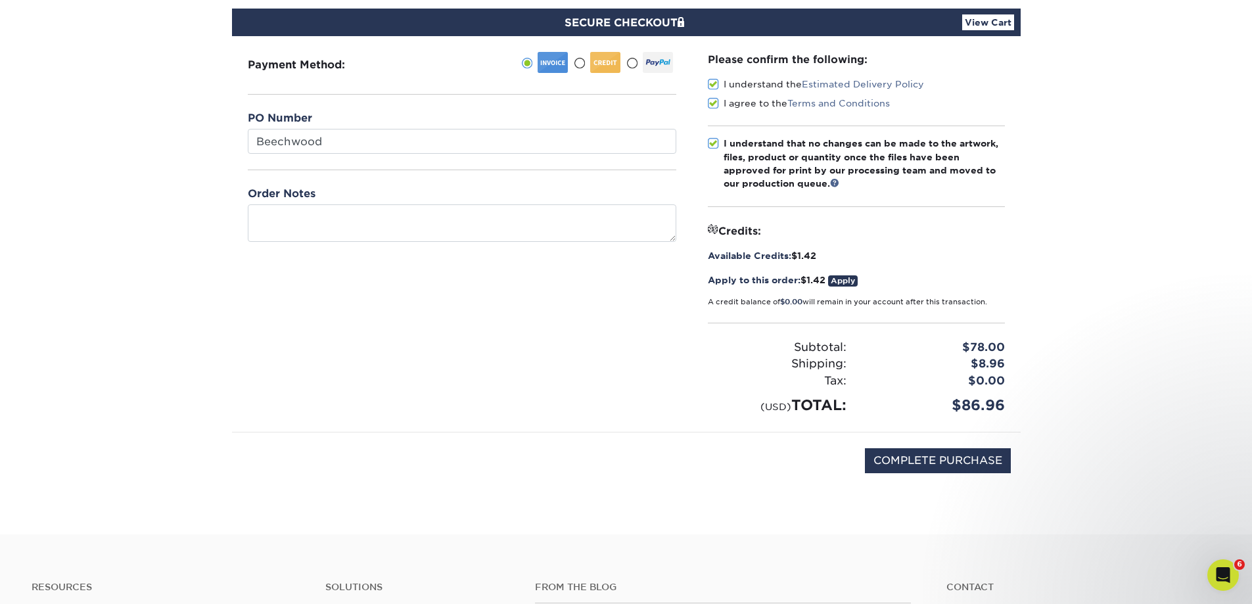
scroll to position [131, 0]
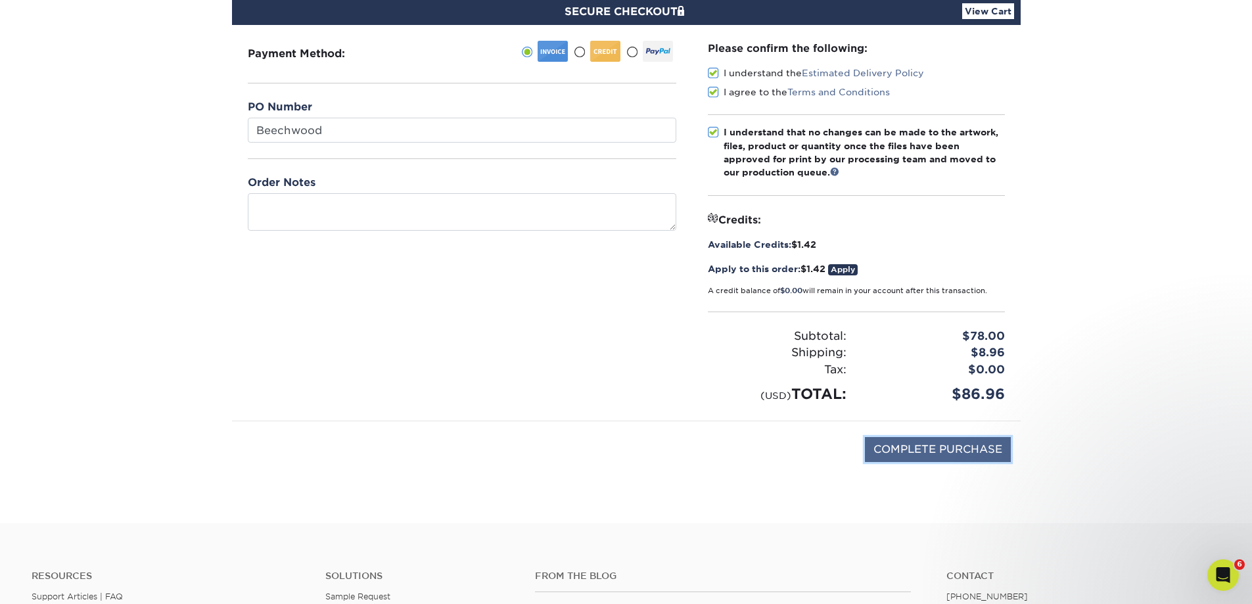
click at [954, 452] on input "COMPLETE PURCHASE" at bounding box center [938, 449] width 146 height 25
type input "PROCESSING, PLEASE WAIT..."
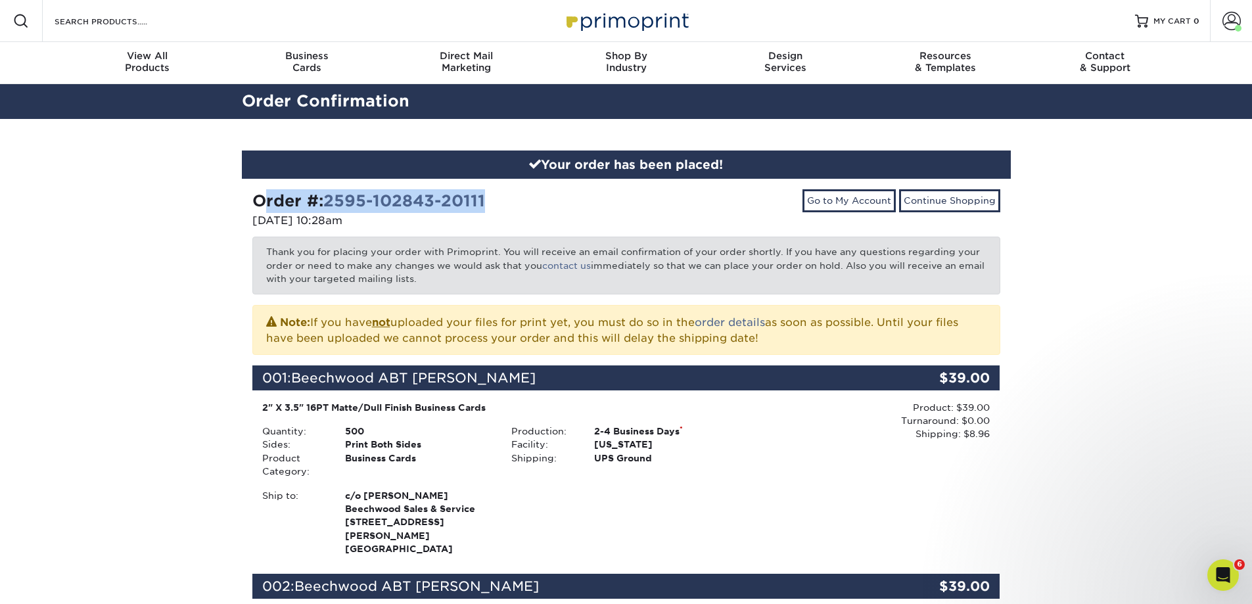
drag, startPoint x: 497, startPoint y: 201, endPoint x: 253, endPoint y: 204, distance: 243.8
click at [253, 204] on div "Order #: 2595-102843-20111" at bounding box center [434, 201] width 364 height 24
copy strong "Order #: 2595-102843-20111"
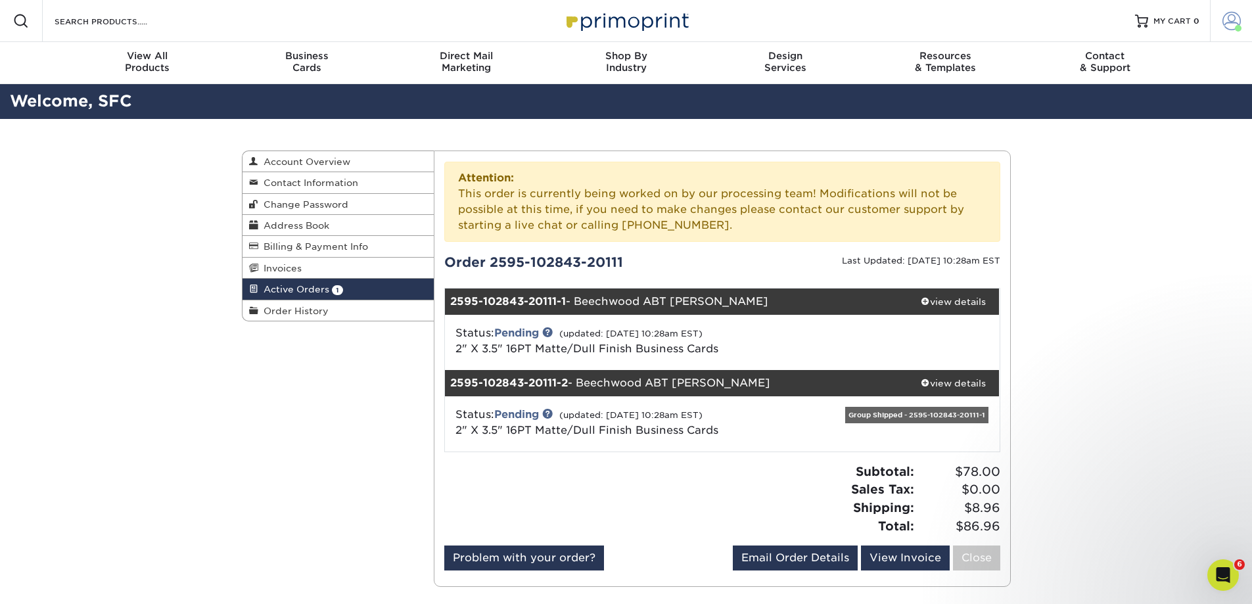
click at [1229, 19] on span at bounding box center [1231, 21] width 18 height 18
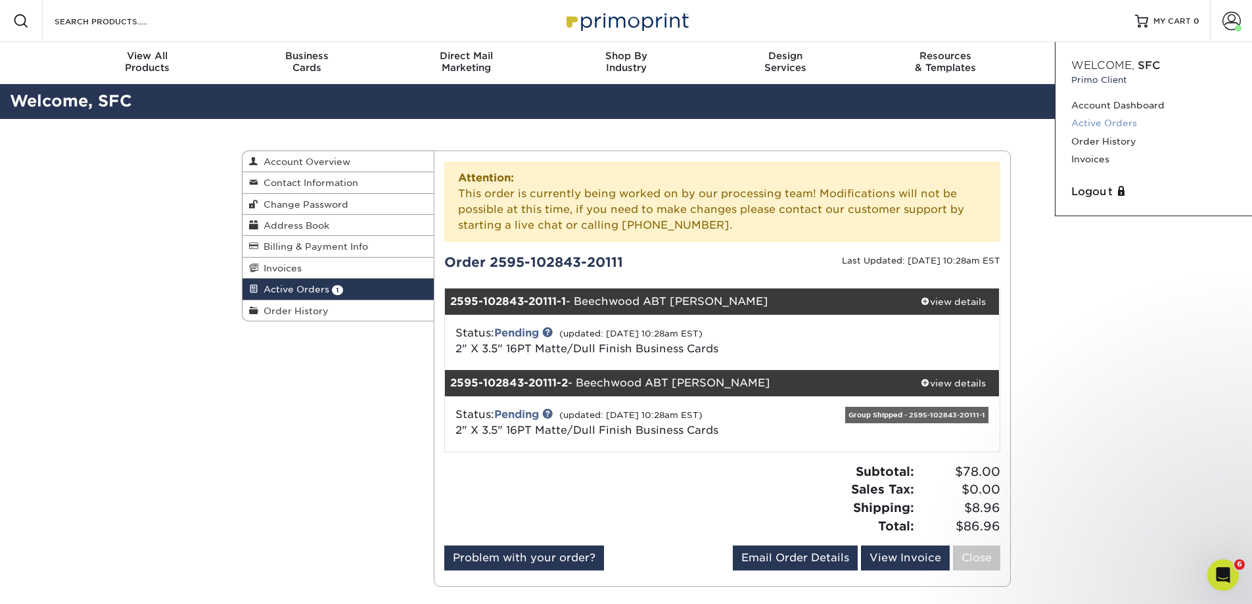
click at [1101, 122] on link "Active Orders" at bounding box center [1153, 123] width 165 height 18
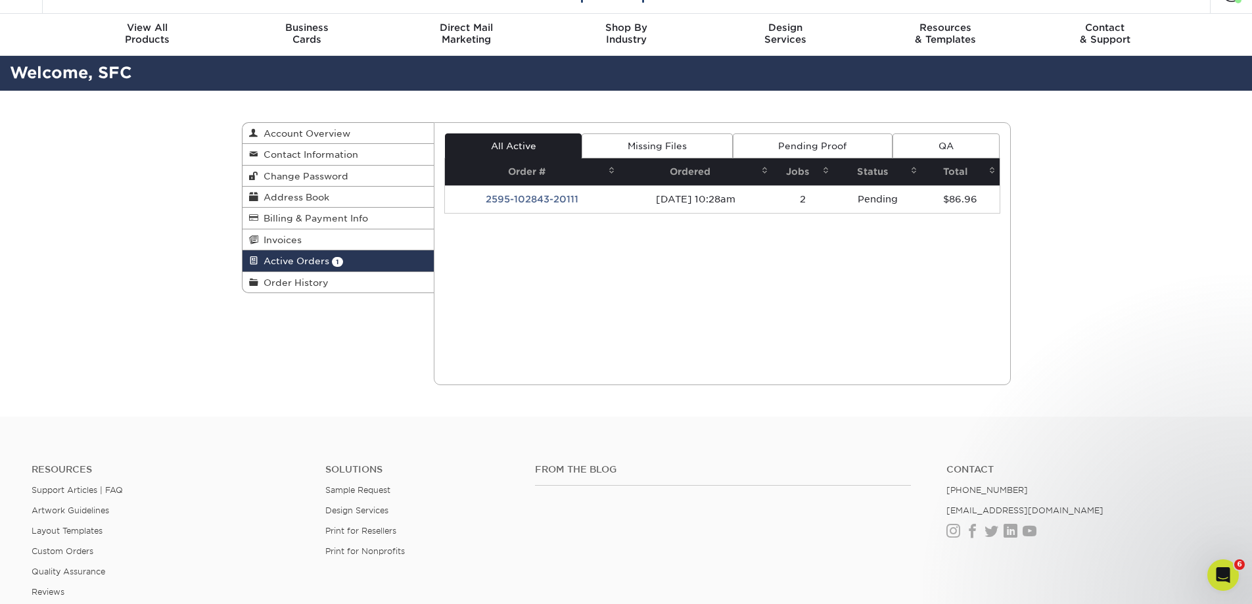
click at [790, 147] on link "Pending Proof" at bounding box center [813, 145] width 160 height 25
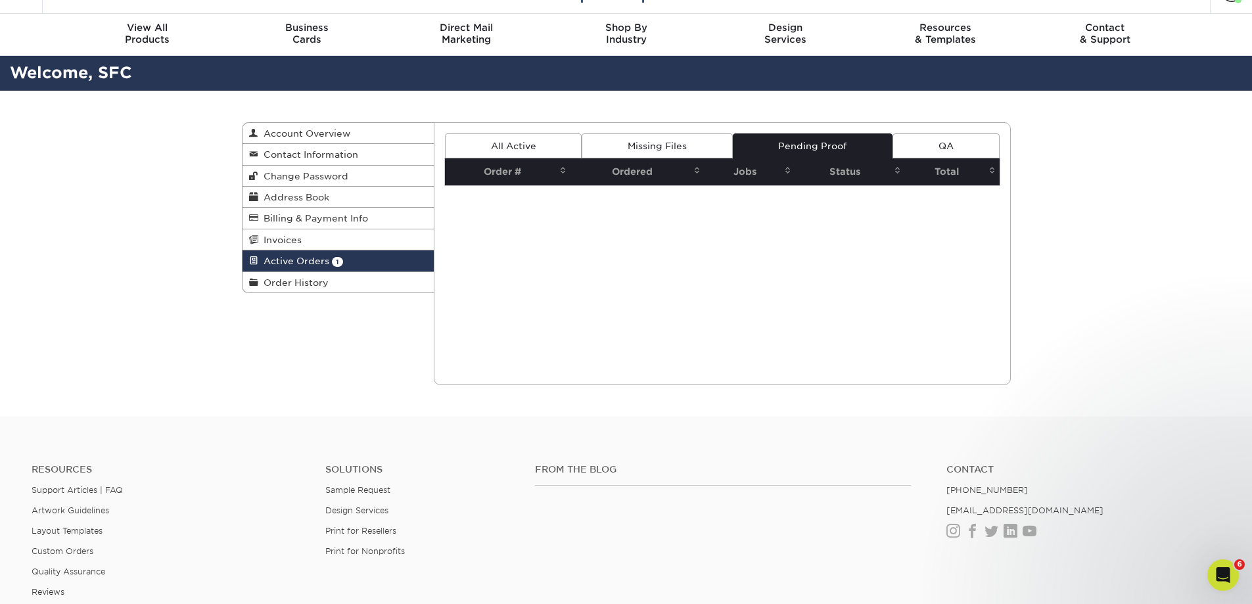
click at [531, 148] on link "All Active" at bounding box center [513, 145] width 137 height 25
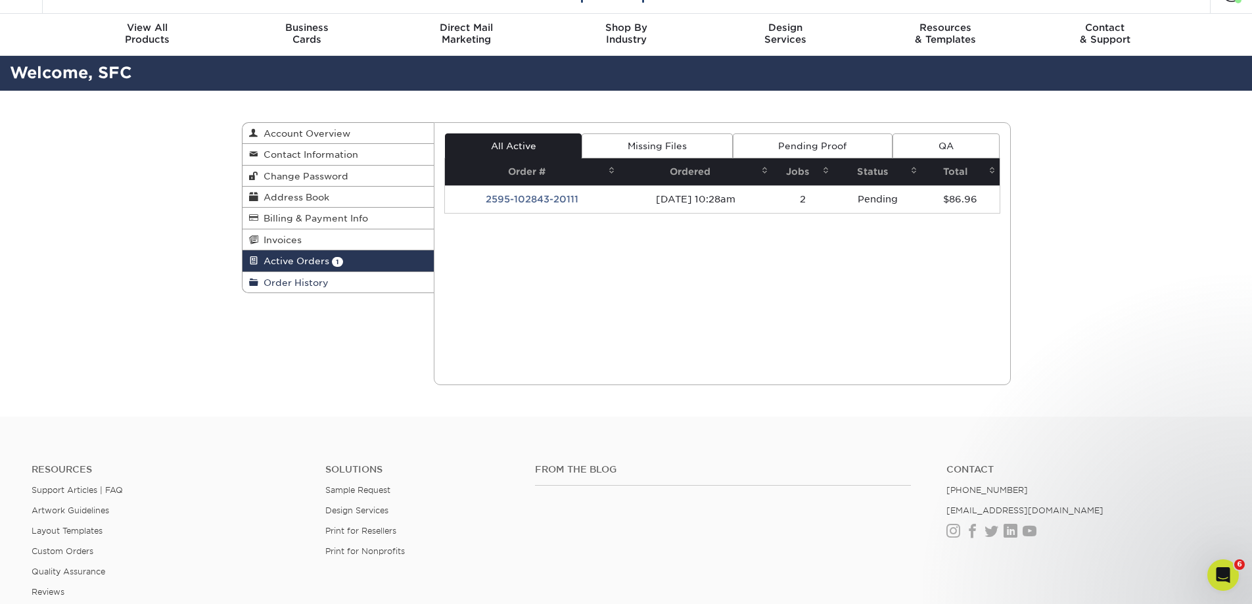
click at [297, 281] on span "Order History" at bounding box center [293, 282] width 70 height 11
